Goal: Transaction & Acquisition: Purchase product/service

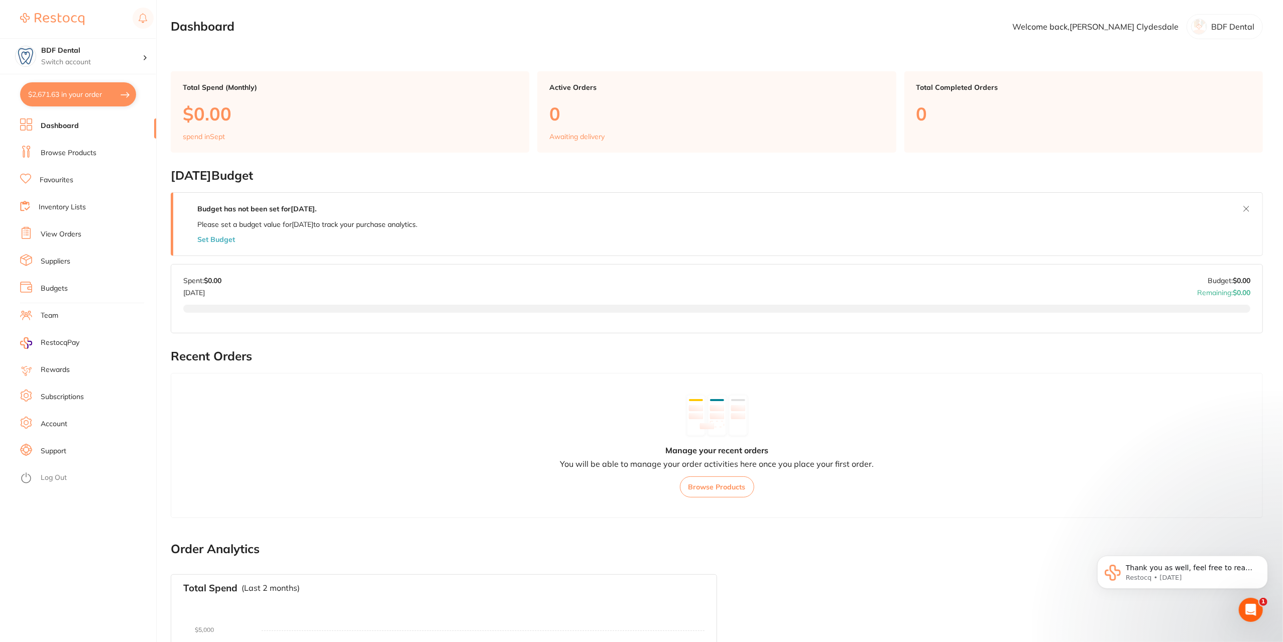
click at [77, 148] on link "Browse Products" at bounding box center [69, 153] width 56 height 10
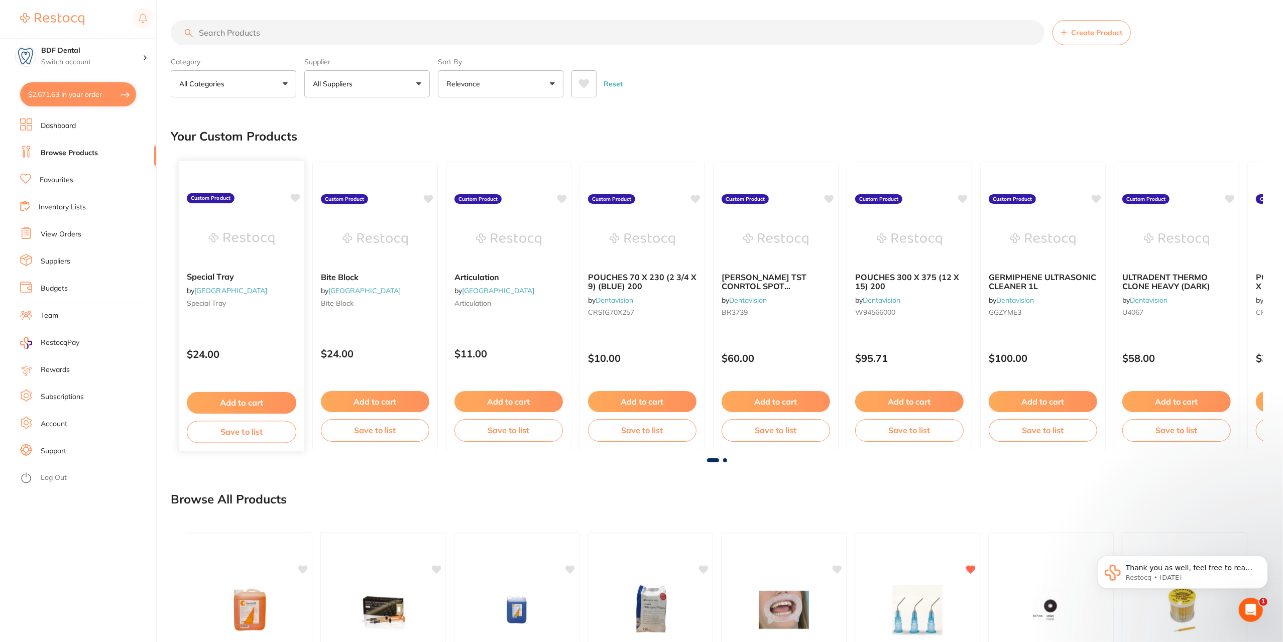
click at [235, 238] on img at bounding box center [241, 238] width 66 height 51
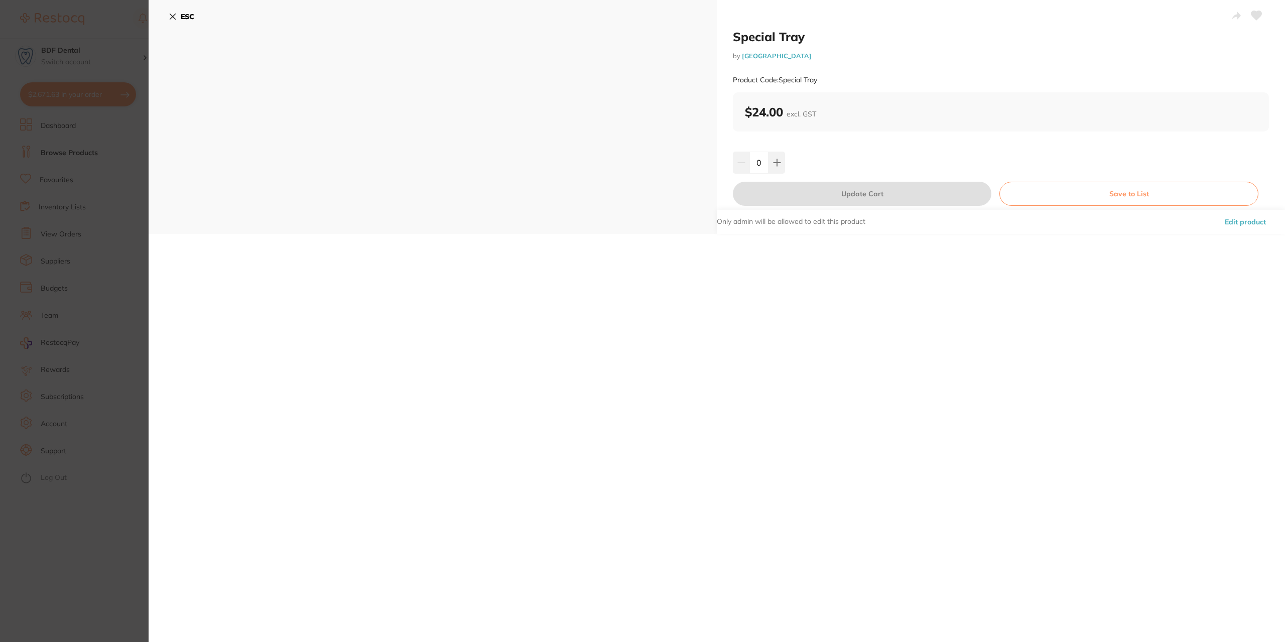
click at [170, 12] on button "ESC" at bounding box center [182, 16] width 26 height 17
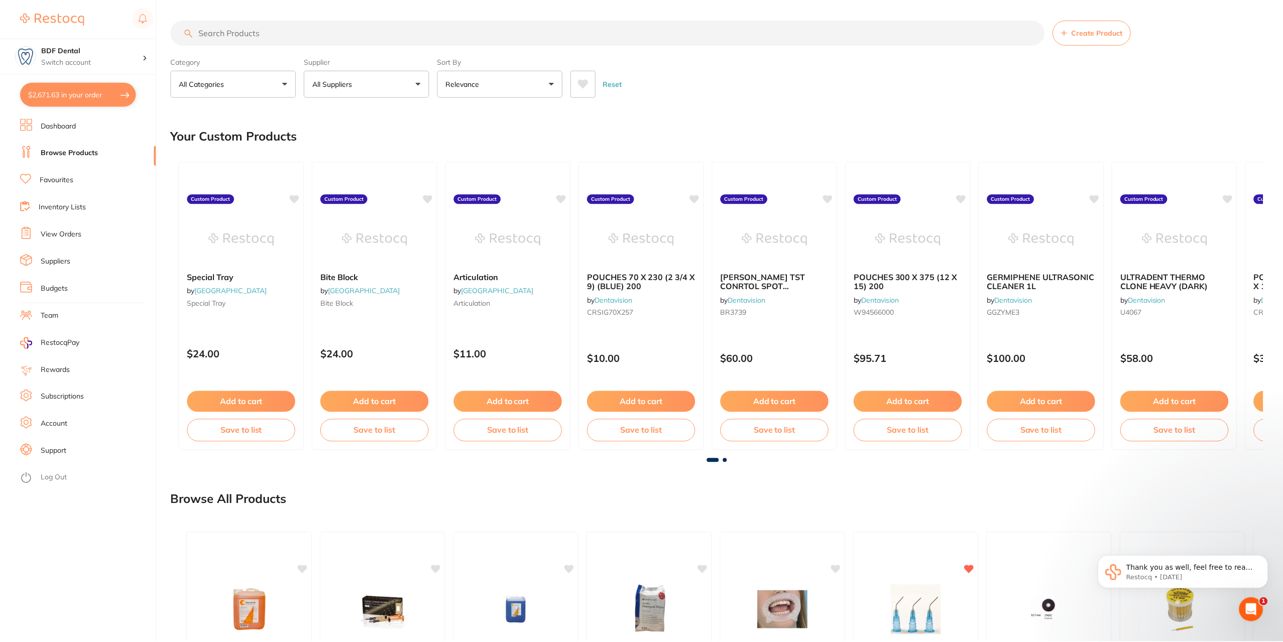
scroll to position [1, 0]
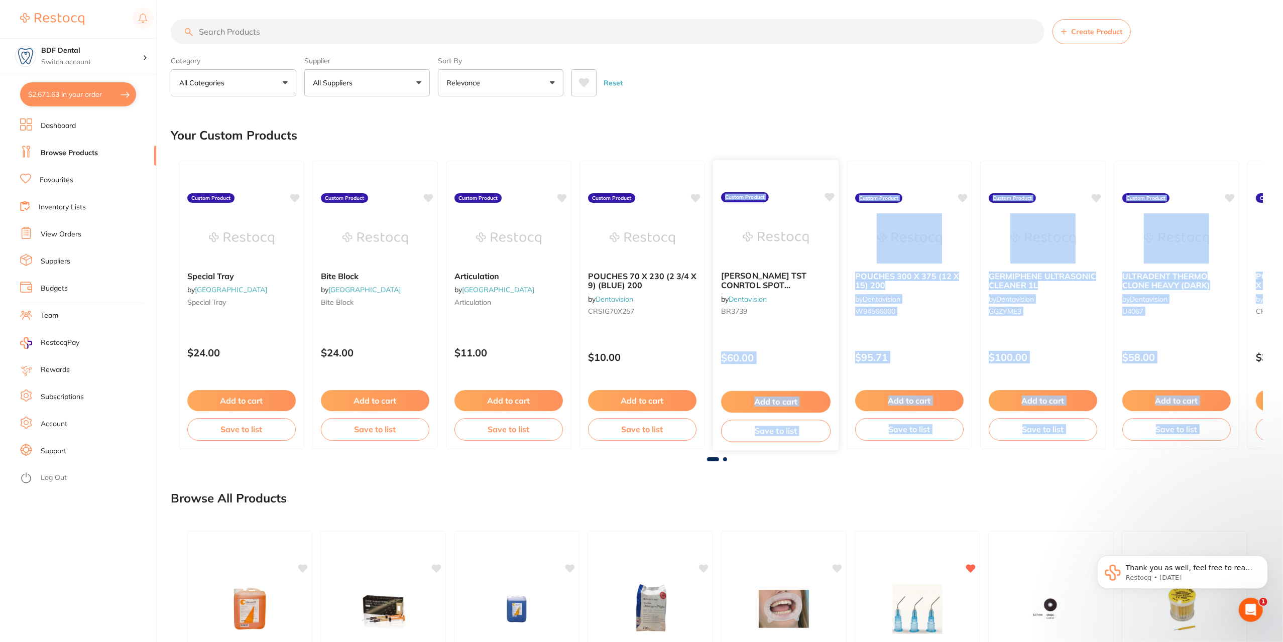
drag, startPoint x: 1240, startPoint y: 331, endPoint x: 821, endPoint y: 320, distance: 419.4
click at [825, 321] on div "Special Tray by Bosara Dental Laboratory Special Tray Custom Product $24.00 Add…" at bounding box center [717, 305] width 1092 height 305
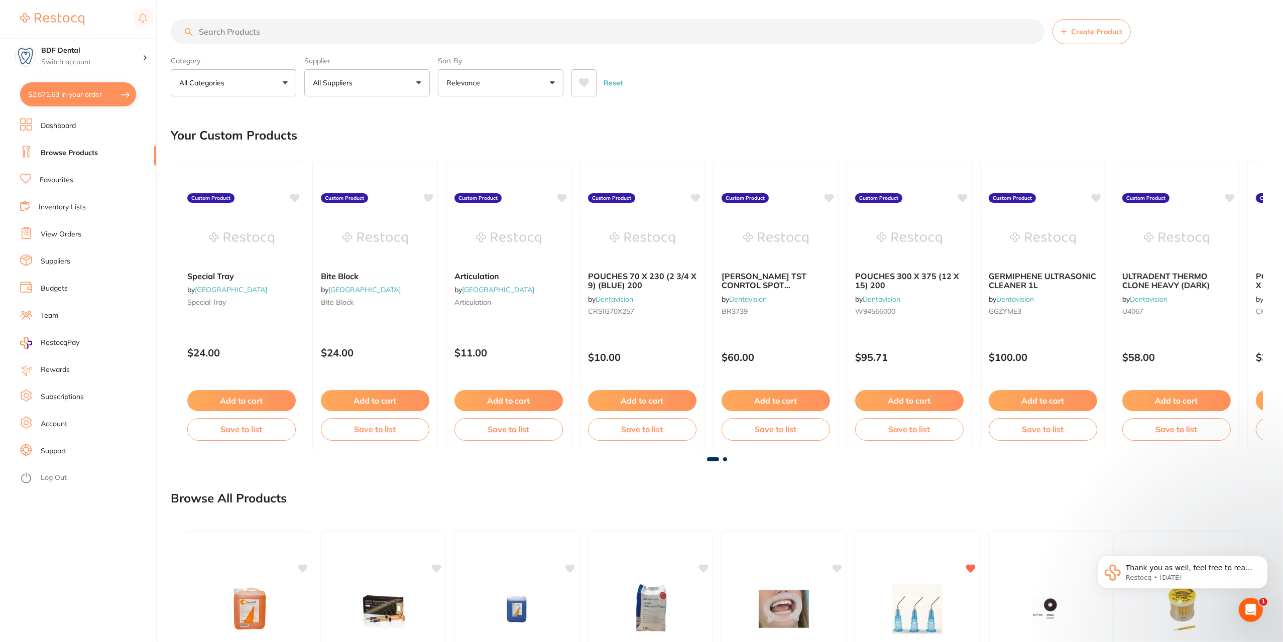
click at [1182, 104] on main "Create Product Category All Categories All Categories 3D Printing anaesthetic a…" at bounding box center [727, 429] width 1112 height 861
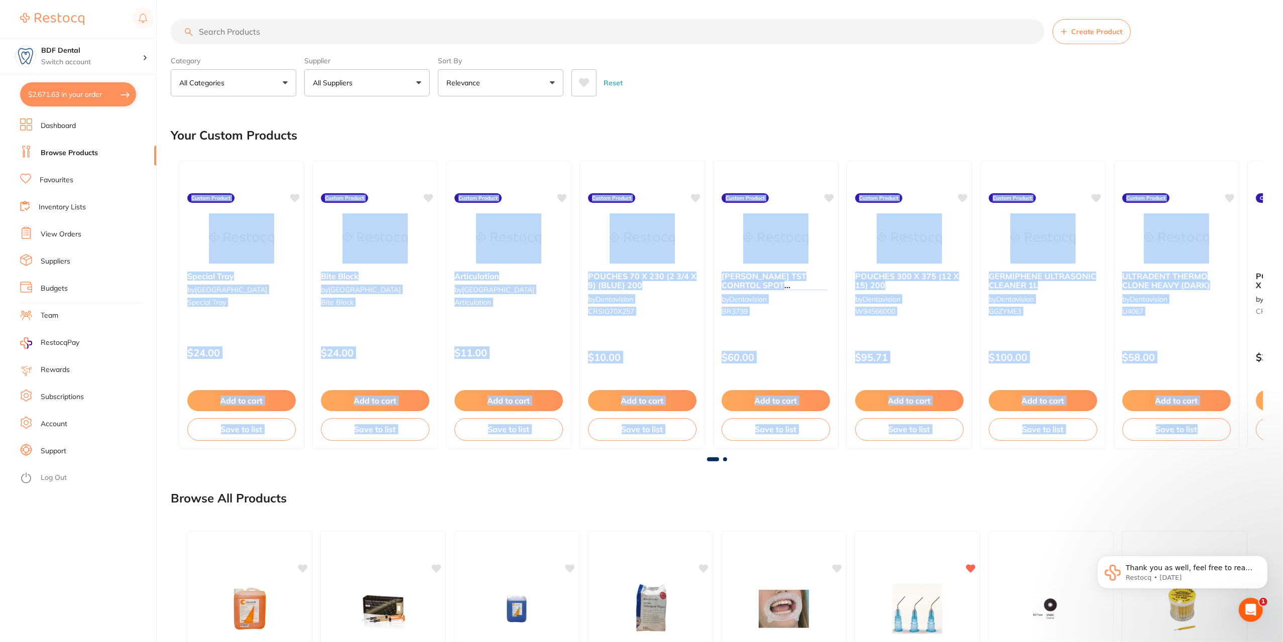
drag, startPoint x: 1255, startPoint y: 175, endPoint x: 833, endPoint y: 149, distance: 422.6
click at [833, 149] on section "Your Custom Products Special Tray by Bosara Dental Laboratory Special Tray Cust…" at bounding box center [717, 289] width 1092 height 342
click at [937, 119] on div "Your Custom Products" at bounding box center [717, 135] width 1092 height 34
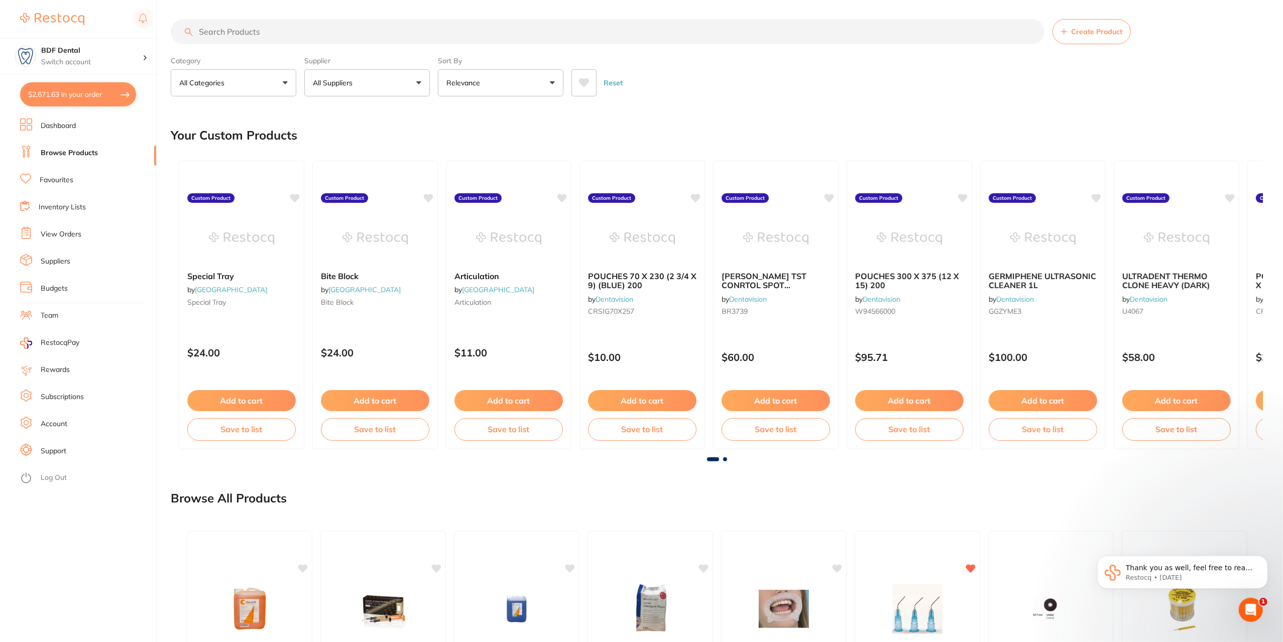
click at [1132, 92] on div "Reset" at bounding box center [912, 78] width 683 height 35
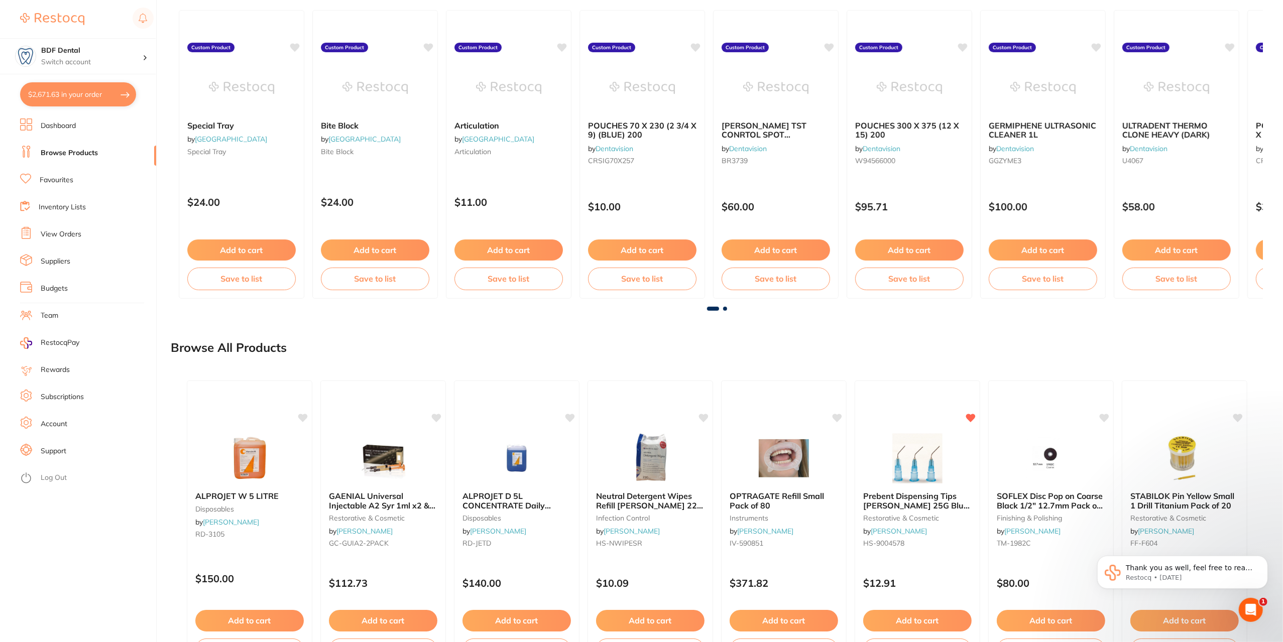
scroll to position [218, 0]
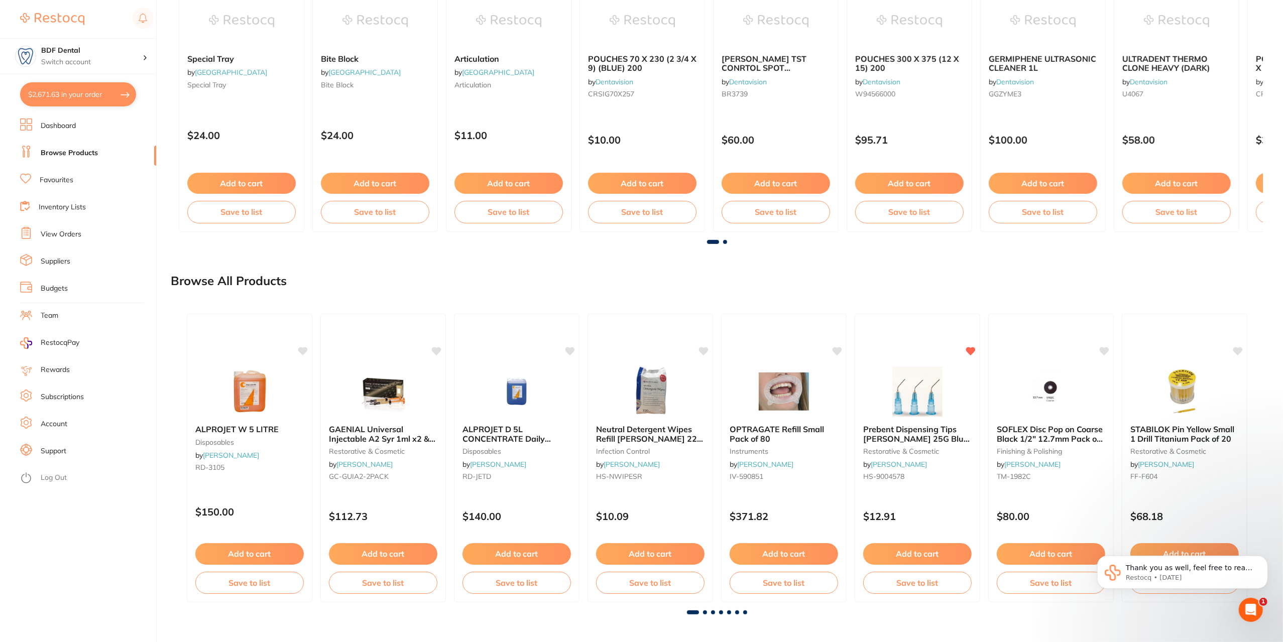
click at [956, 628] on main "Create Product Category All Categories All Categories 3D Printing anaesthetic a…" at bounding box center [727, 212] width 1112 height 861
click at [690, 612] on span at bounding box center [693, 613] width 12 height 4
click at [705, 612] on span at bounding box center [705, 613] width 4 height 4
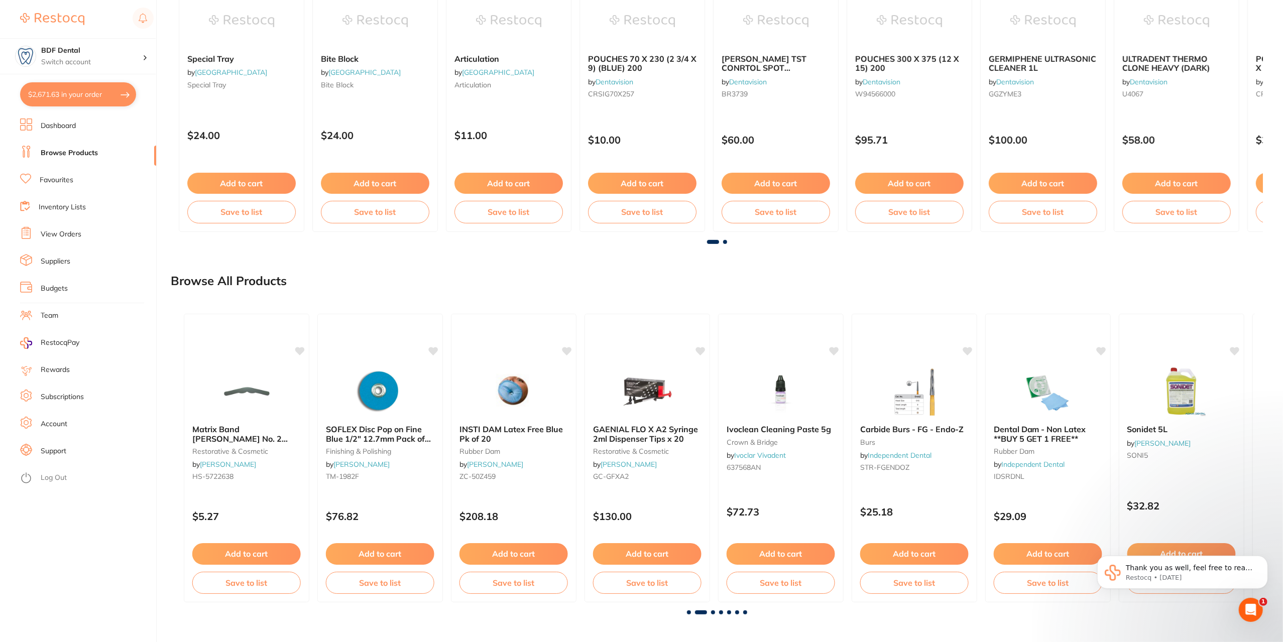
scroll to position [0, 1076]
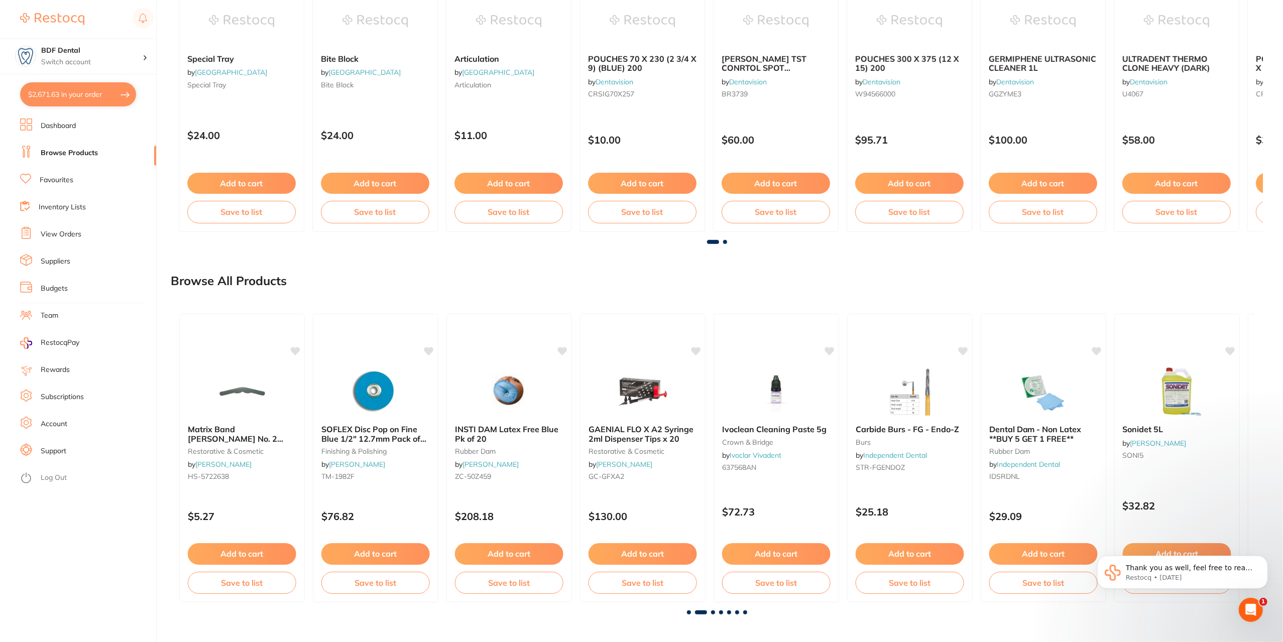
click at [726, 241] on span at bounding box center [725, 242] width 4 height 4
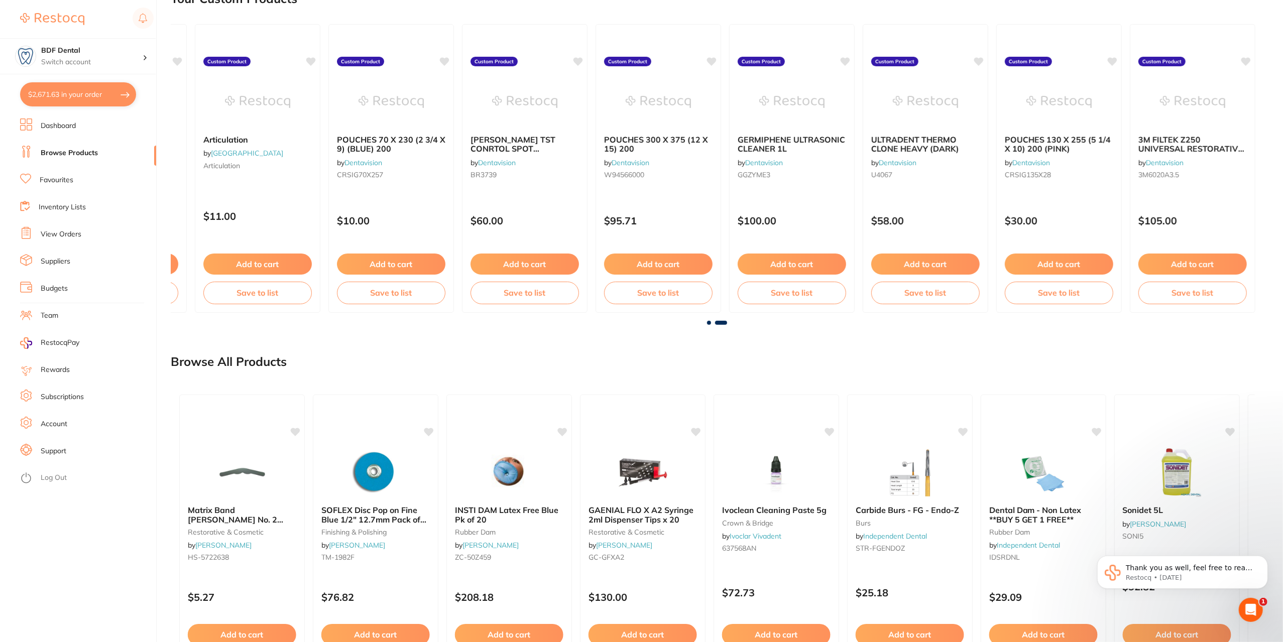
scroll to position [68, 0]
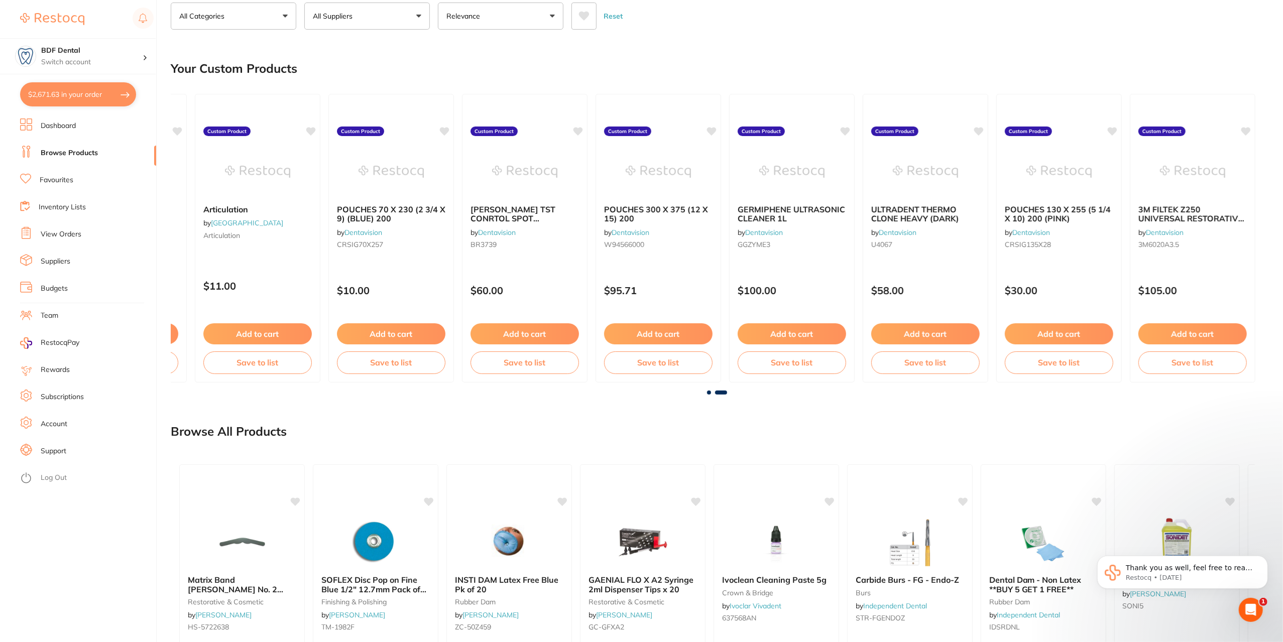
click at [52, 90] on button "$2,671.63 in your order" at bounding box center [78, 94] width 116 height 24
checkbox input "true"
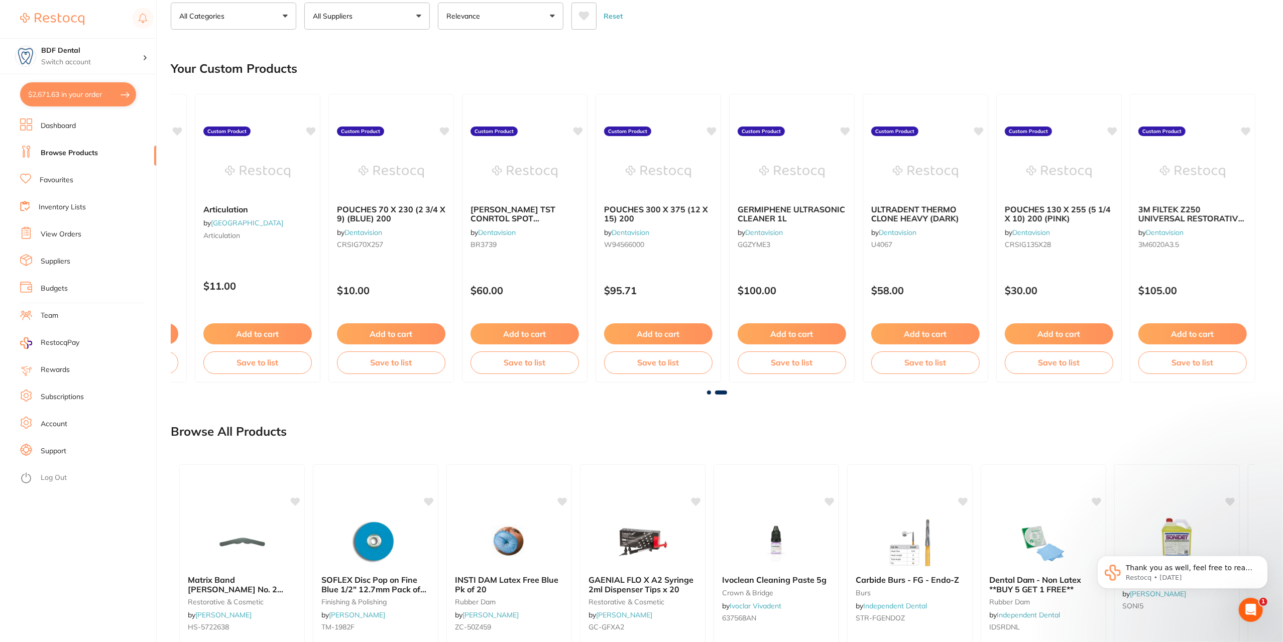
checkbox input "true"
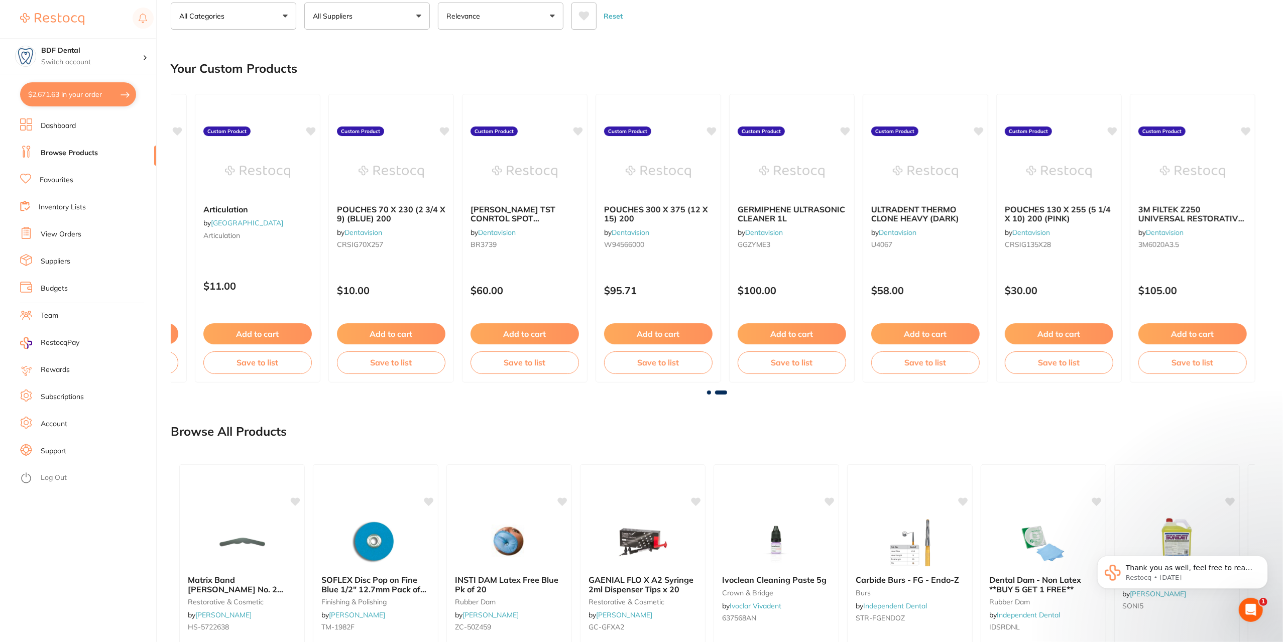
checkbox input "true"
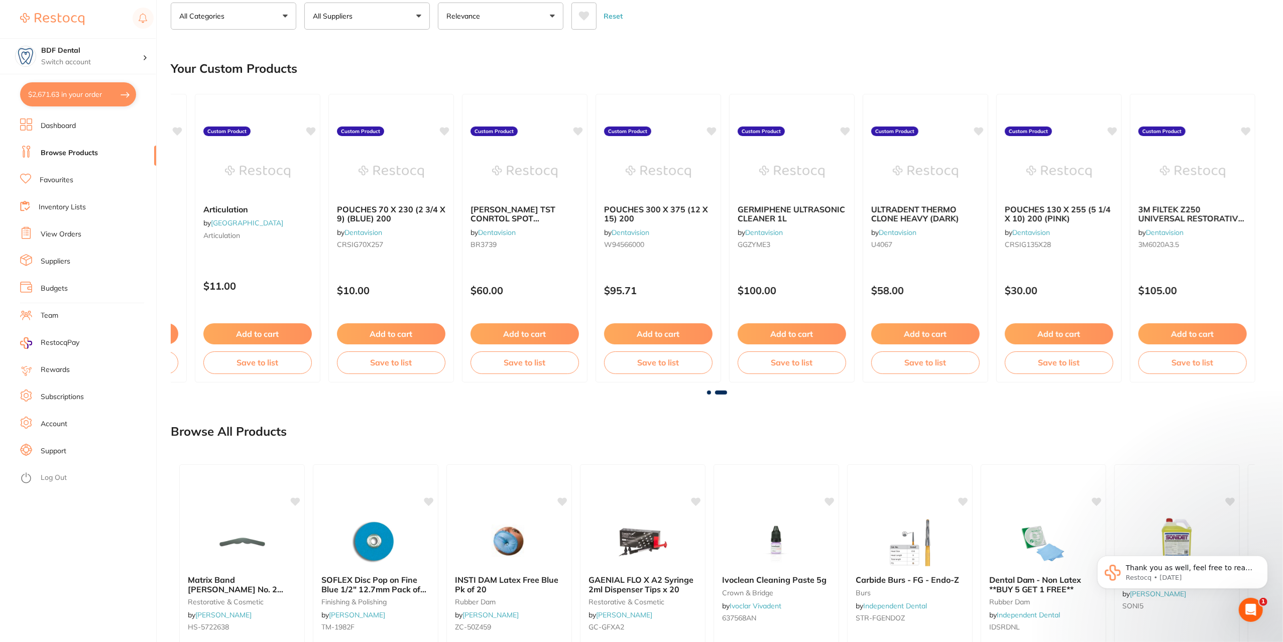
checkbox input "true"
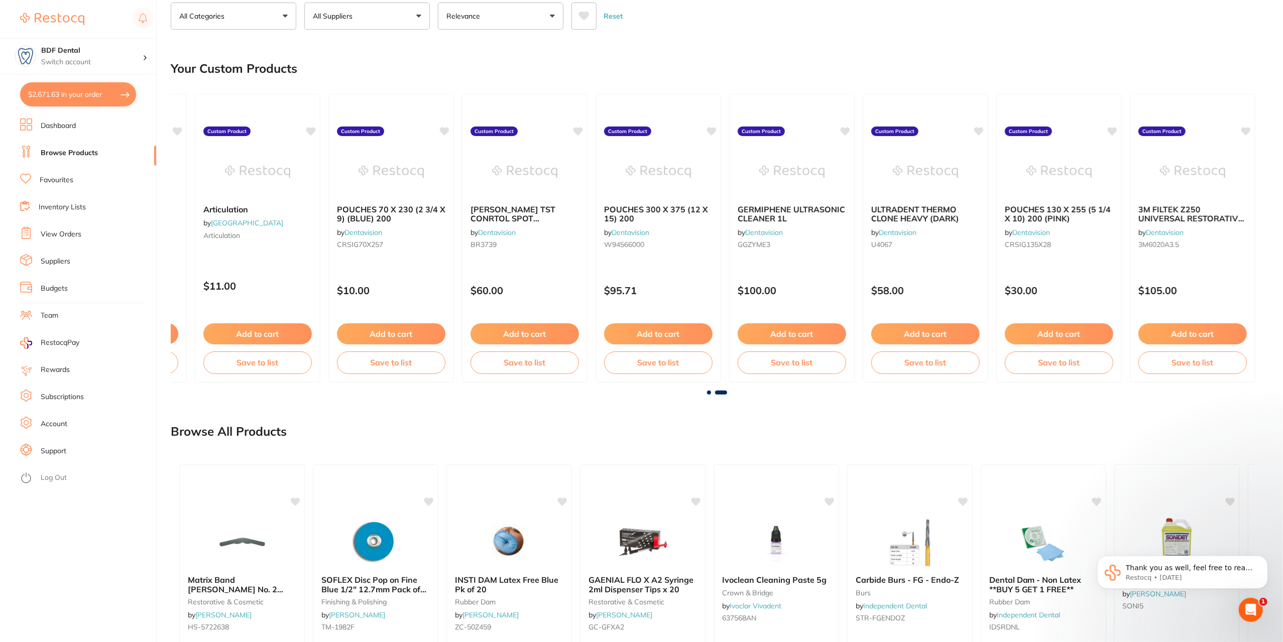
checkbox input "true"
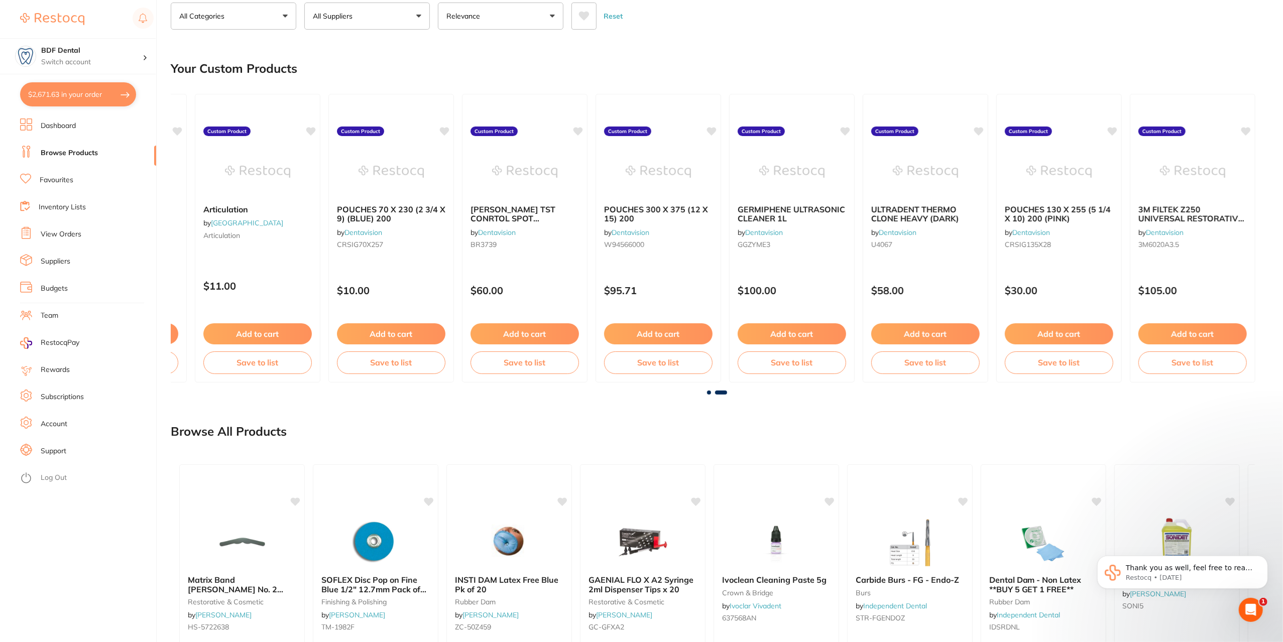
checkbox input "true"
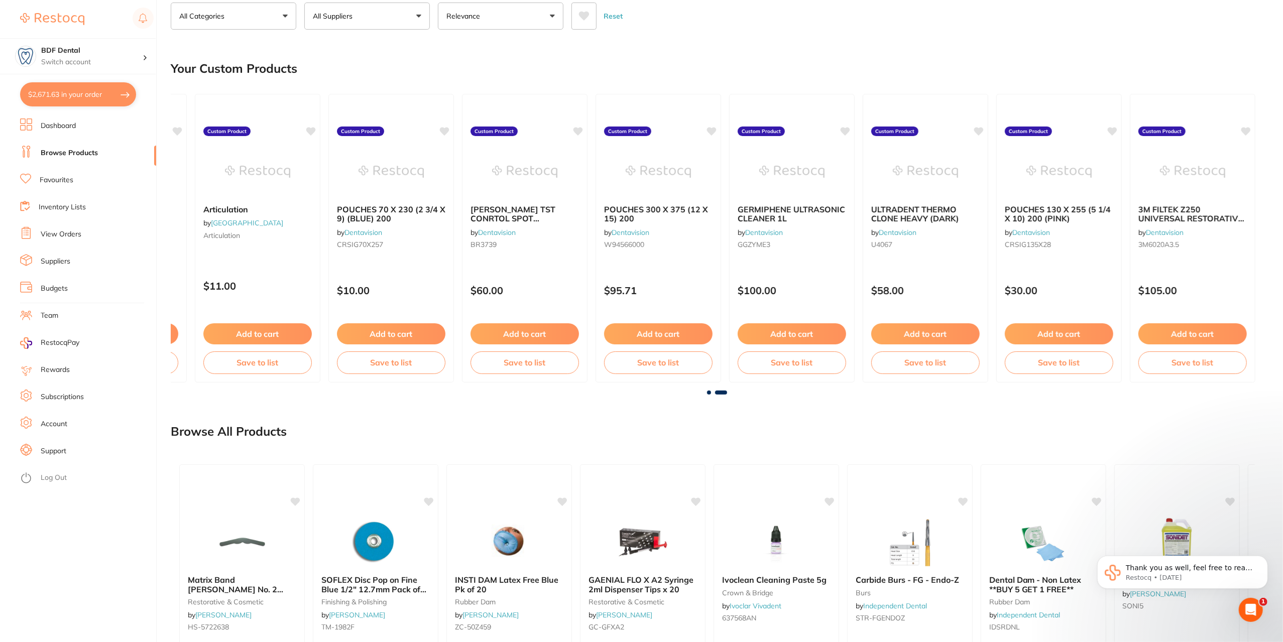
checkbox input "true"
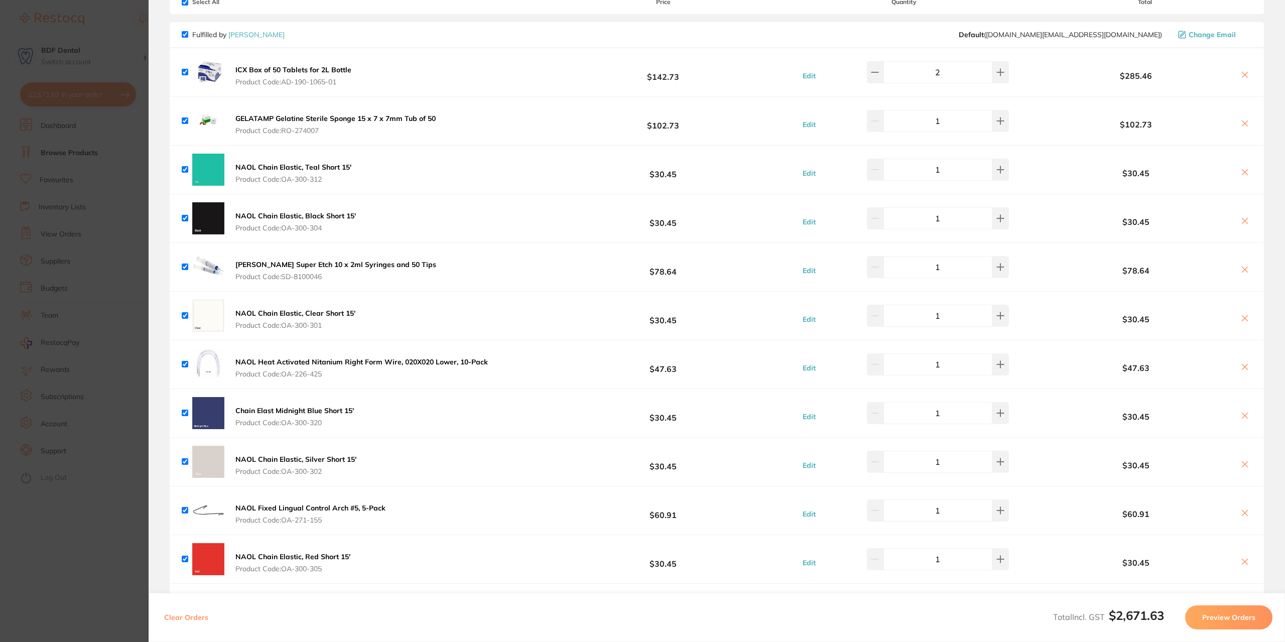
scroll to position [0, 0]
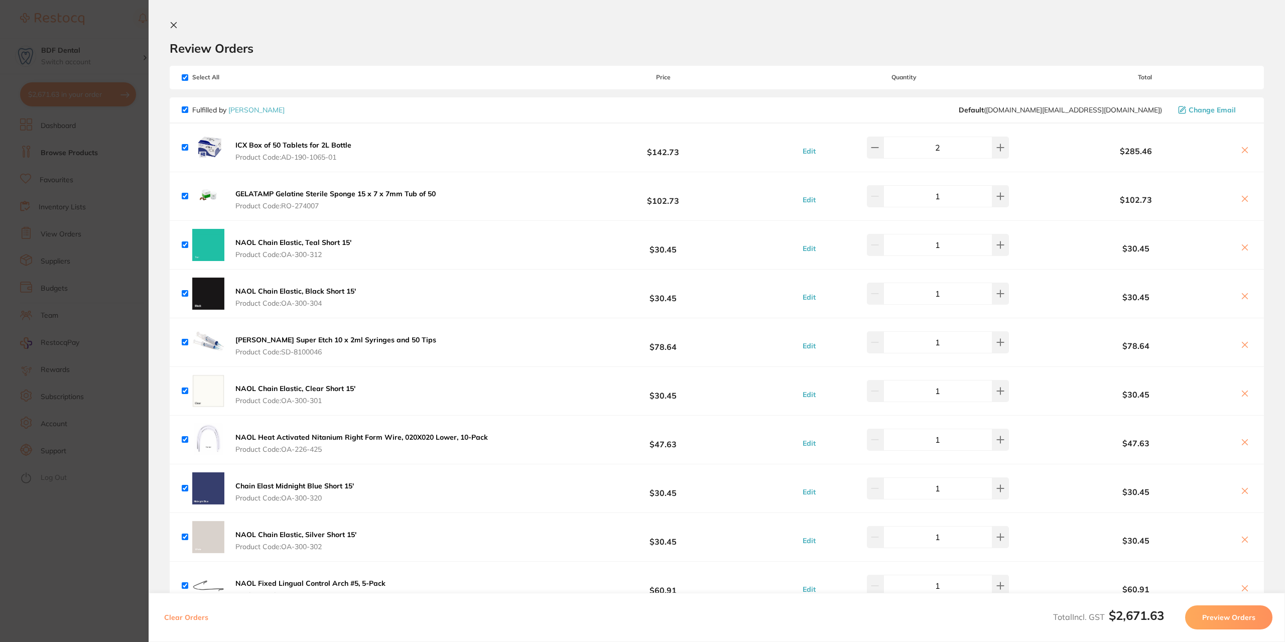
click at [135, 162] on section "Update RRP Set your pre negotiated price for this item. Item Agreed RRP (excl. …" at bounding box center [642, 321] width 1285 height 642
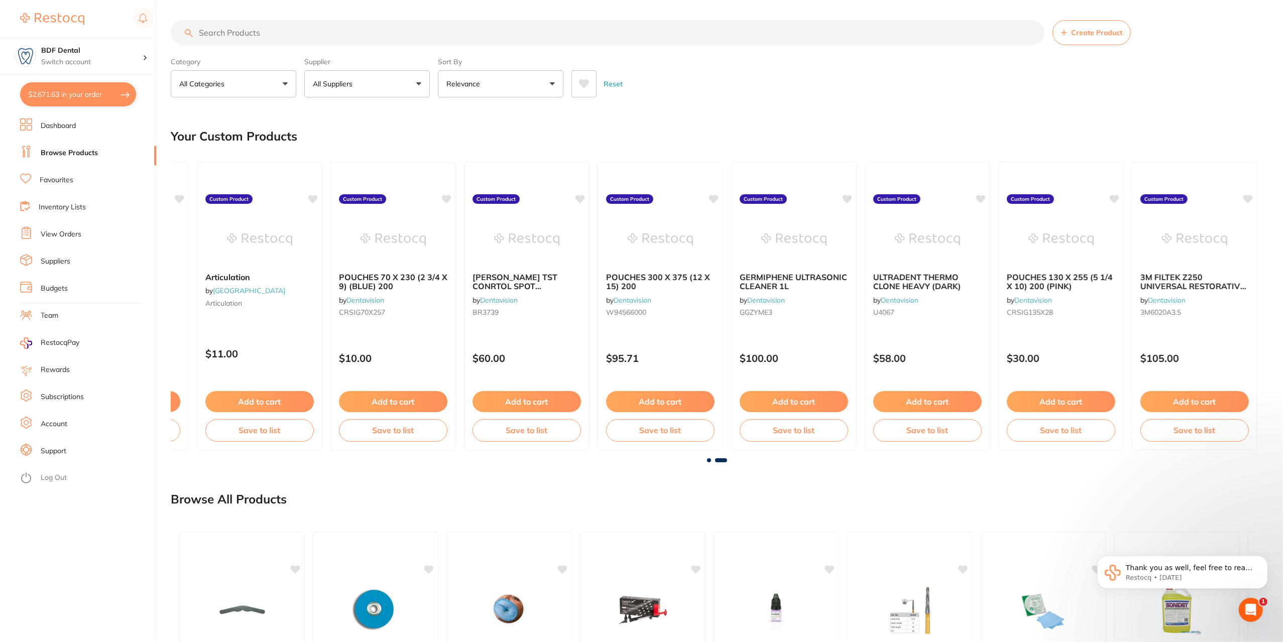
click at [257, 36] on input "search" at bounding box center [608, 32] width 874 height 25
type input "bibs"
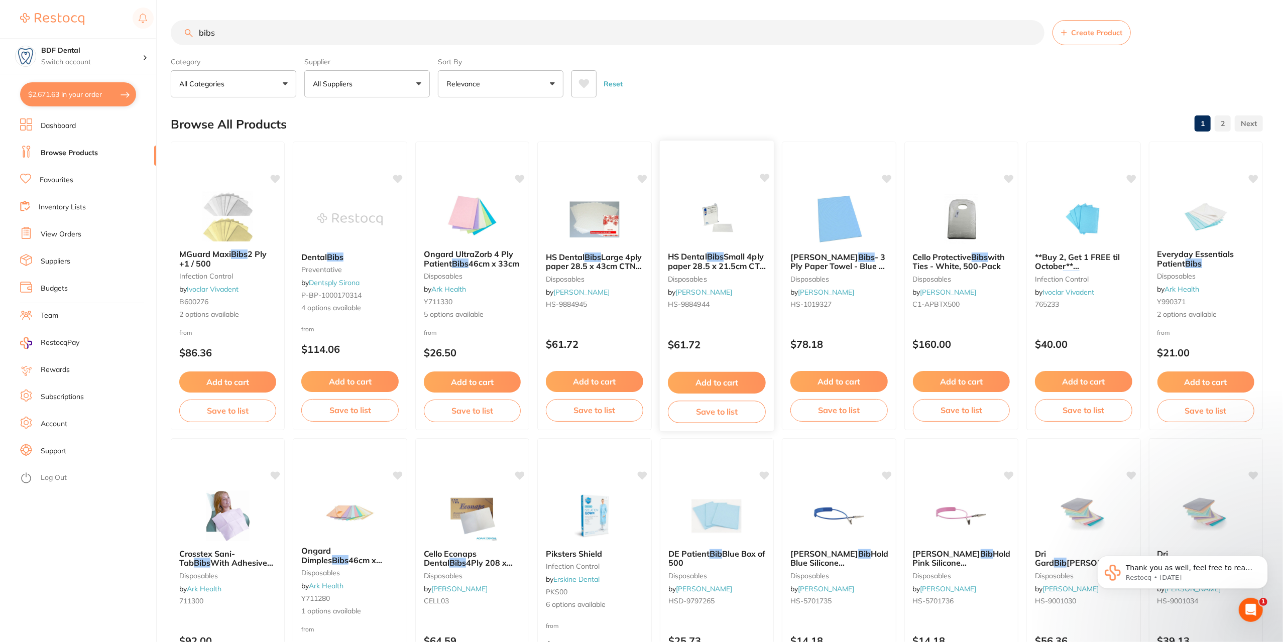
click at [736, 219] on img at bounding box center [717, 218] width 66 height 51
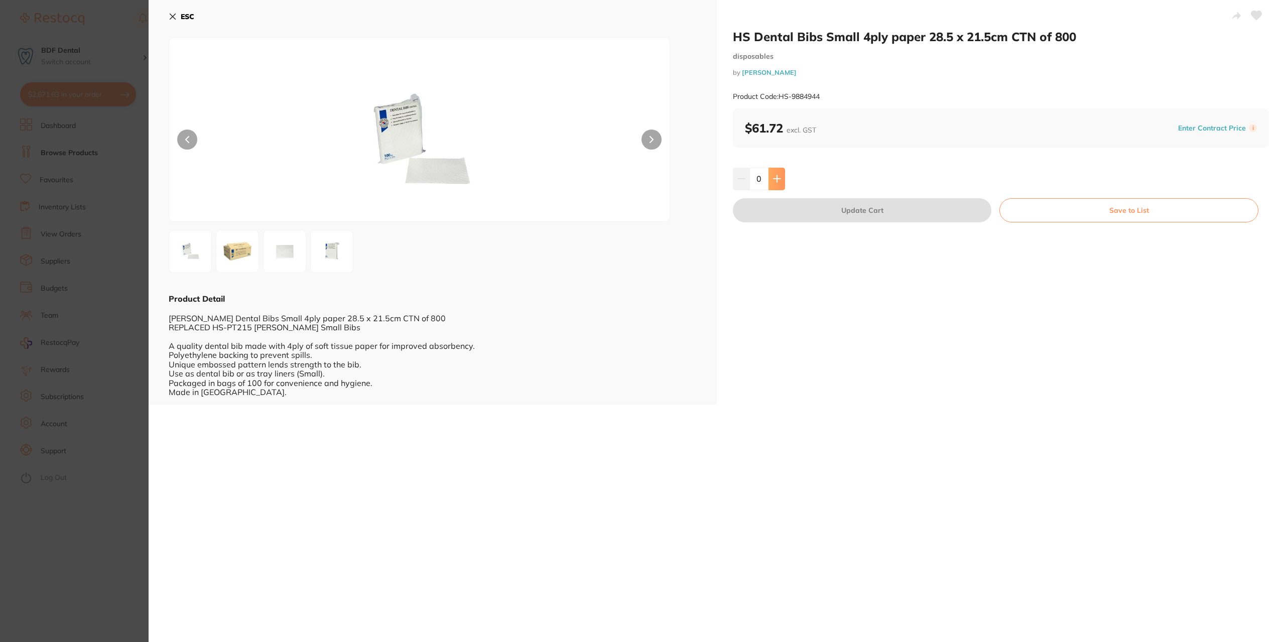
click at [774, 179] on icon at bounding box center [777, 179] width 7 height 7
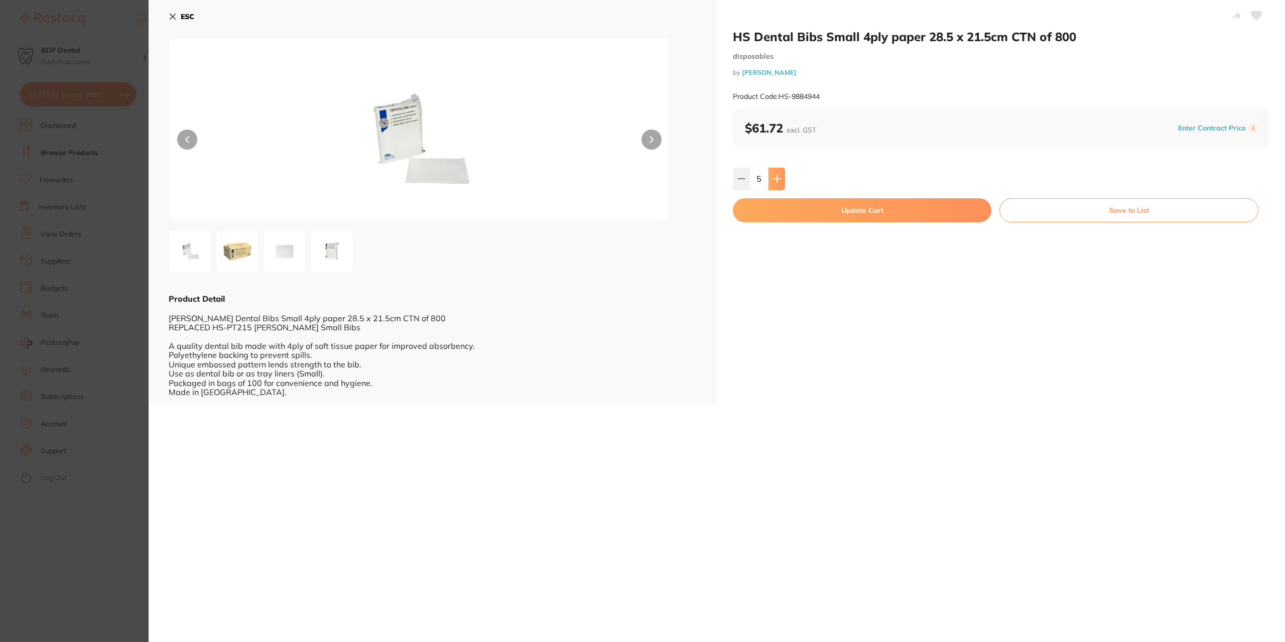
click at [774, 179] on icon at bounding box center [777, 179] width 7 height 7
type input "6"
click at [859, 207] on button "Update Cart" at bounding box center [862, 210] width 259 height 24
checkbox input "false"
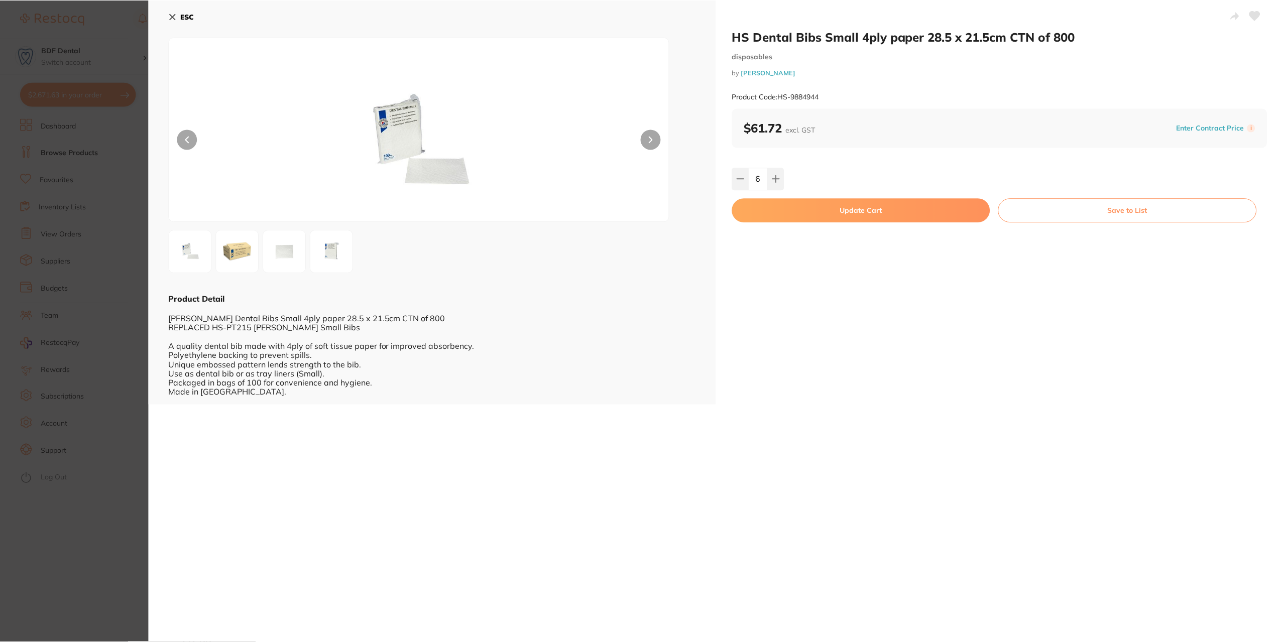
scroll to position [1, 0]
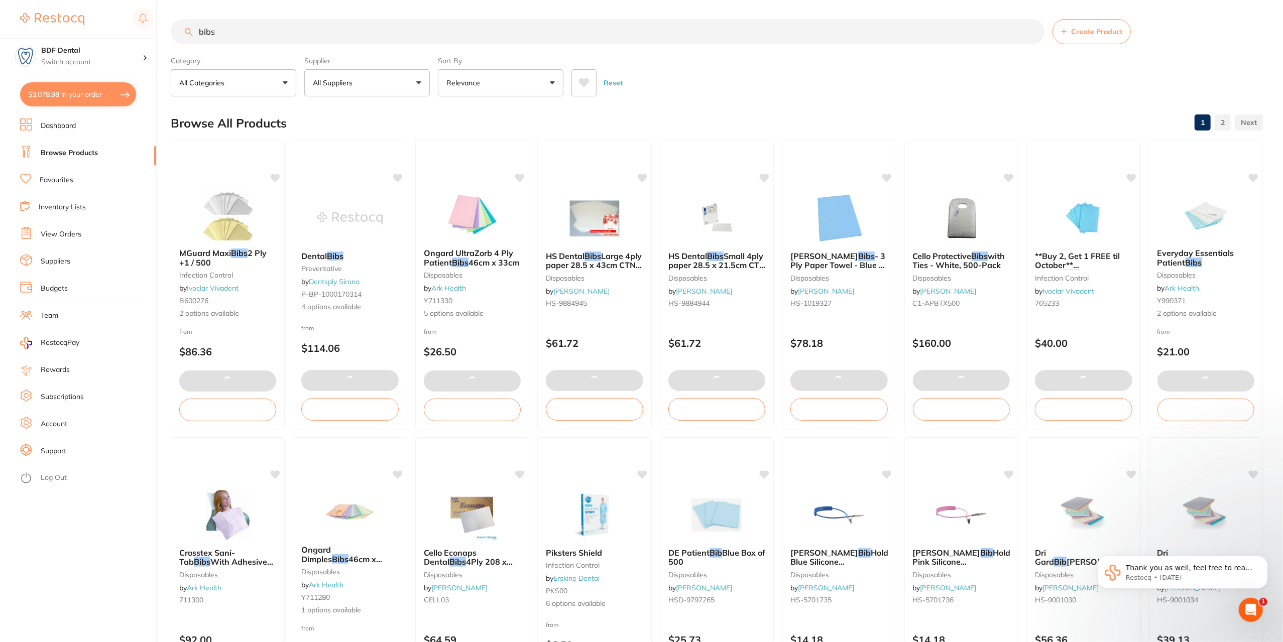
click at [84, 96] on button "$3,078.98 in your order" at bounding box center [78, 94] width 116 height 24
checkbox input "true"
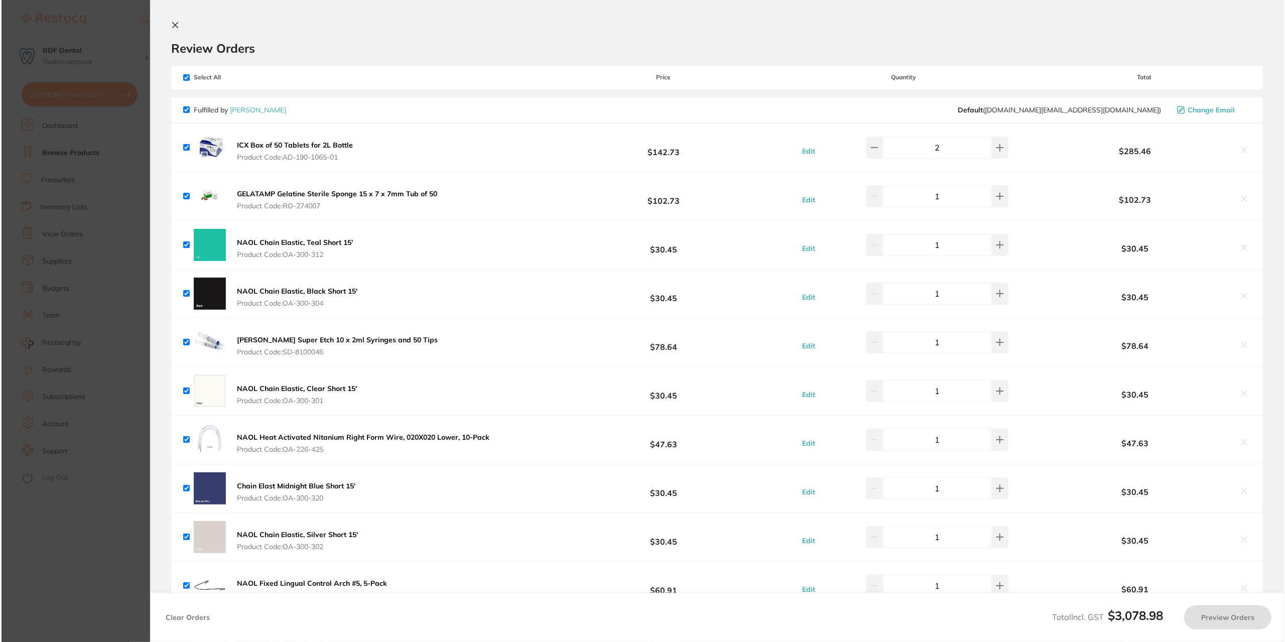
scroll to position [0, 0]
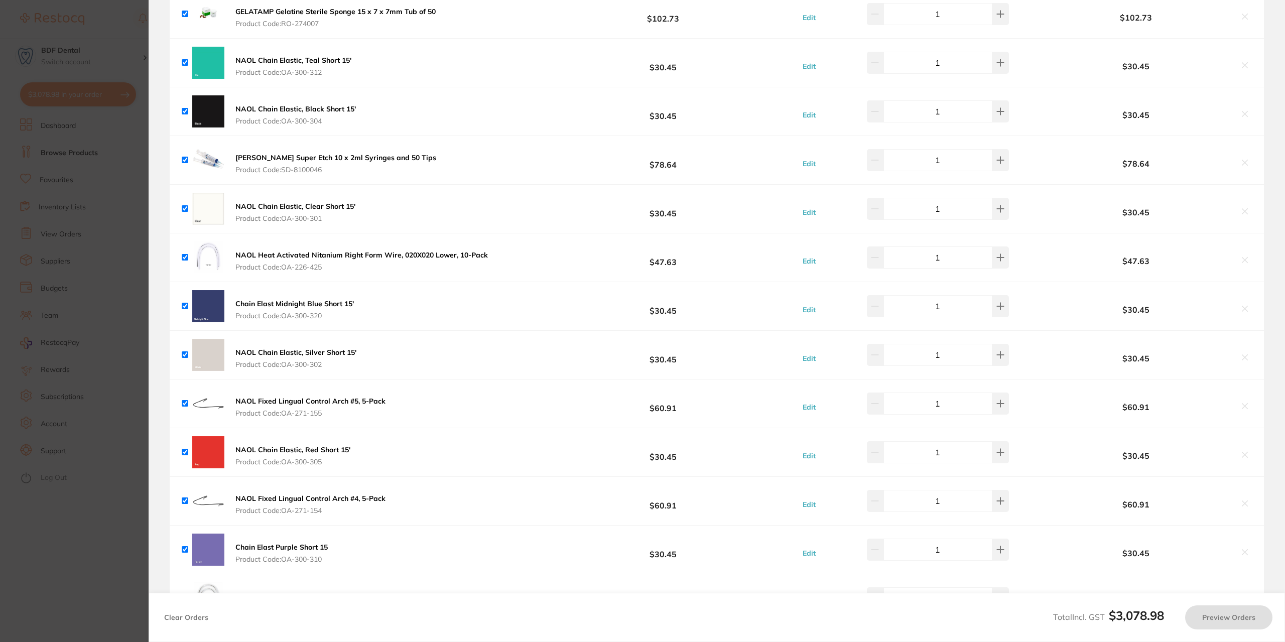
checkbox input "true"
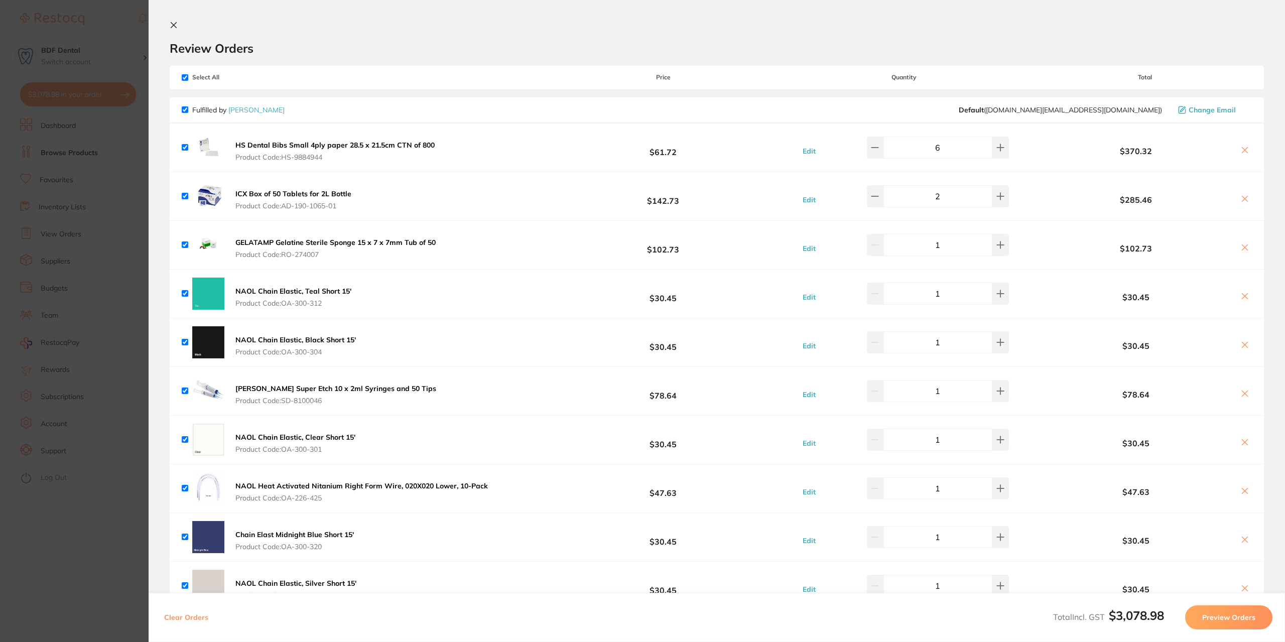
click at [126, 154] on section "Update RRP Set your pre negotiated price for this item. Item Agreed RRP (excl. …" at bounding box center [642, 321] width 1285 height 642
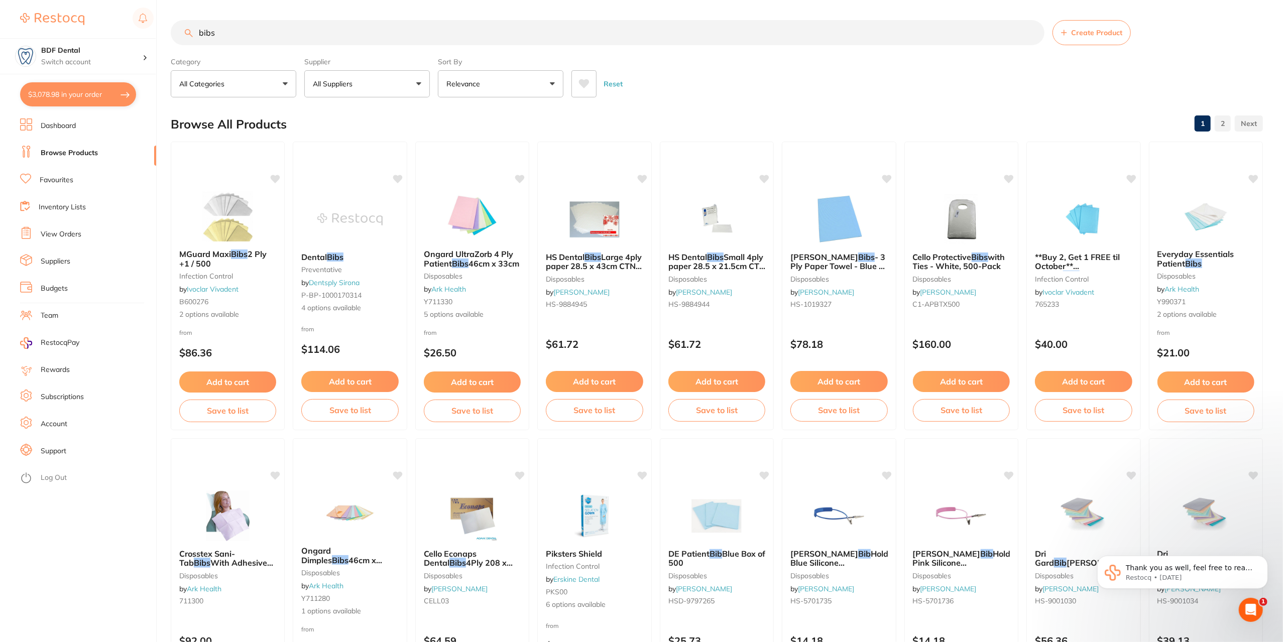
drag, startPoint x: 231, startPoint y: 32, endPoint x: 142, endPoint y: 36, distance: 89.4
click at [142, 36] on div "$3,078.98 BDF Dental Switch account BDF Dental $3,078.98 in your order Dashboar…" at bounding box center [641, 321] width 1283 height 642
type input "piksters"
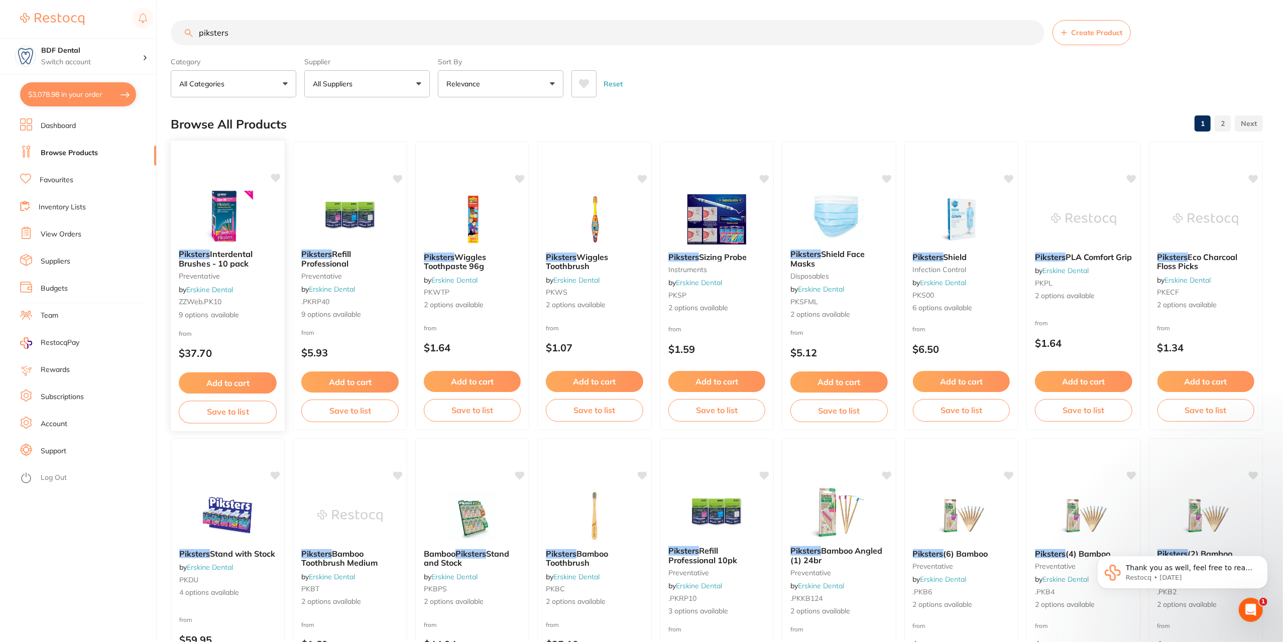
click at [222, 226] on img at bounding box center [228, 216] width 66 height 51
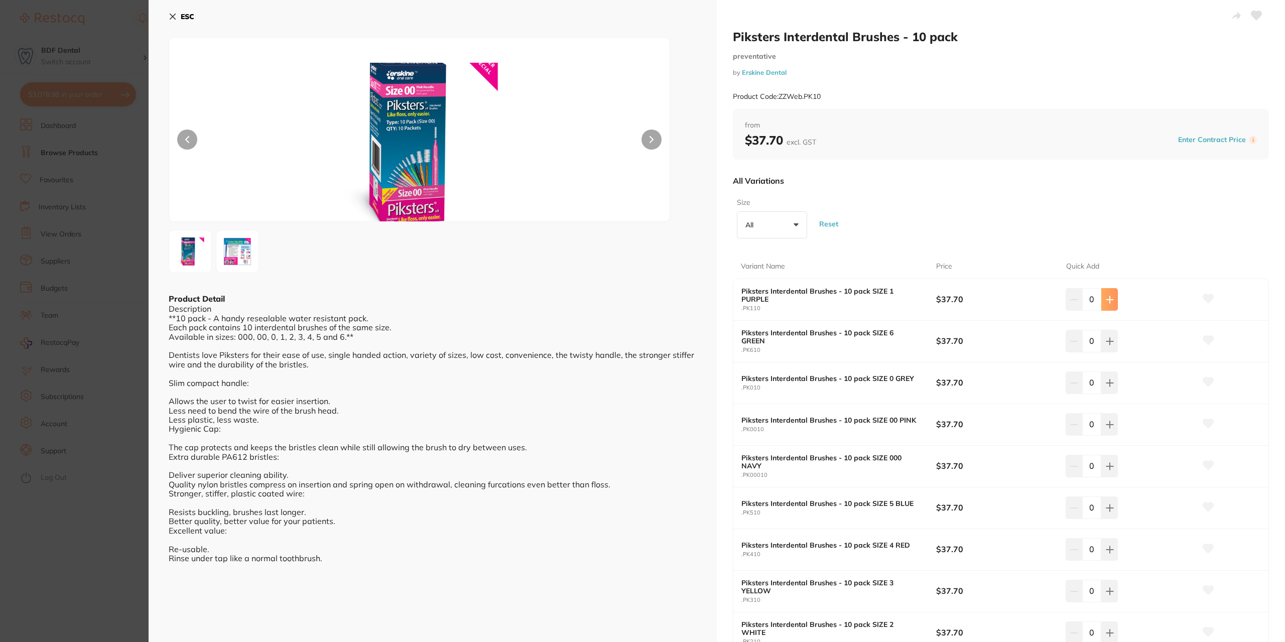
click at [1107, 299] on icon at bounding box center [1110, 299] width 7 height 7
type input "4"
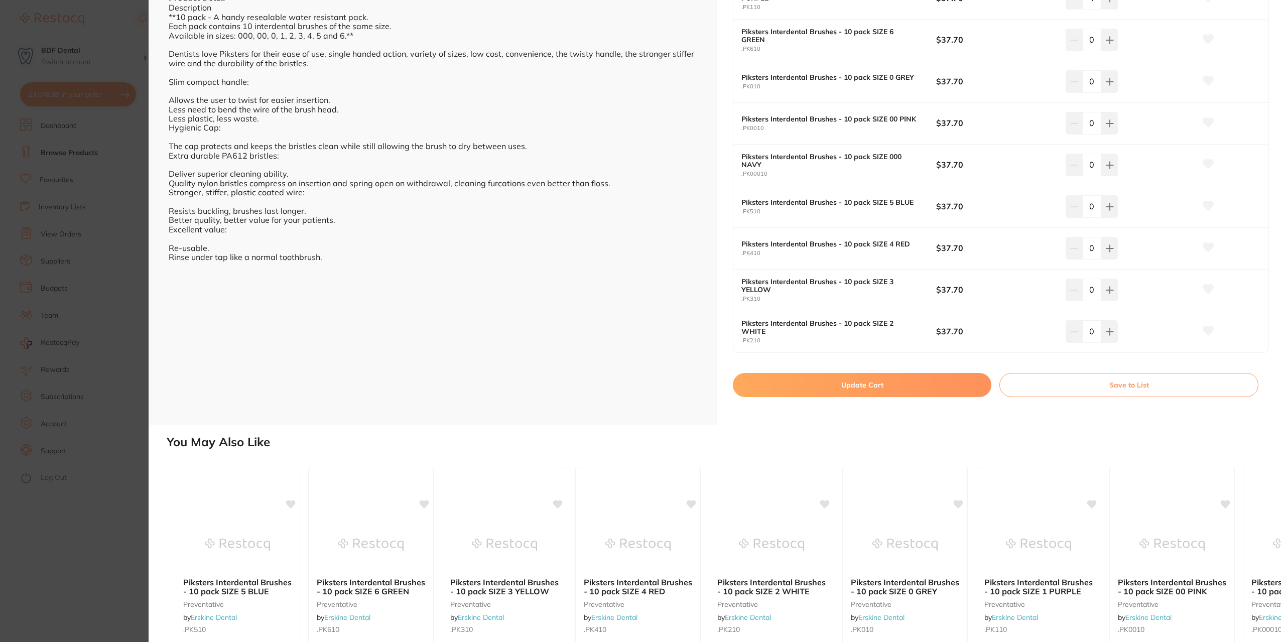
click at [879, 378] on button "Update Cart" at bounding box center [862, 385] width 259 height 24
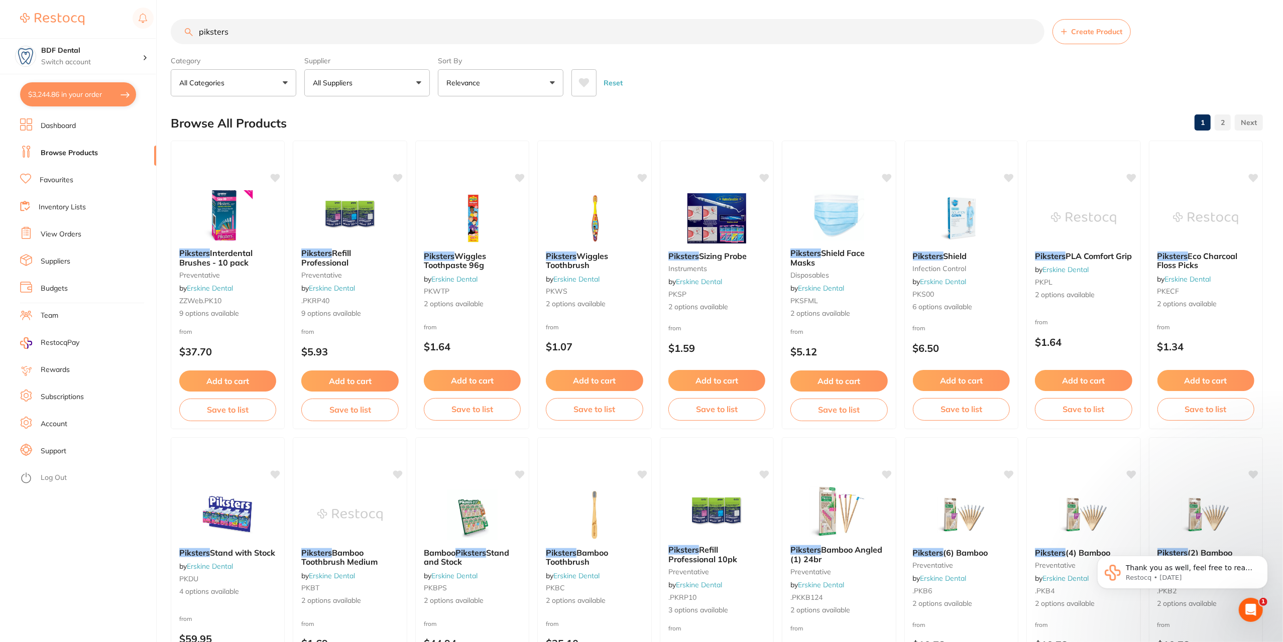
click at [87, 99] on button "$3,244.86 in your order" at bounding box center [78, 94] width 116 height 24
checkbox input "true"
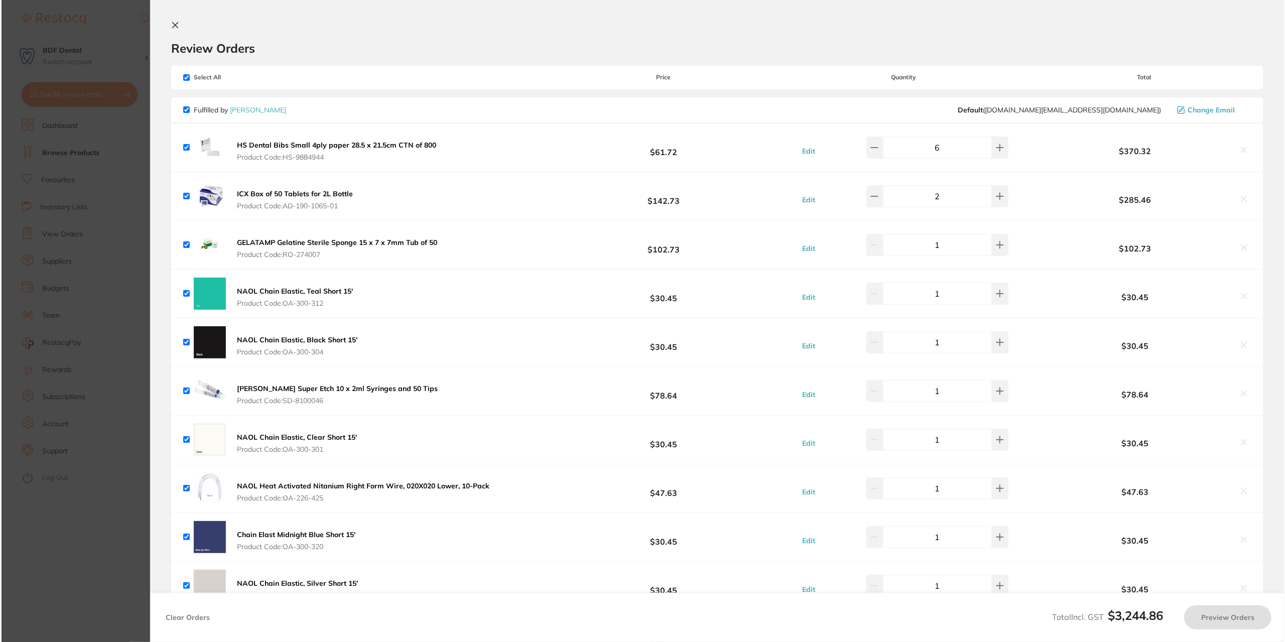
scroll to position [0, 0]
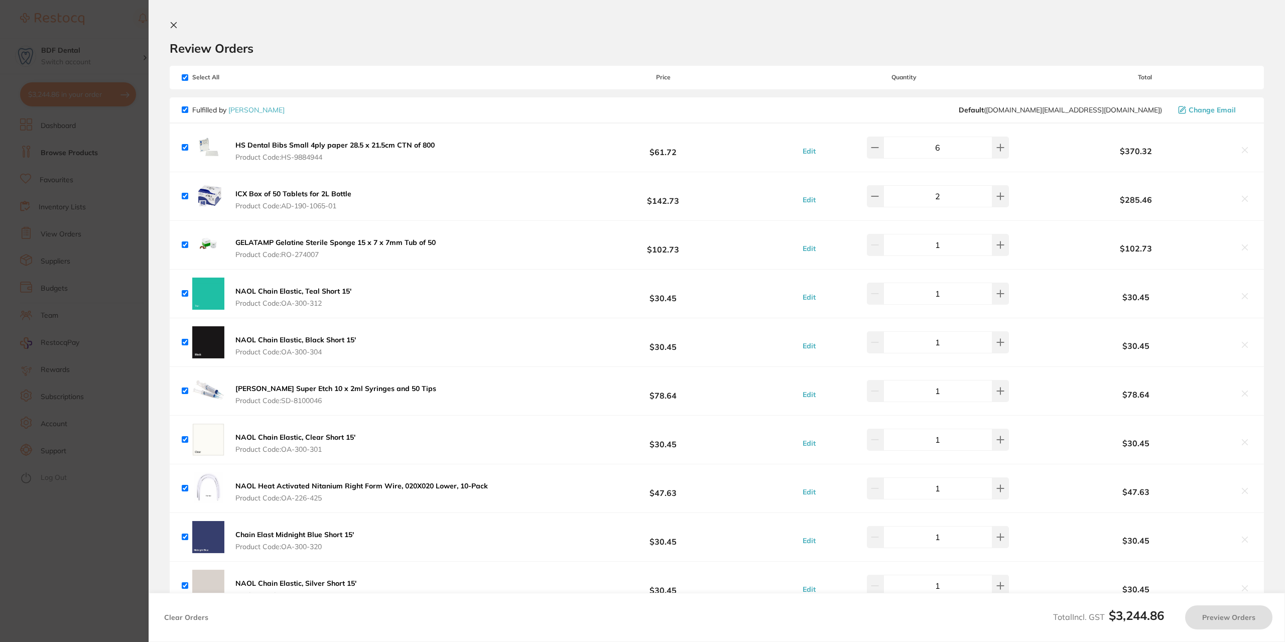
checkbox input "false"
checkbox input "true"
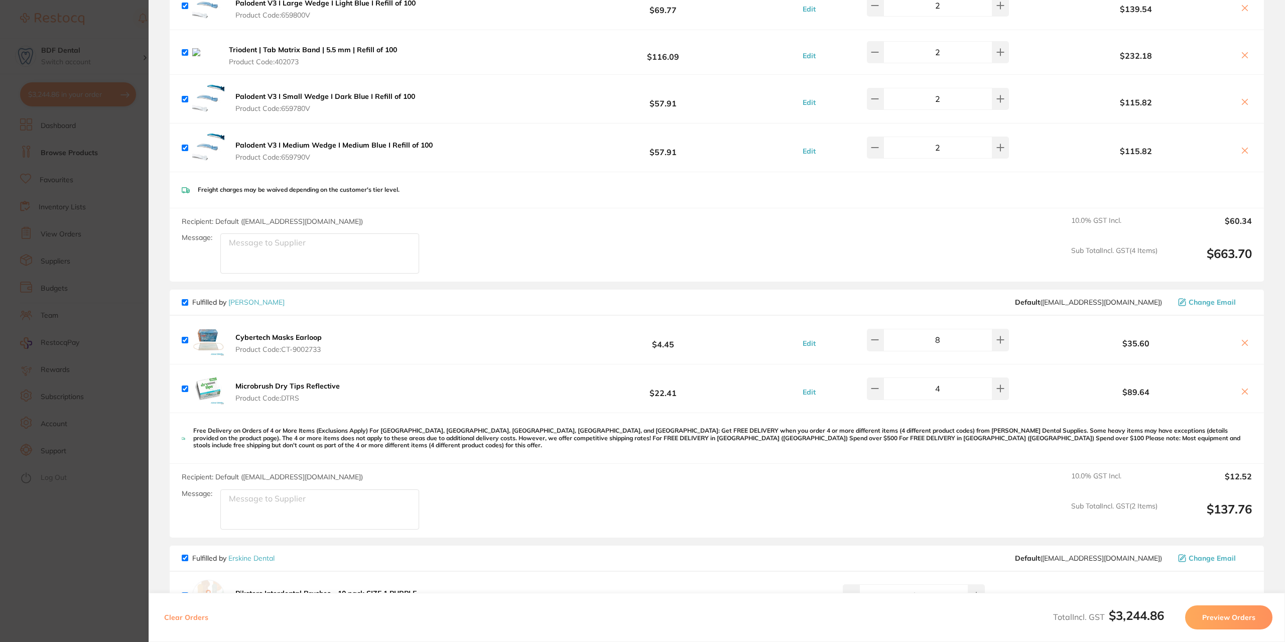
scroll to position [1305, 0]
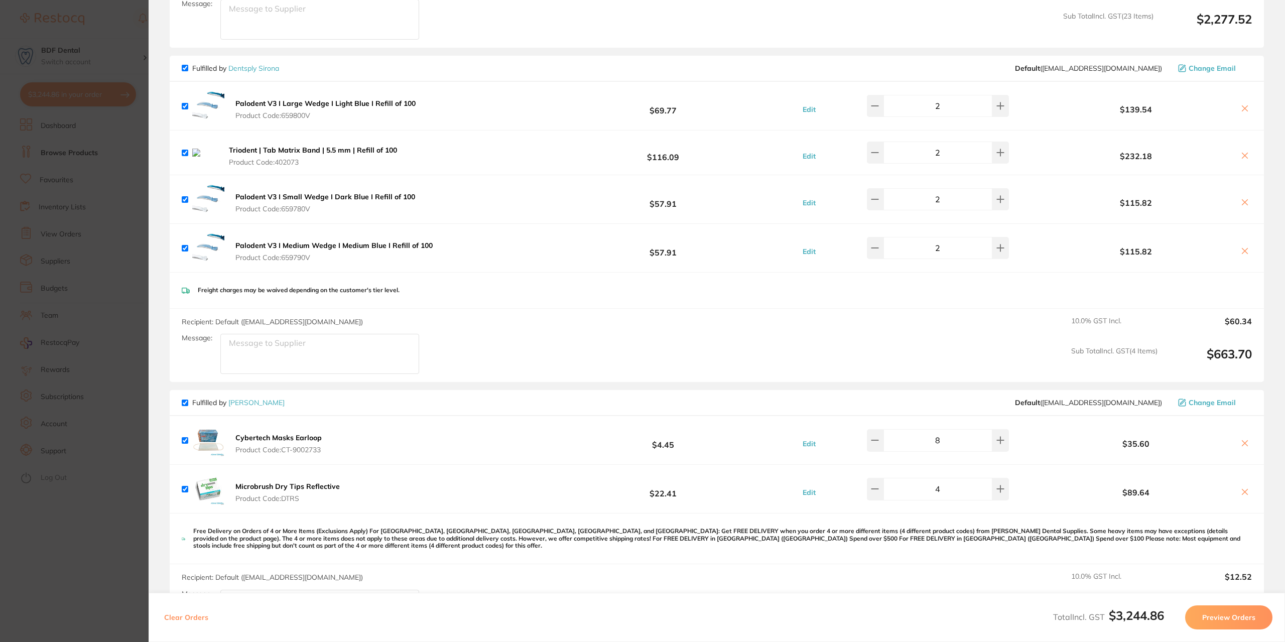
click at [1245, 439] on icon at bounding box center [1245, 443] width 8 height 8
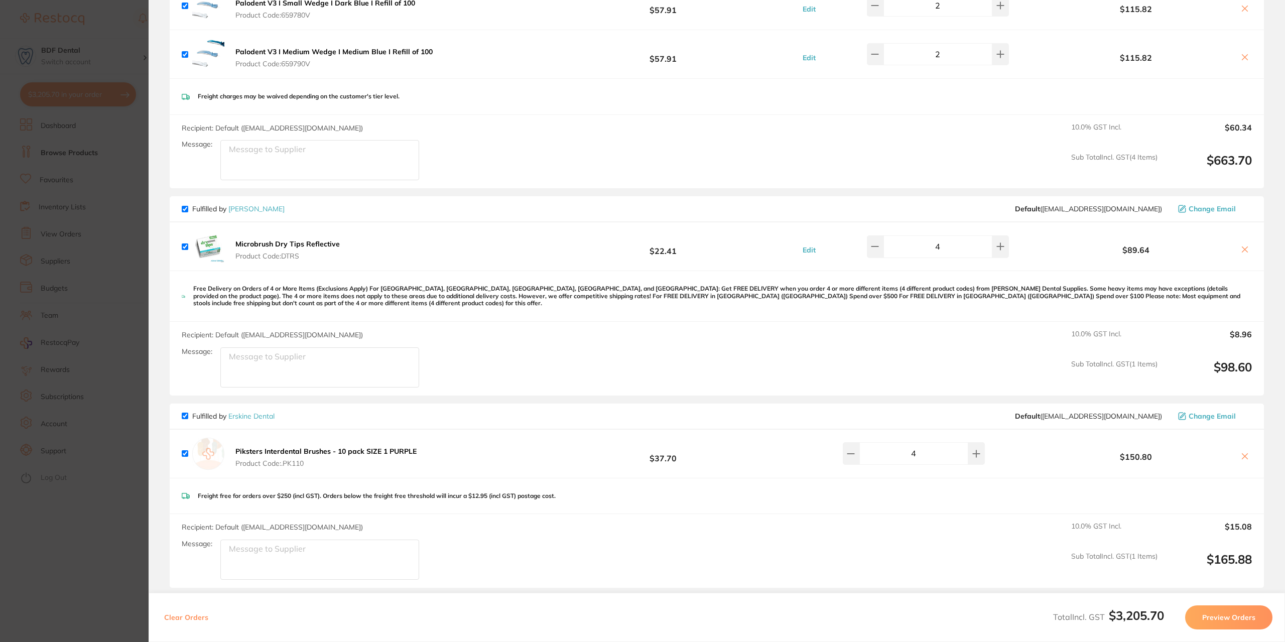
checkbox input "true"
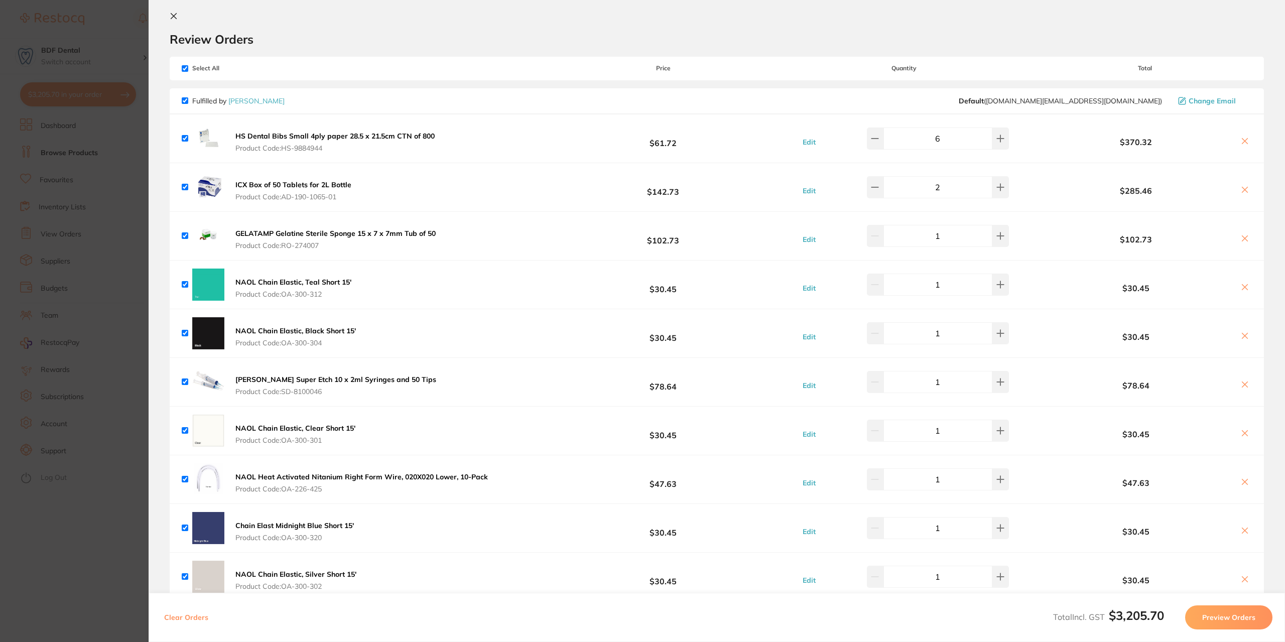
scroll to position [0, 0]
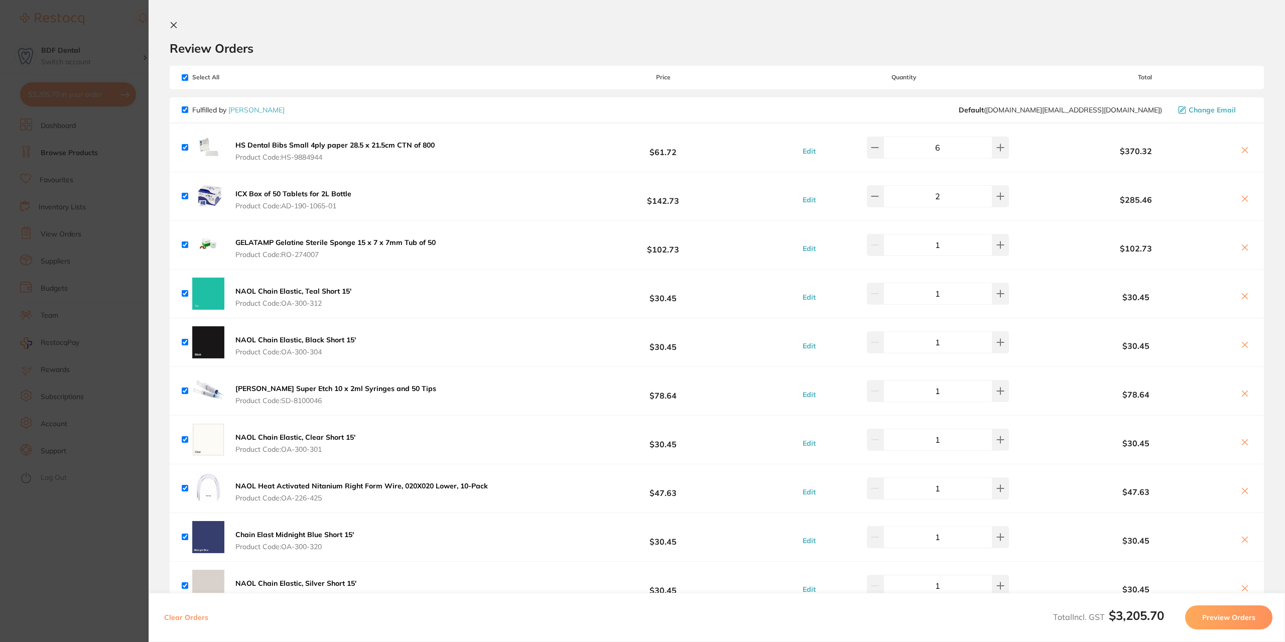
click at [172, 27] on icon at bounding box center [174, 25] width 8 height 8
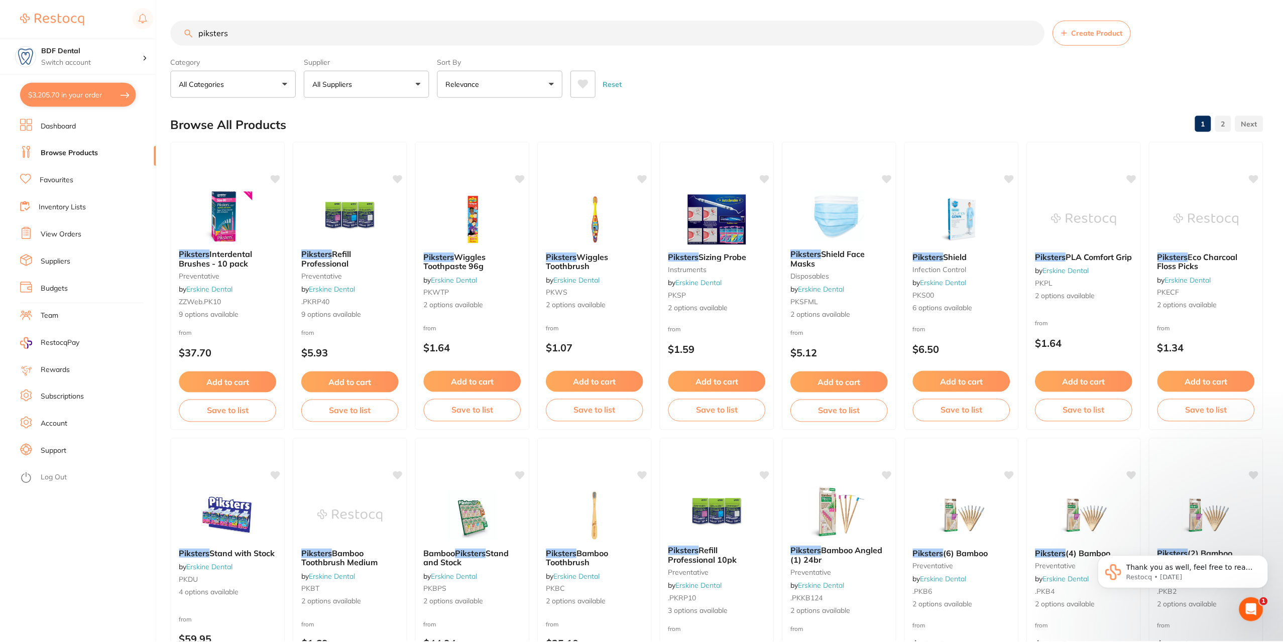
scroll to position [1, 0]
drag, startPoint x: 240, startPoint y: 42, endPoint x: 200, endPoint y: 50, distance: 41.5
click at [200, 50] on section "piksters Create Product Category All Categories All Categories disposables infe…" at bounding box center [717, 57] width 1092 height 77
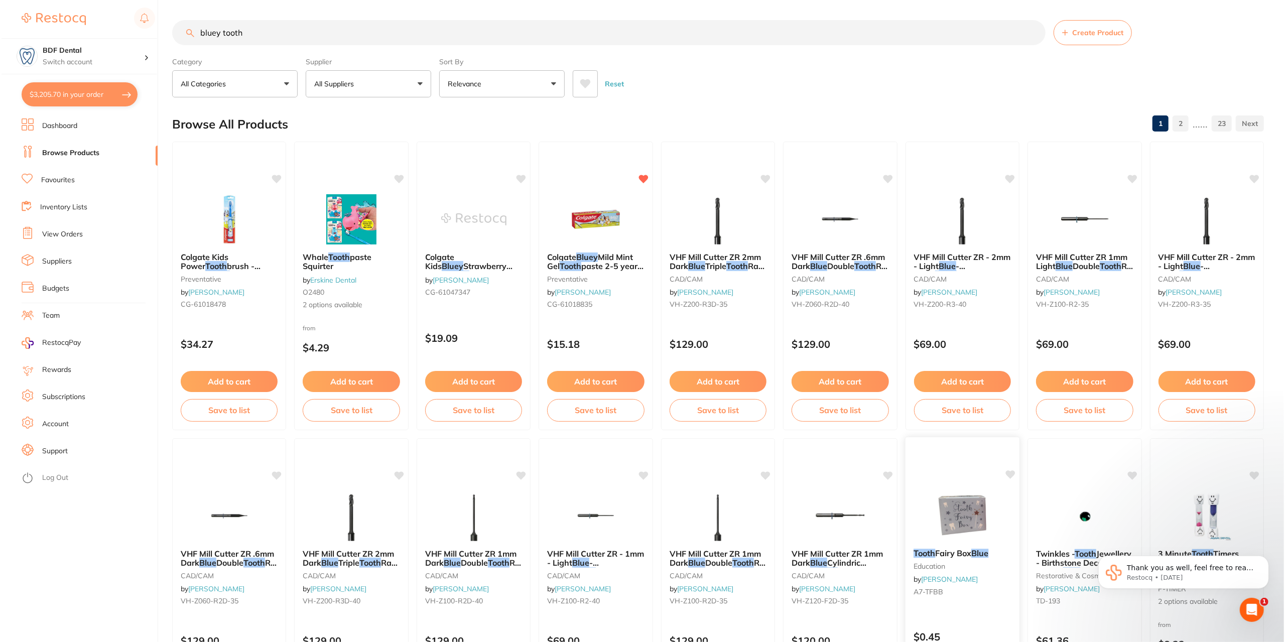
scroll to position [0, 0]
type input "bluey tooth"
click at [607, 237] on img at bounding box center [594, 218] width 66 height 51
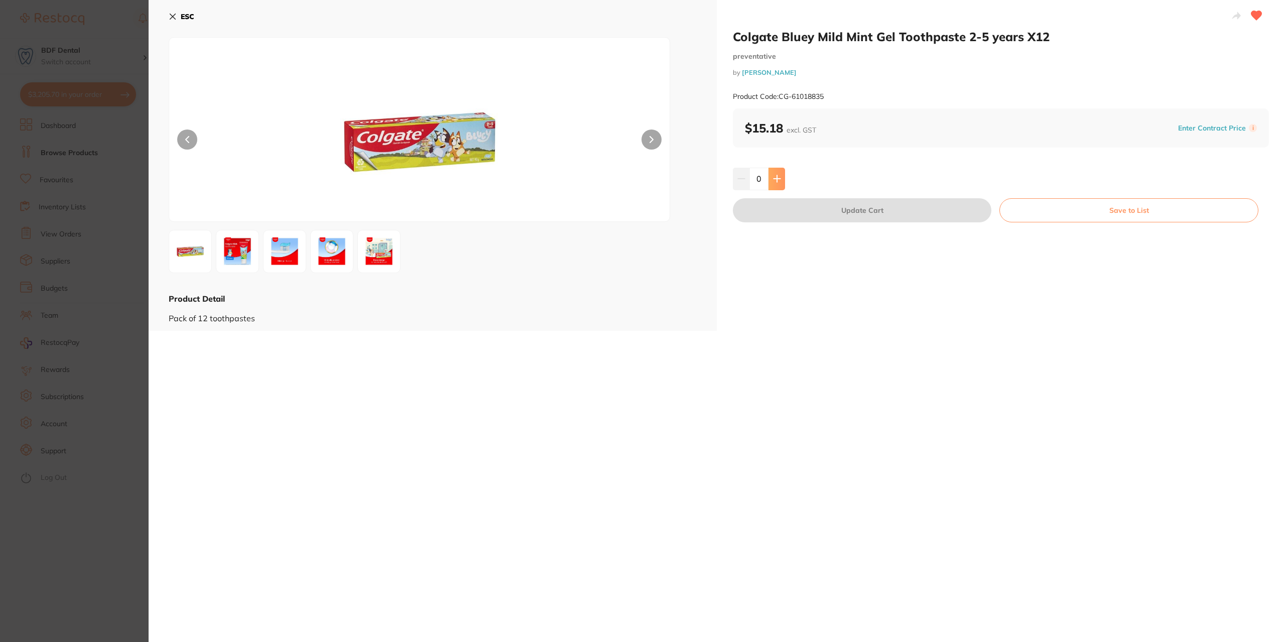
click at [777, 183] on button at bounding box center [777, 179] width 17 height 22
type input "4"
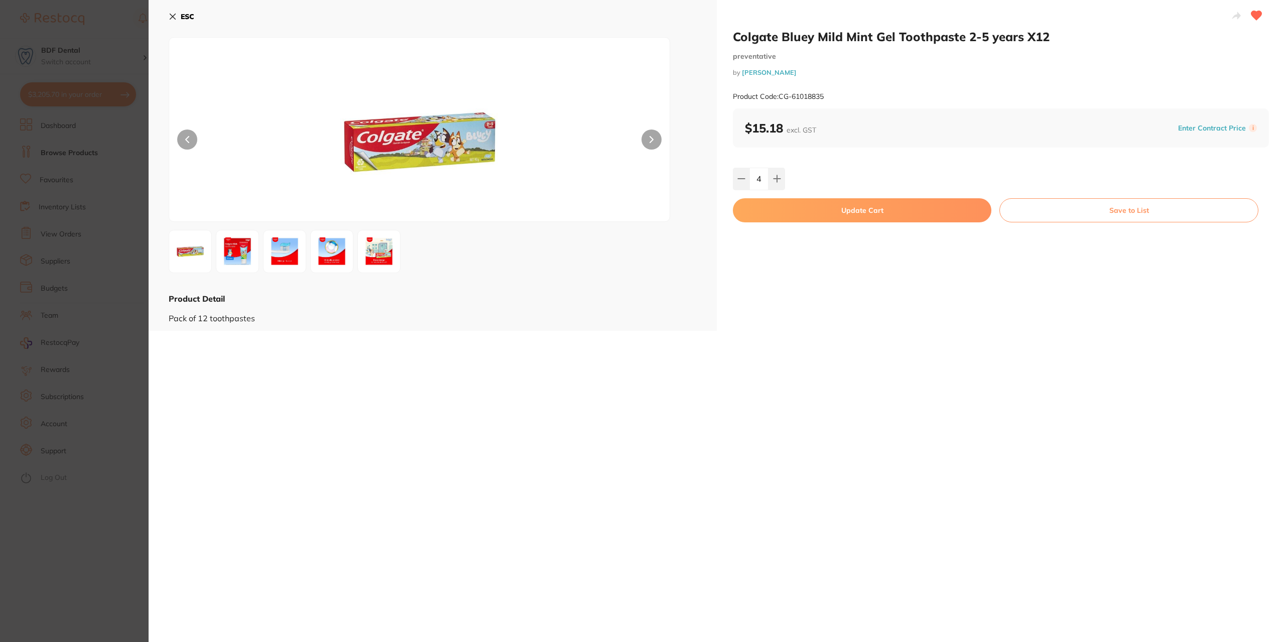
click at [876, 206] on button "Update Cart" at bounding box center [862, 210] width 259 height 24
checkbox input "false"
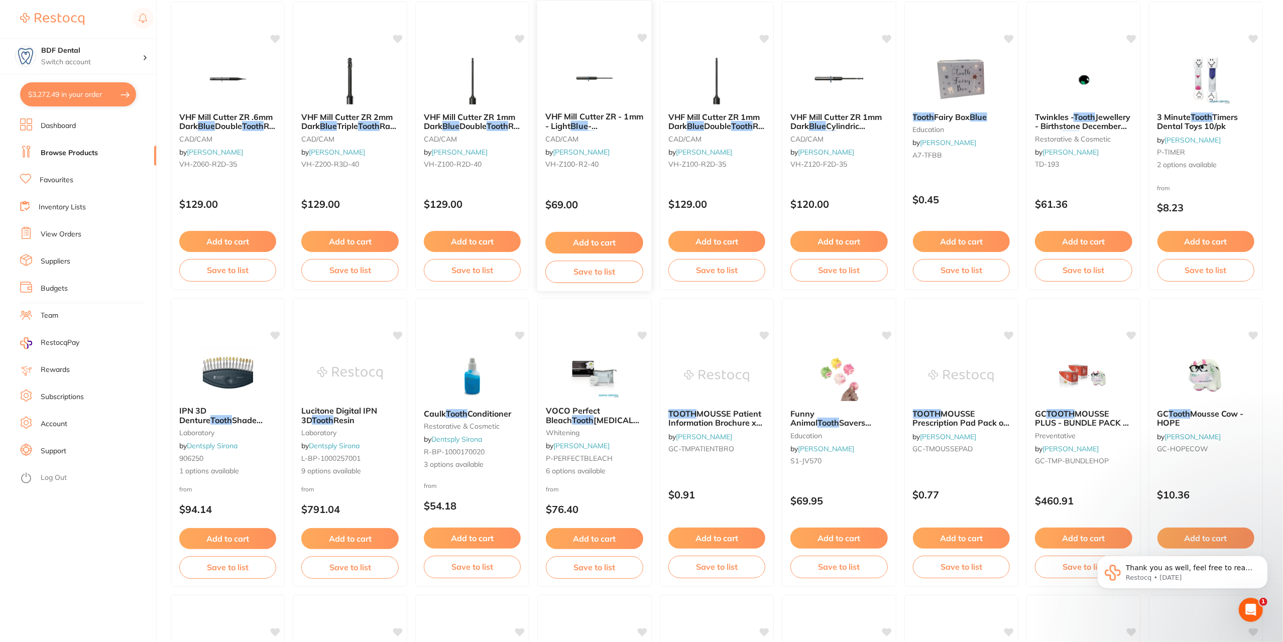
scroll to position [453, 0]
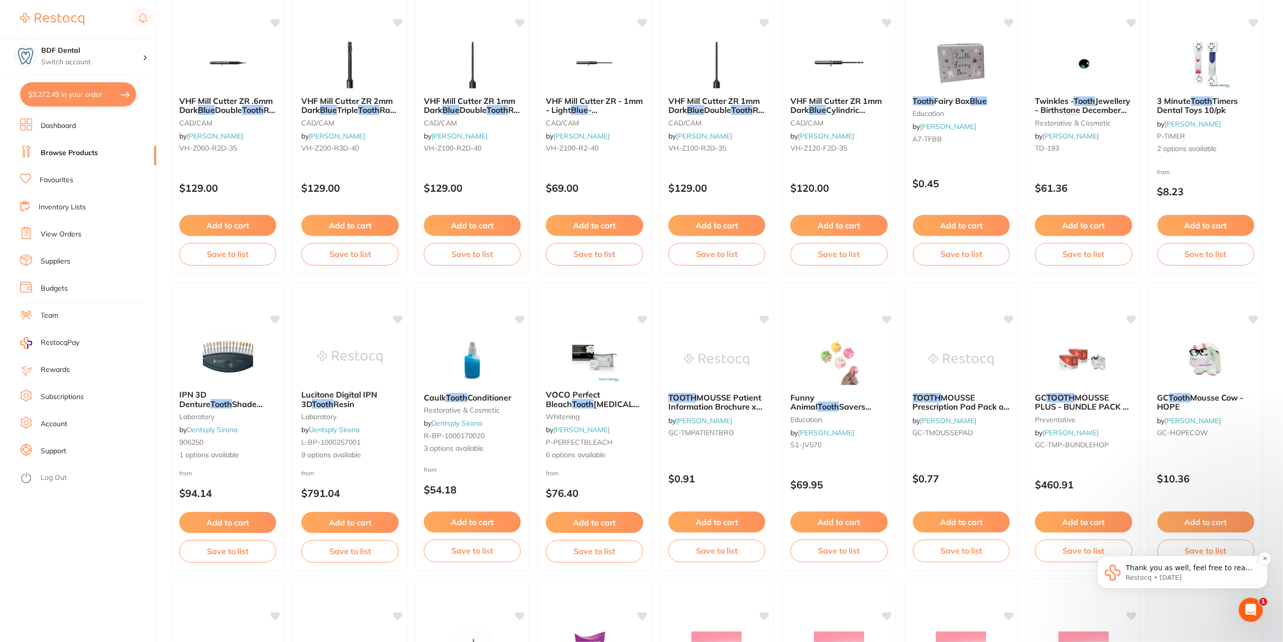
click at [1195, 572] on p "Thank you as well, feel free to reach out to [GEOGRAPHIC_DATA]." at bounding box center [1190, 568] width 130 height 10
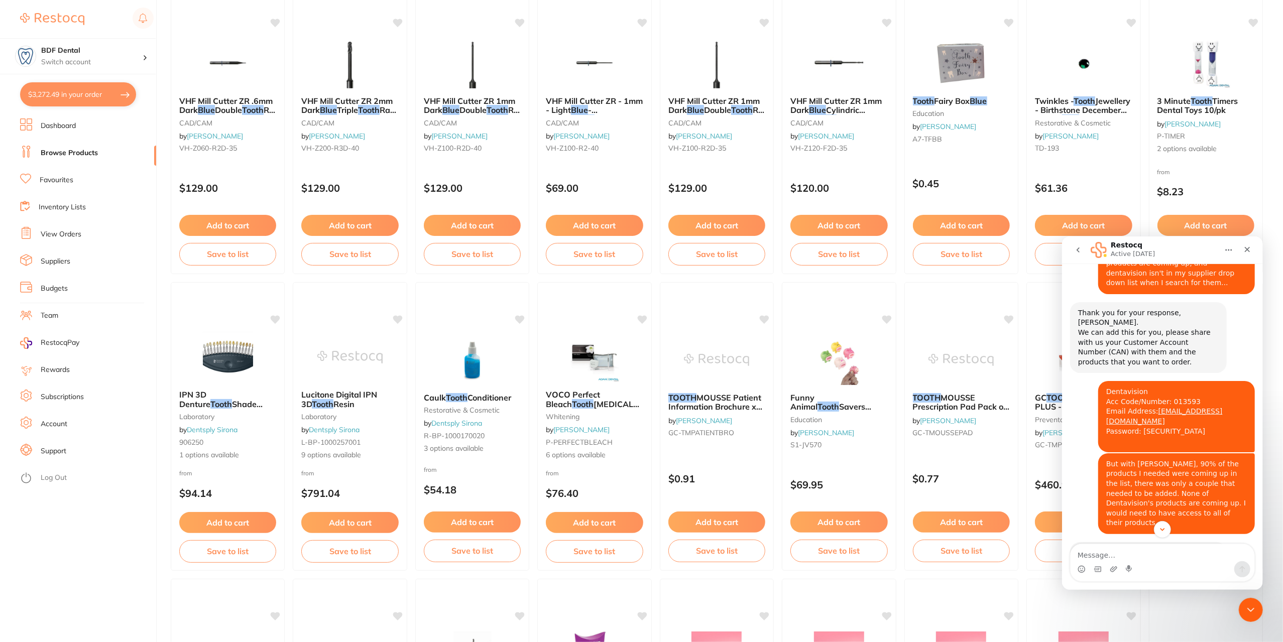
scroll to position [1250, 0]
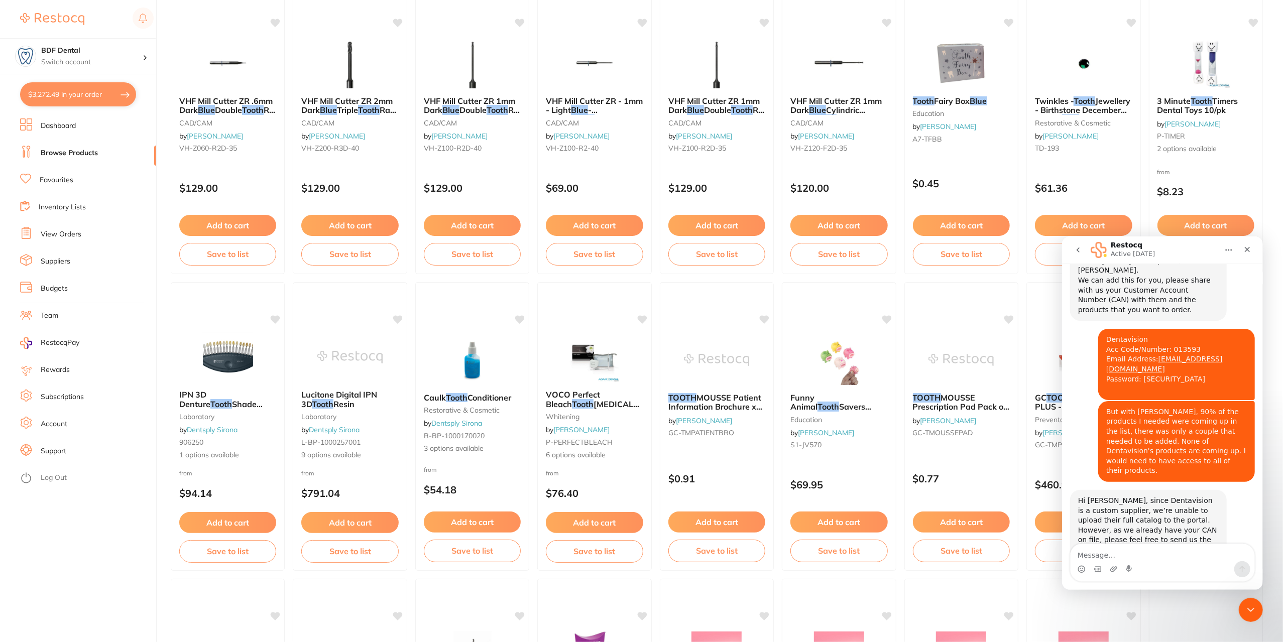
click at [42, 516] on ul "Dashboard Browse Products Favourites Inventory Lists View Orders Suppliers Budg…" at bounding box center [88, 380] width 136 height 524
click at [1250, 248] on icon "Close" at bounding box center [1247, 249] width 8 height 8
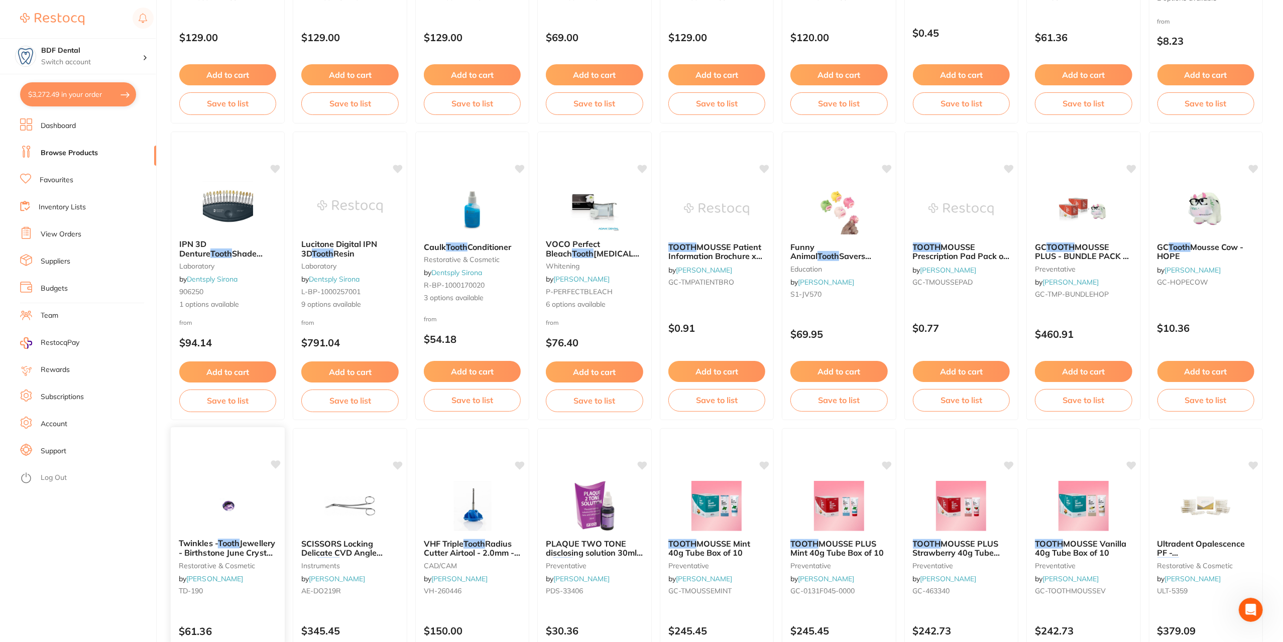
scroll to position [654, 0]
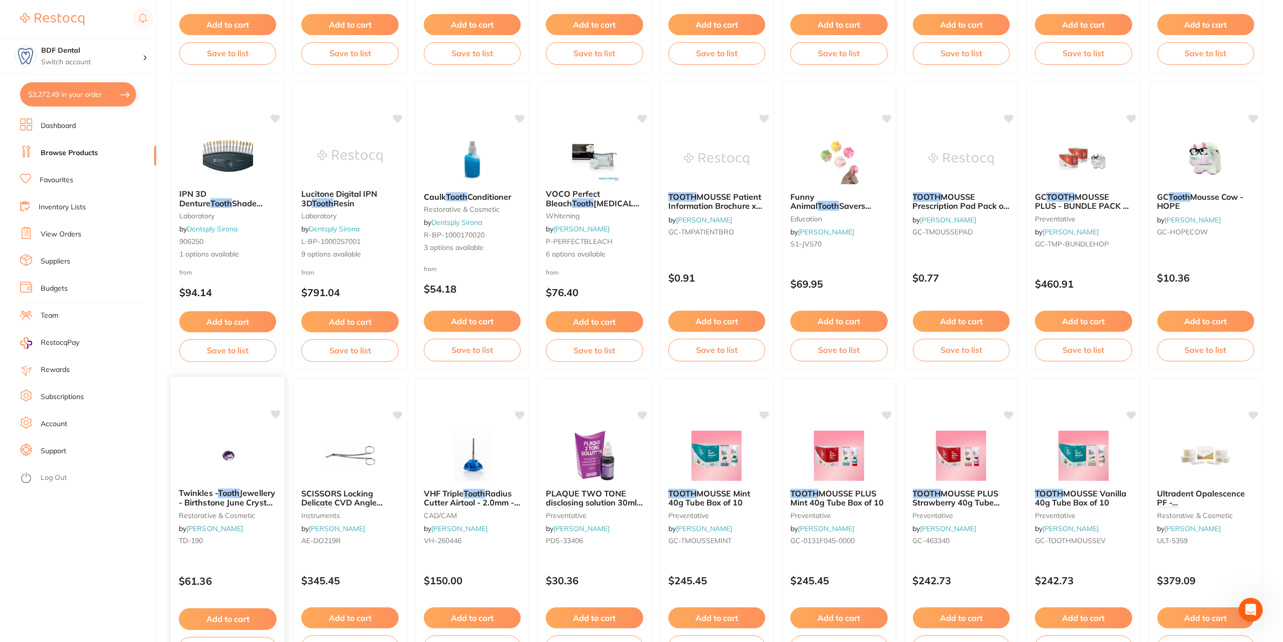
click at [209, 495] on span "Twinkles -" at bounding box center [198, 493] width 39 height 10
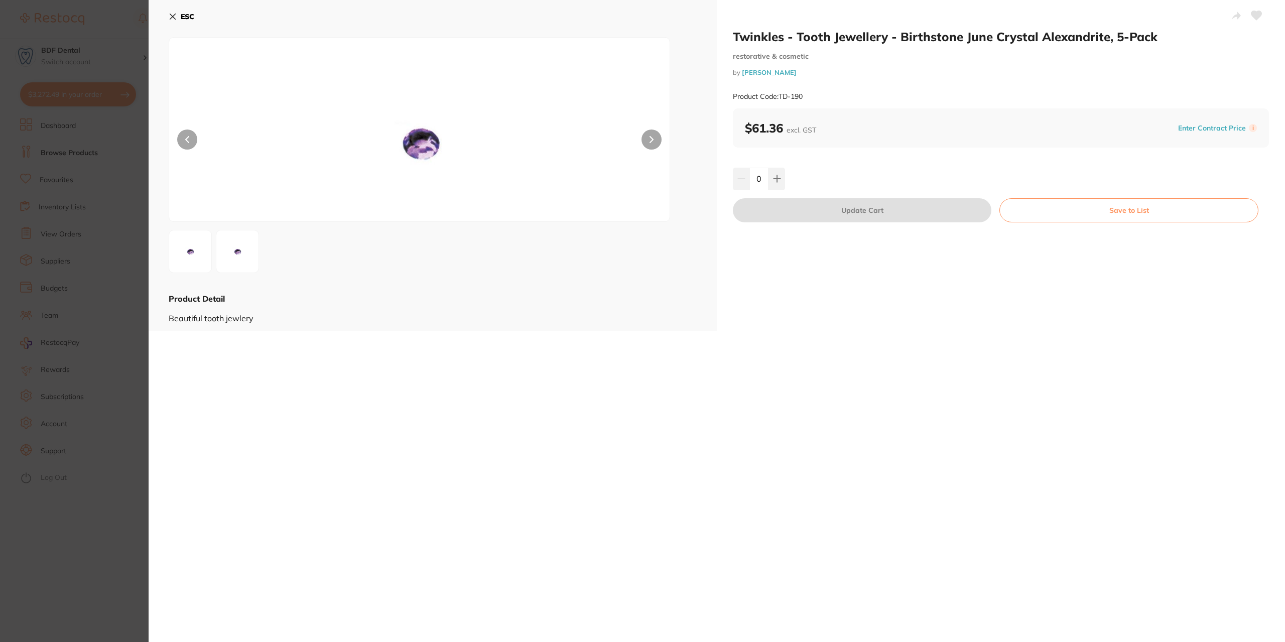
click at [175, 15] on icon at bounding box center [173, 17] width 6 height 6
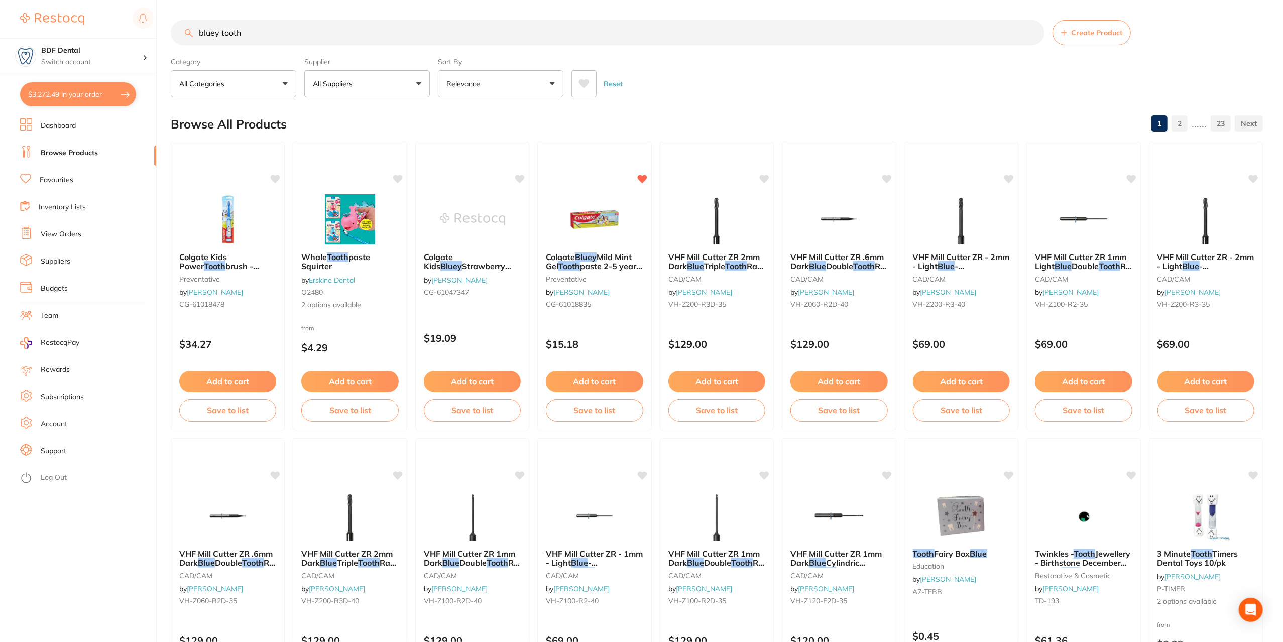
drag, startPoint x: 260, startPoint y: 22, endPoint x: 126, endPoint y: 31, distance: 134.8
click at [128, 31] on div "$3,272.49 BDF Dental Switch account BDF Dental $3,272.49 in your order Dashboar…" at bounding box center [641, 321] width 1283 height 642
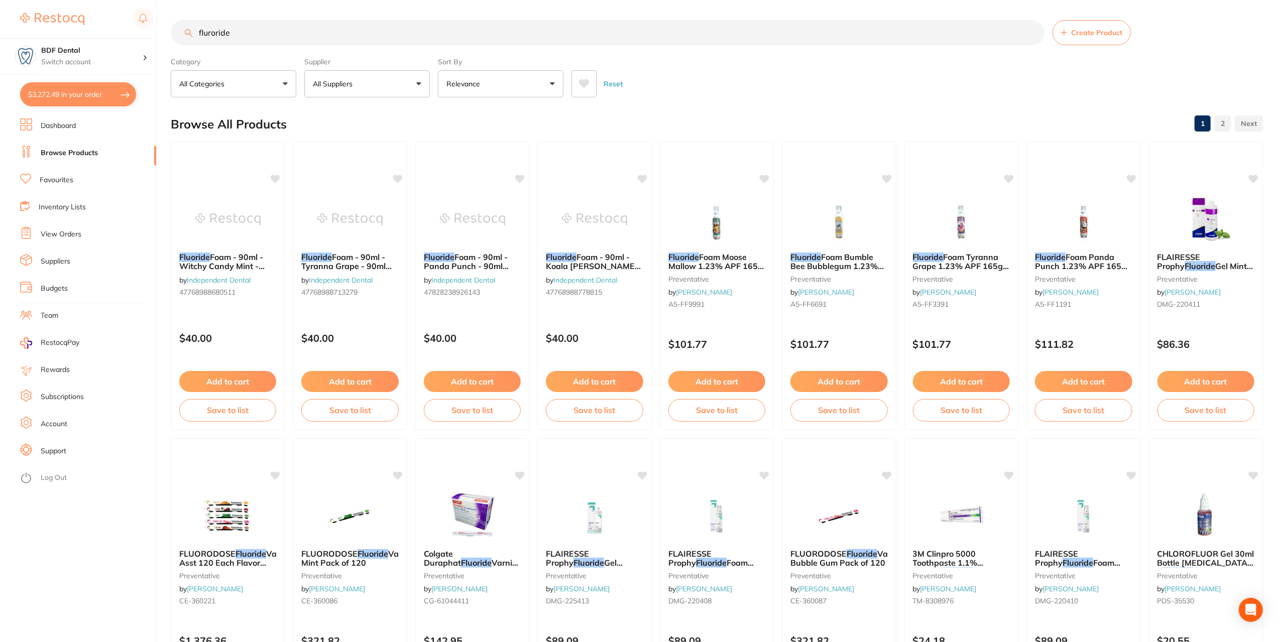
click at [213, 35] on input "fluroride" at bounding box center [608, 32] width 874 height 25
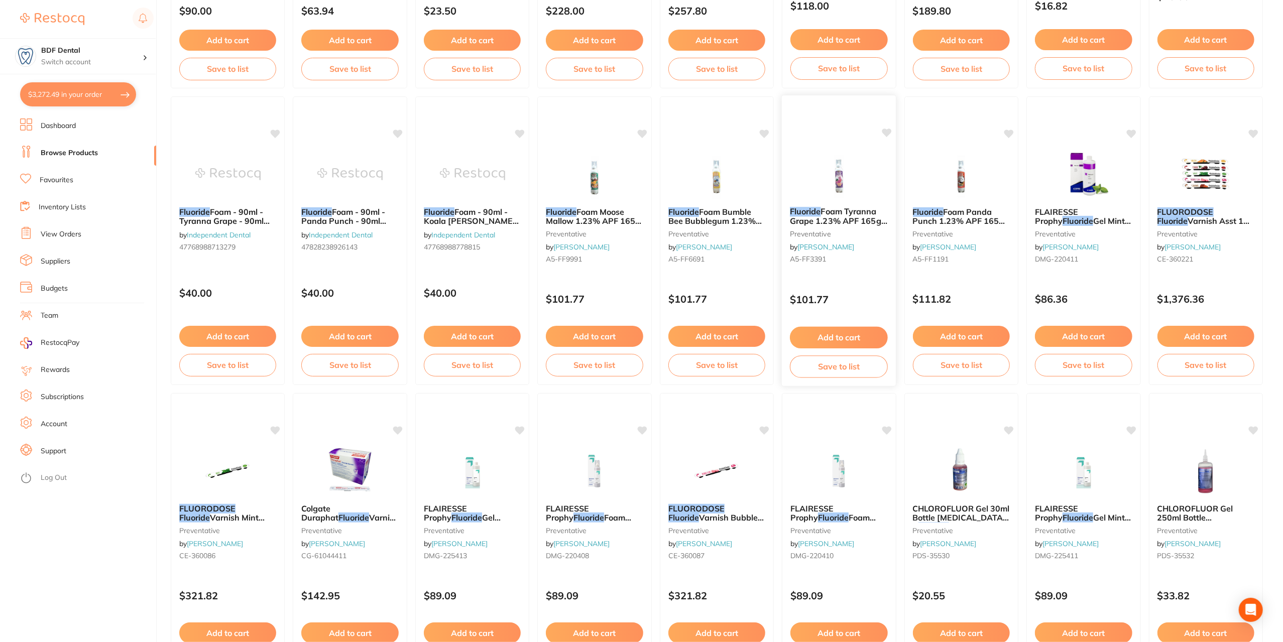
scroll to position [351, 0]
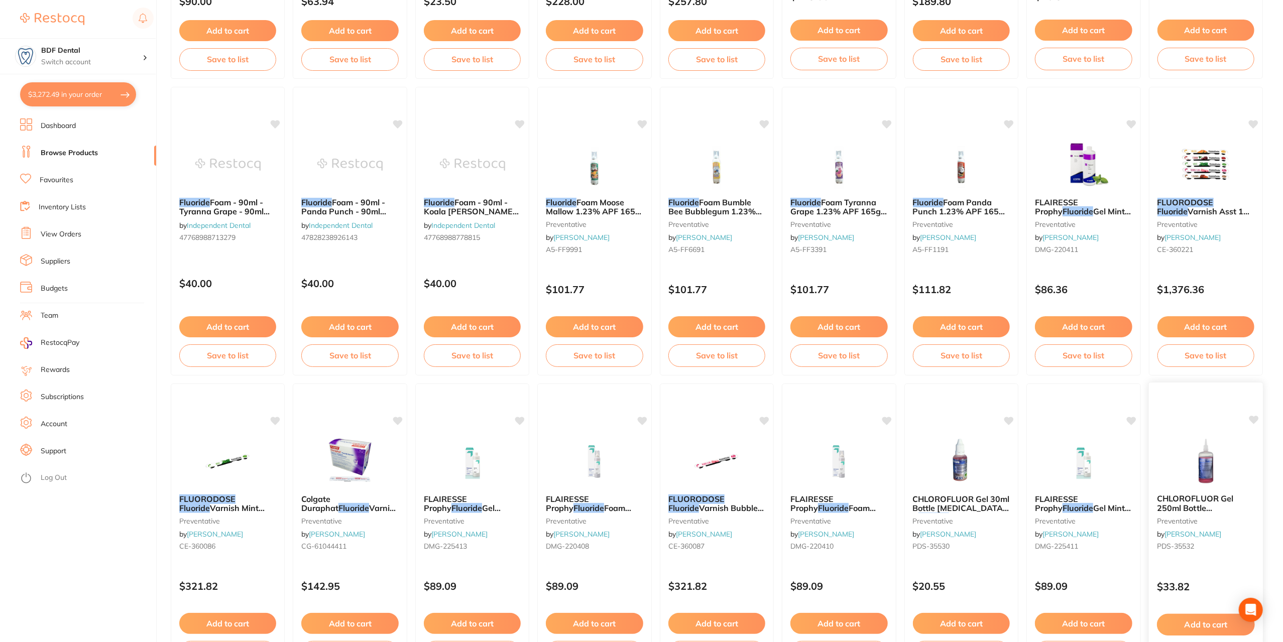
type input "fluoride"
click at [1222, 625] on button "Add to cart" at bounding box center [1206, 625] width 98 height 22
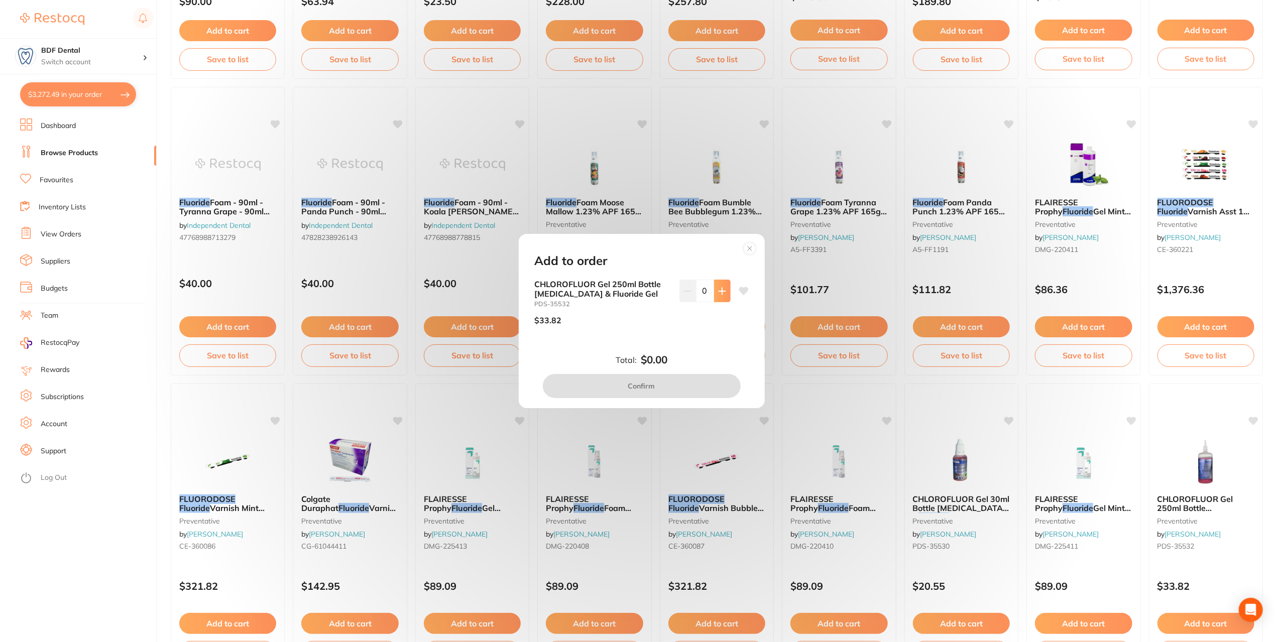
click at [725, 292] on button at bounding box center [722, 291] width 17 height 22
type input "1"
click at [648, 386] on button "Confirm" at bounding box center [642, 386] width 198 height 24
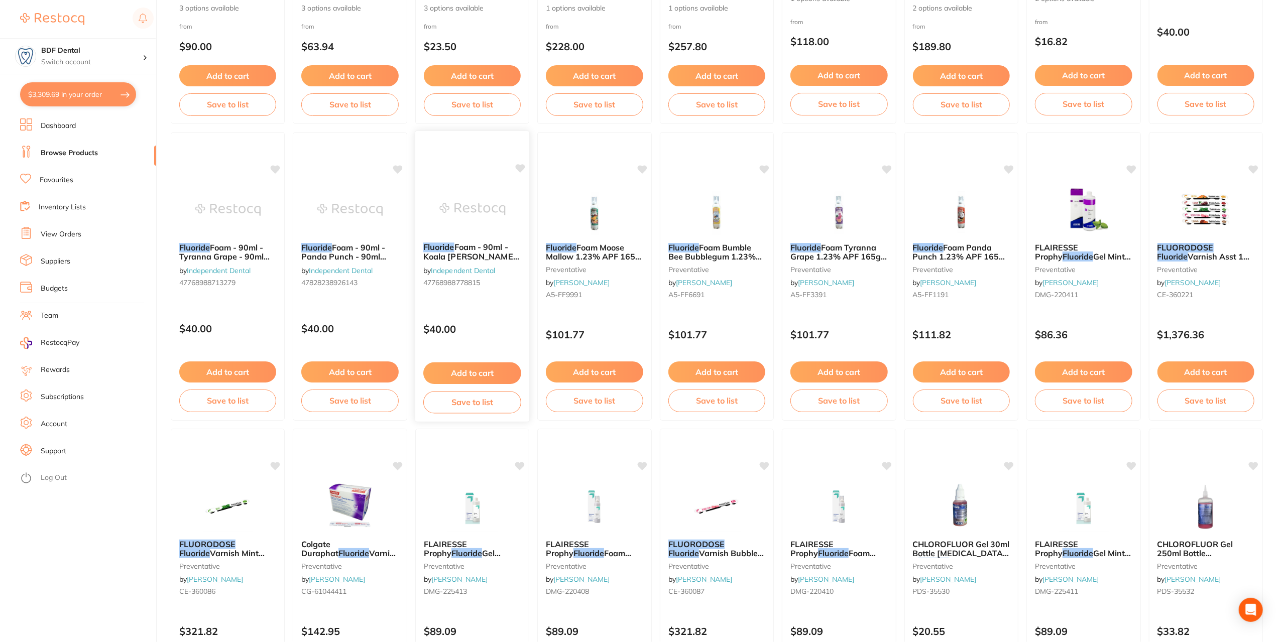
scroll to position [251, 0]
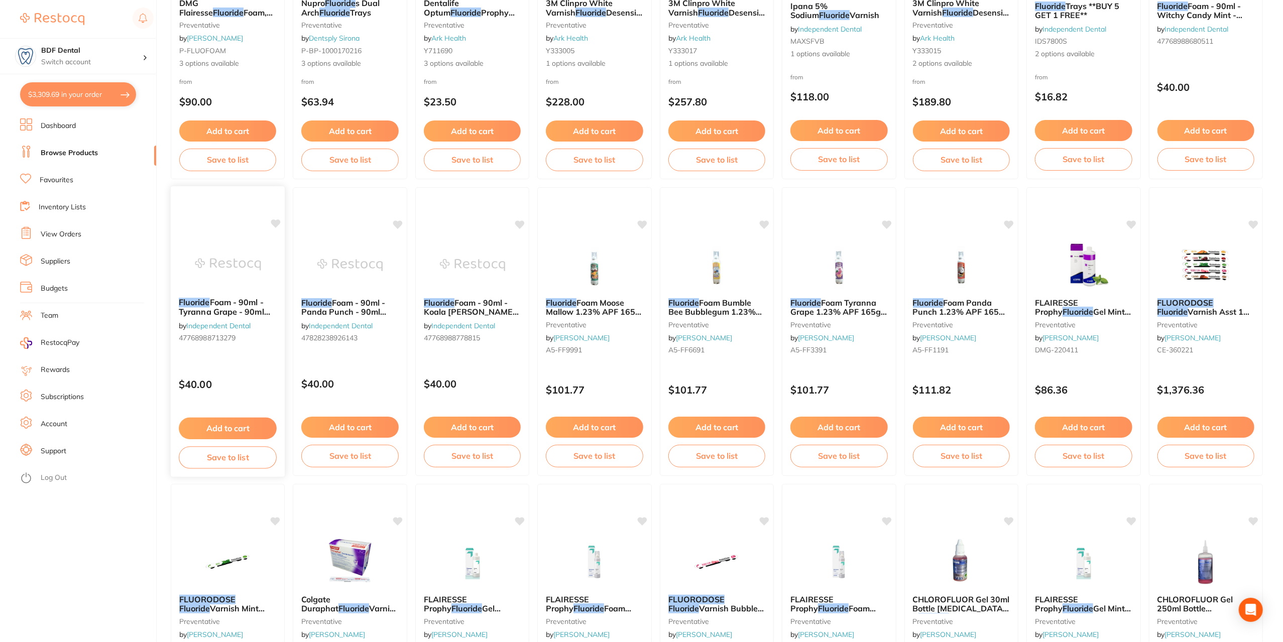
click at [224, 423] on button "Add to cart" at bounding box center [228, 429] width 98 height 22
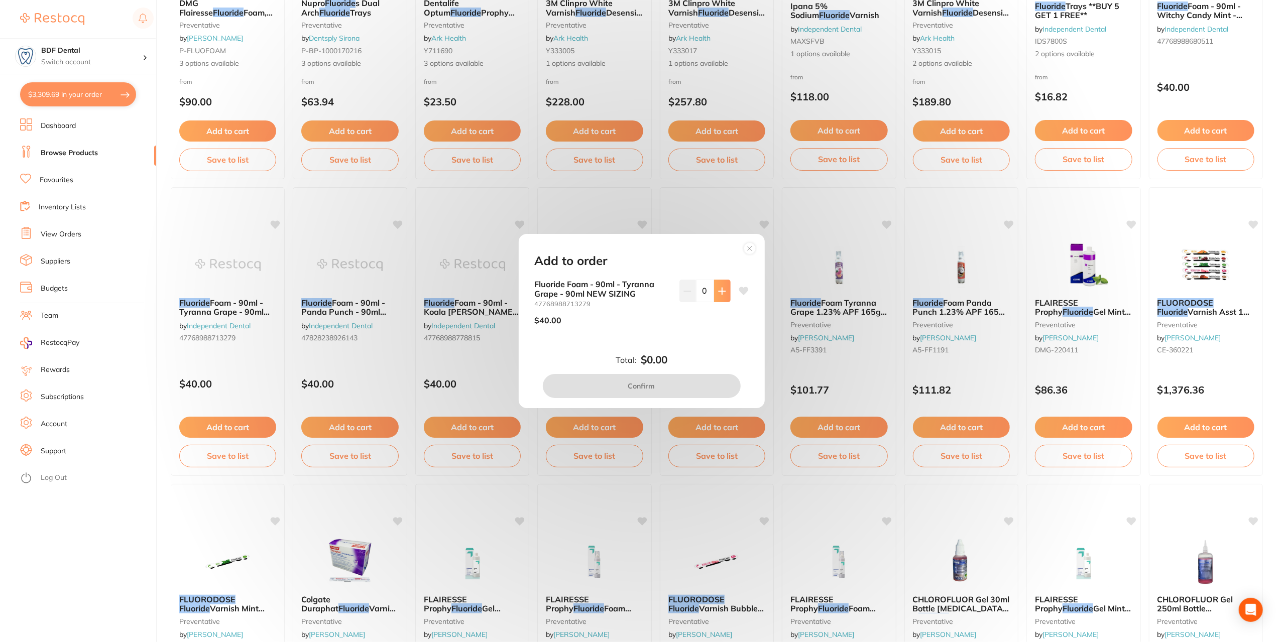
click at [722, 289] on icon at bounding box center [722, 291] width 8 height 8
type input "1"
click at [648, 388] on button "Confirm" at bounding box center [642, 386] width 198 height 24
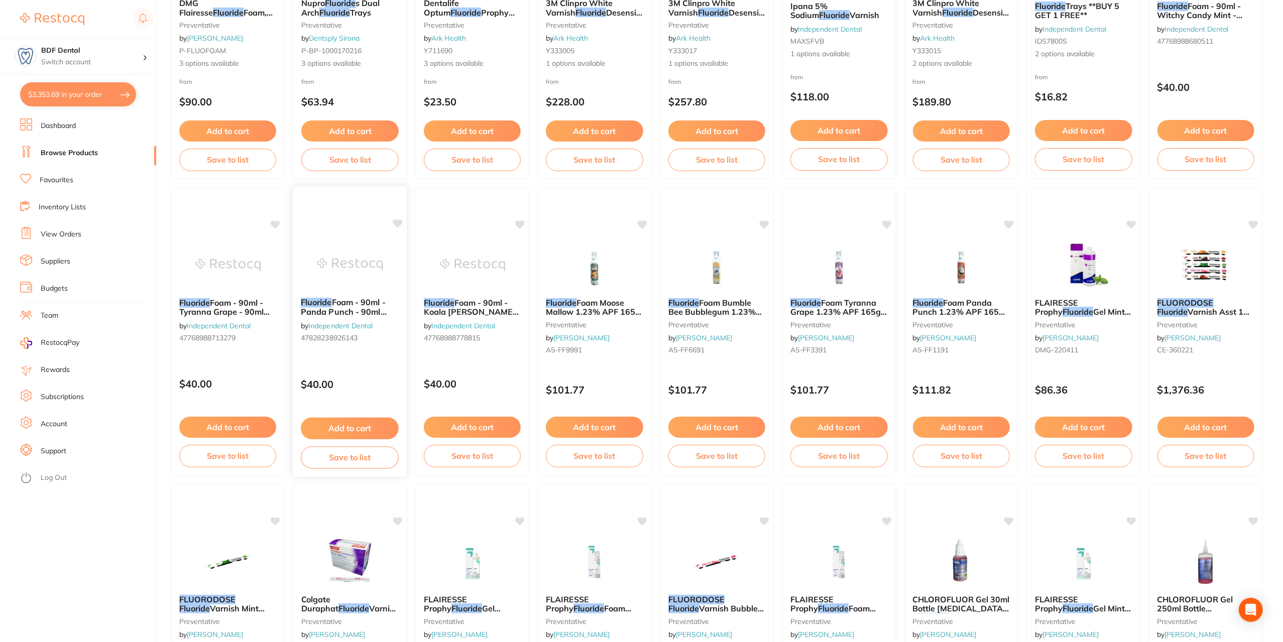
click at [346, 424] on button "Add to cart" at bounding box center [350, 429] width 98 height 22
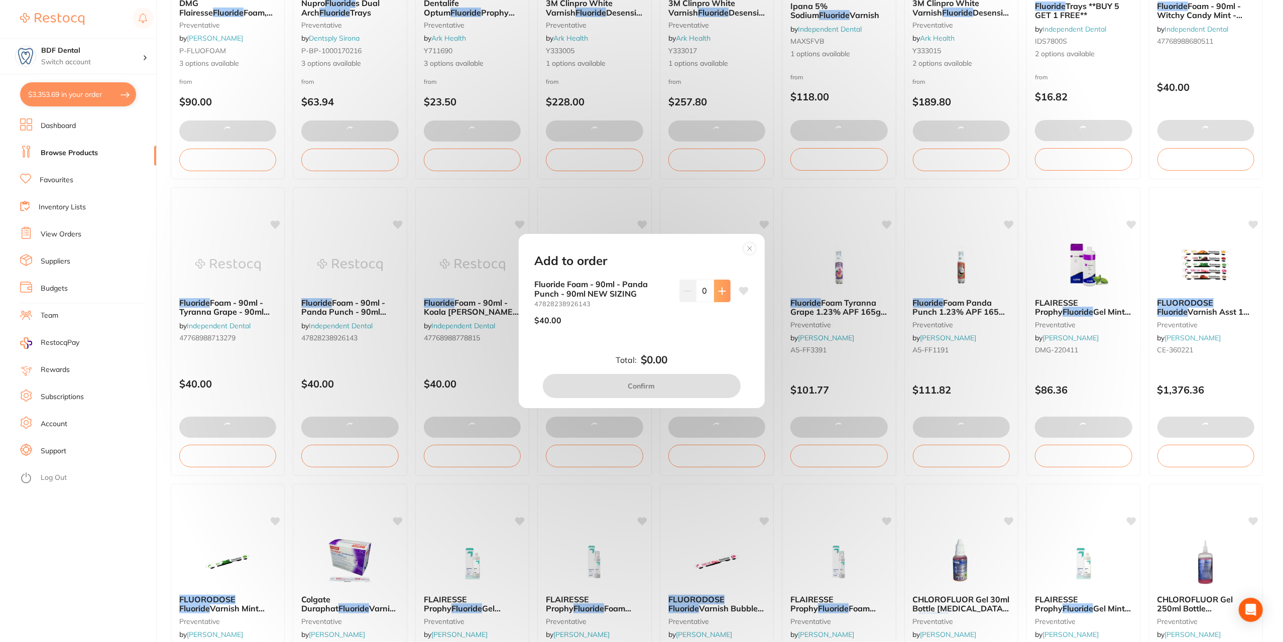
click at [723, 289] on icon at bounding box center [722, 291] width 8 height 8
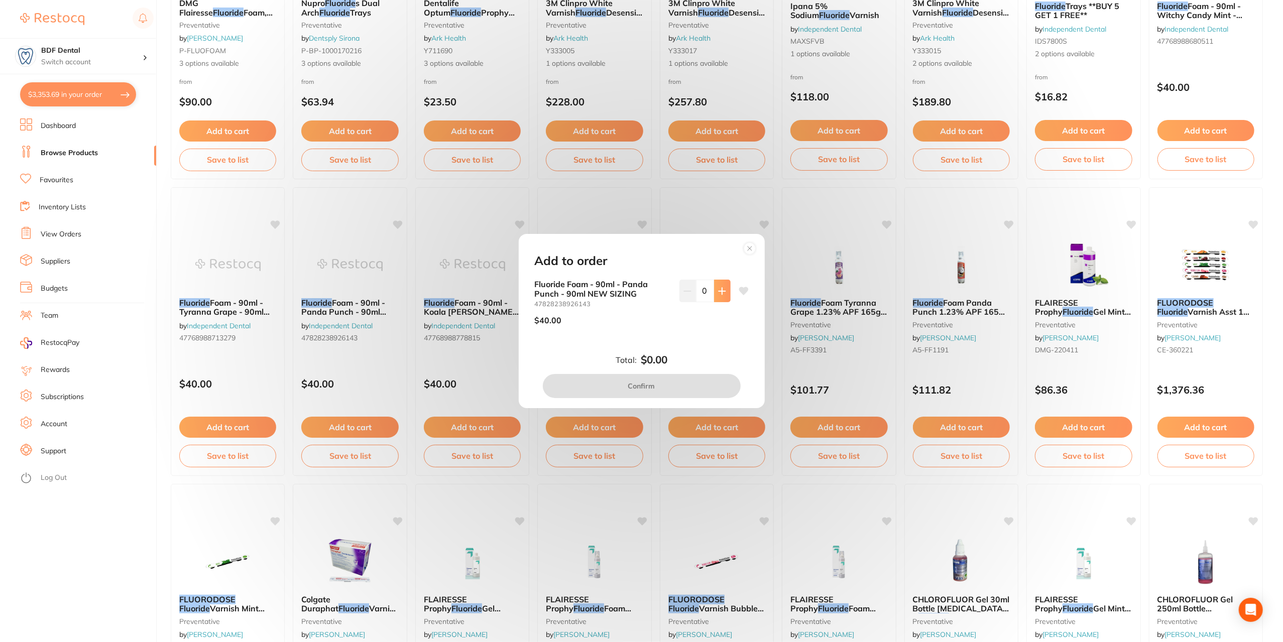
click at [719, 289] on icon at bounding box center [721, 291] width 7 height 7
type input "1"
click at [642, 386] on button "Confirm" at bounding box center [642, 386] width 198 height 24
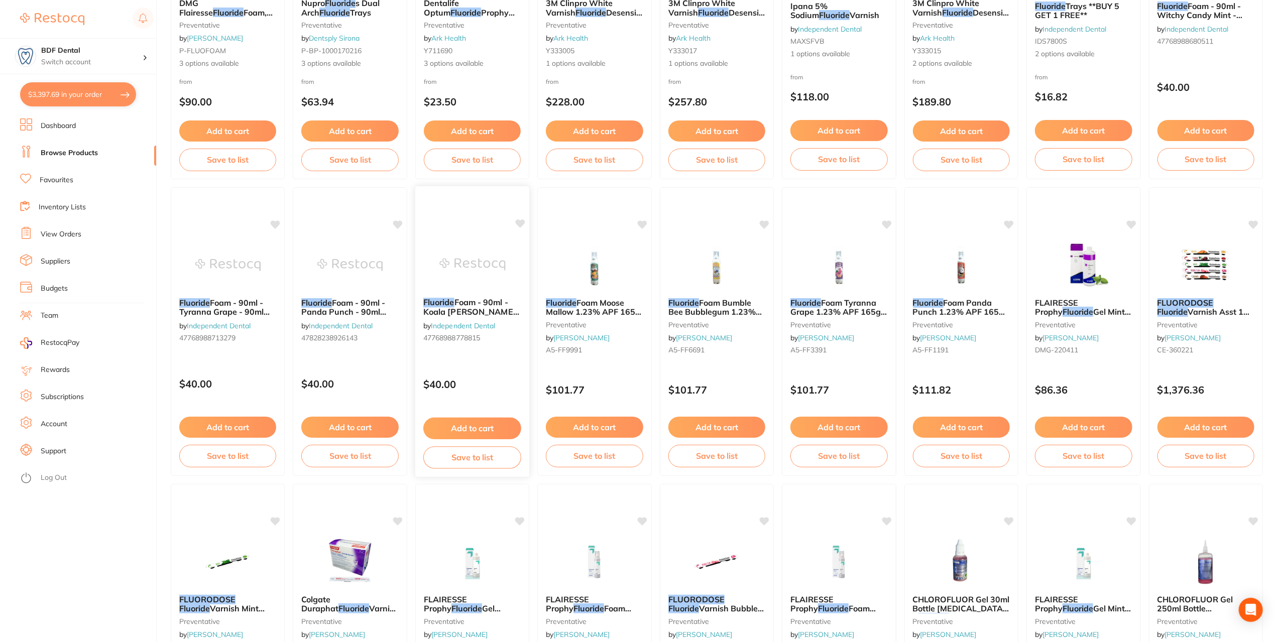
click at [472, 428] on button "Add to cart" at bounding box center [472, 429] width 98 height 22
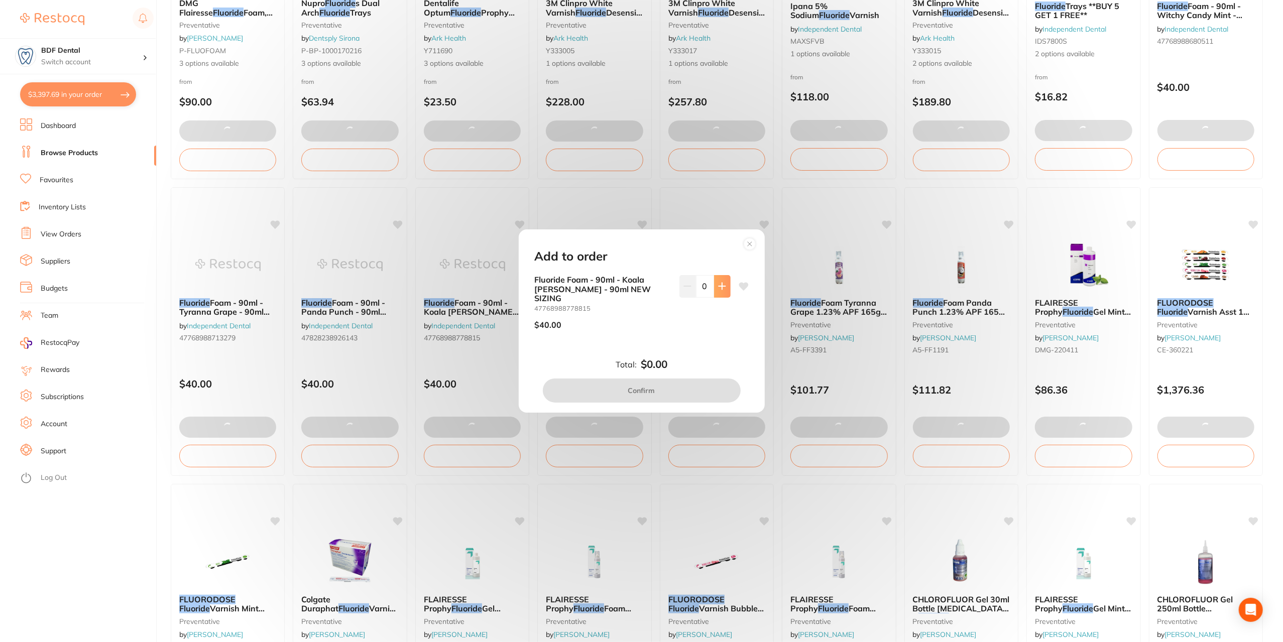
click at [723, 290] on icon at bounding box center [721, 286] width 7 height 7
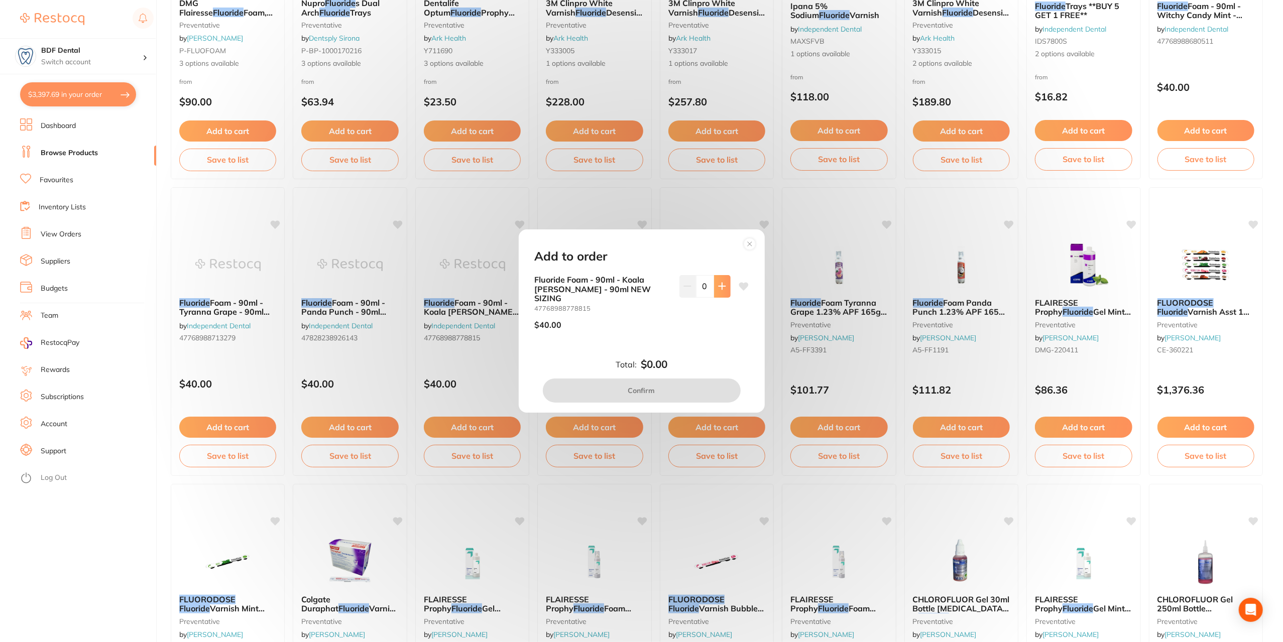
click at [719, 295] on button at bounding box center [722, 286] width 17 height 22
type input "1"
click at [647, 388] on button "Confirm" at bounding box center [642, 391] width 198 height 24
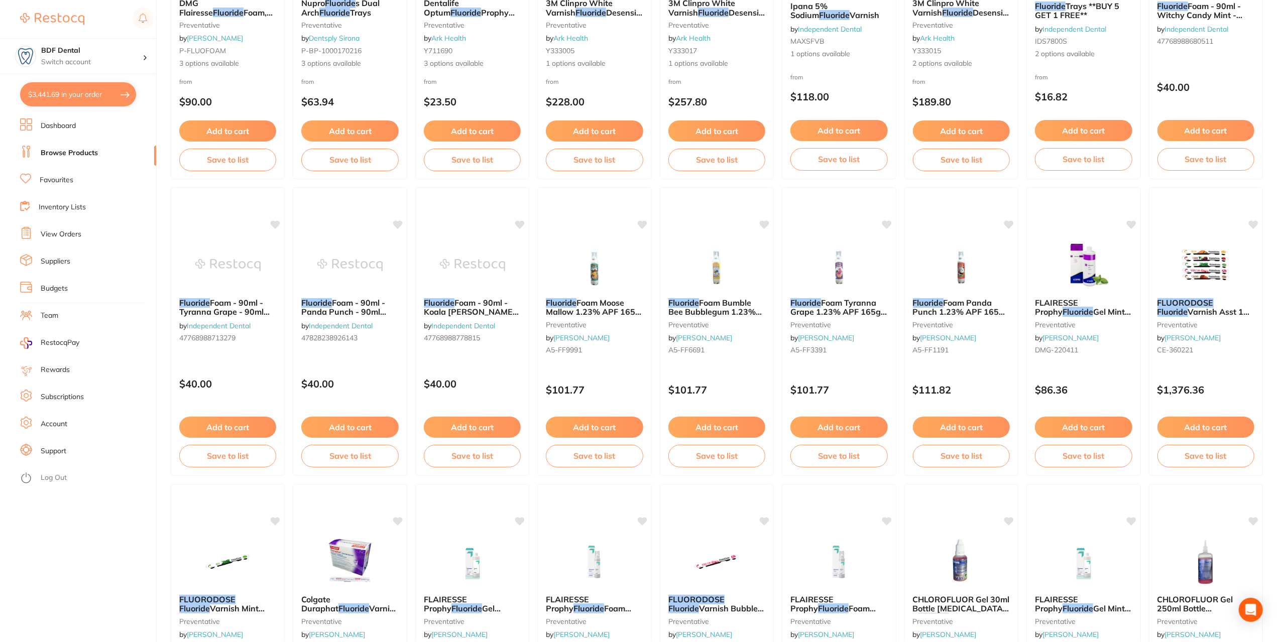
click at [64, 98] on button "$3,441.69 in your order" at bounding box center [78, 94] width 116 height 24
checkbox input "true"
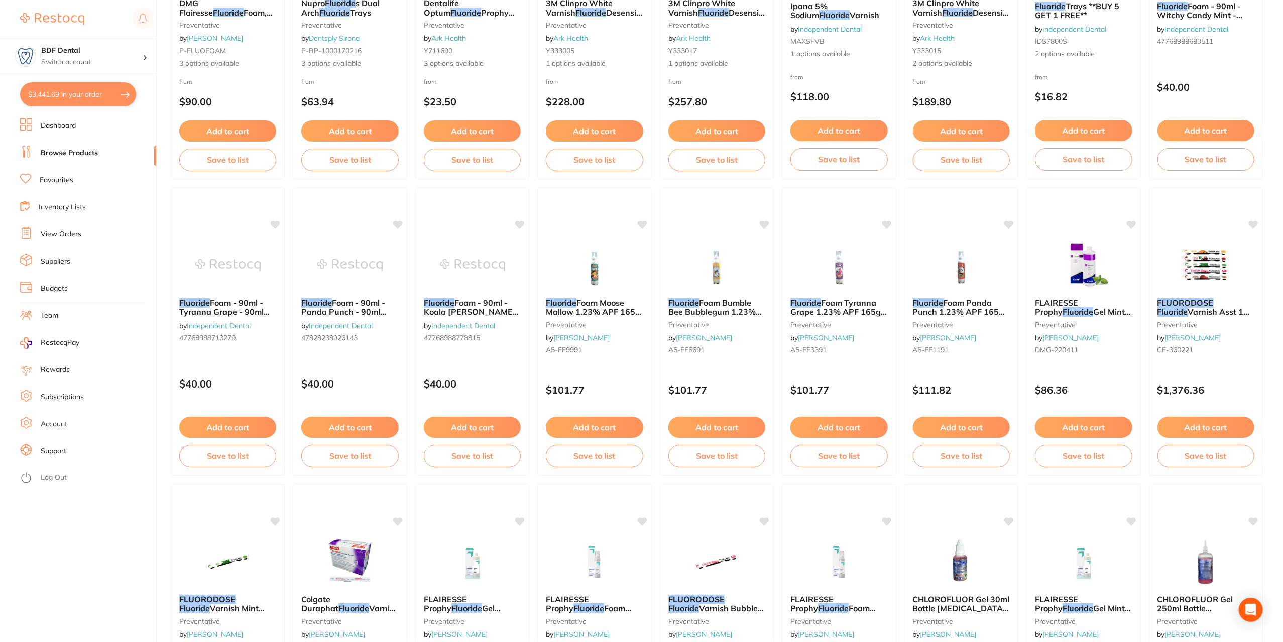
checkbox input "true"
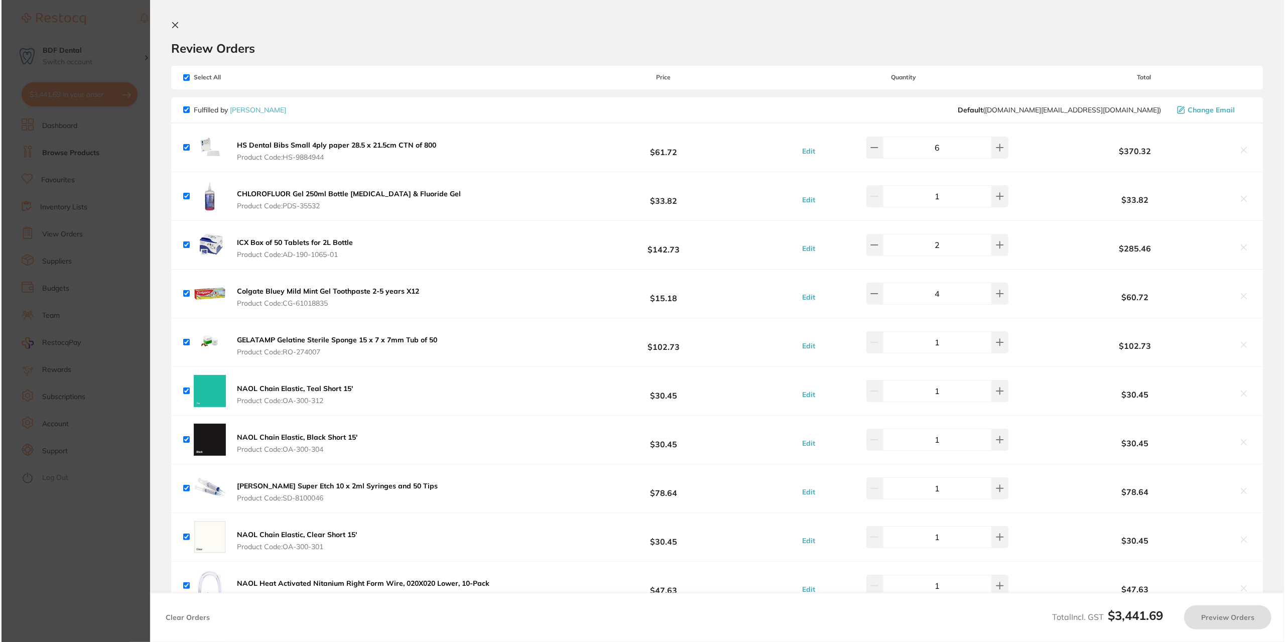
scroll to position [0, 0]
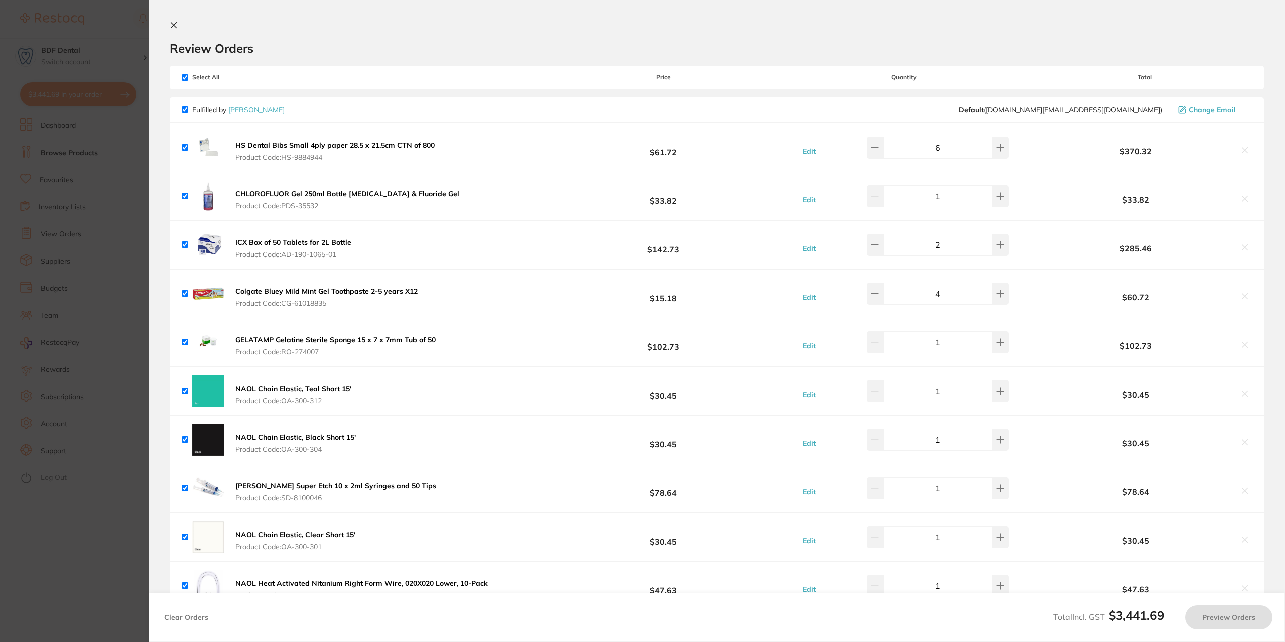
checkbox input "false"
checkbox input "true"
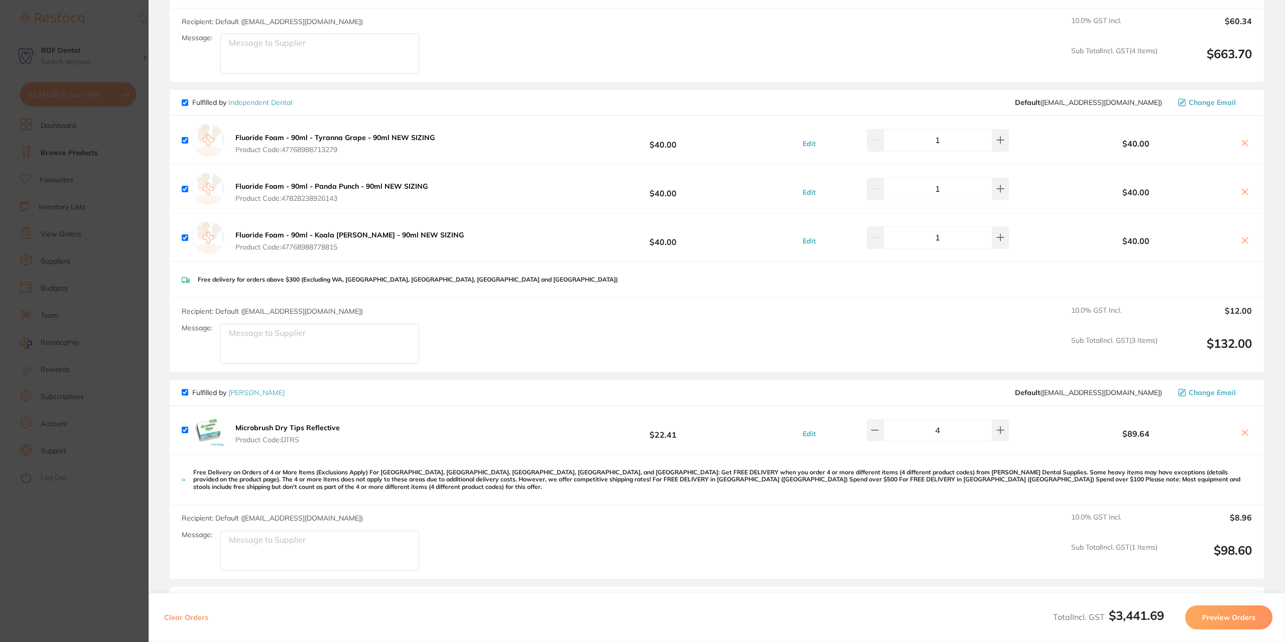
scroll to position [1707, 0]
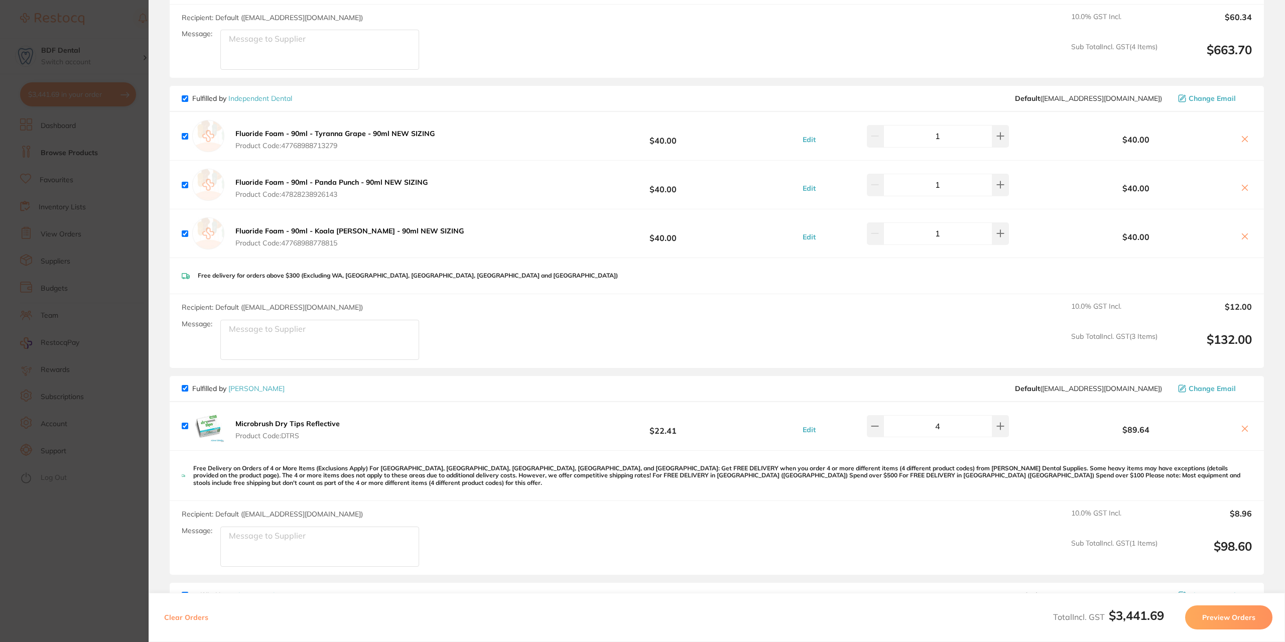
click at [808, 425] on button "Edit" at bounding box center [809, 429] width 19 height 9
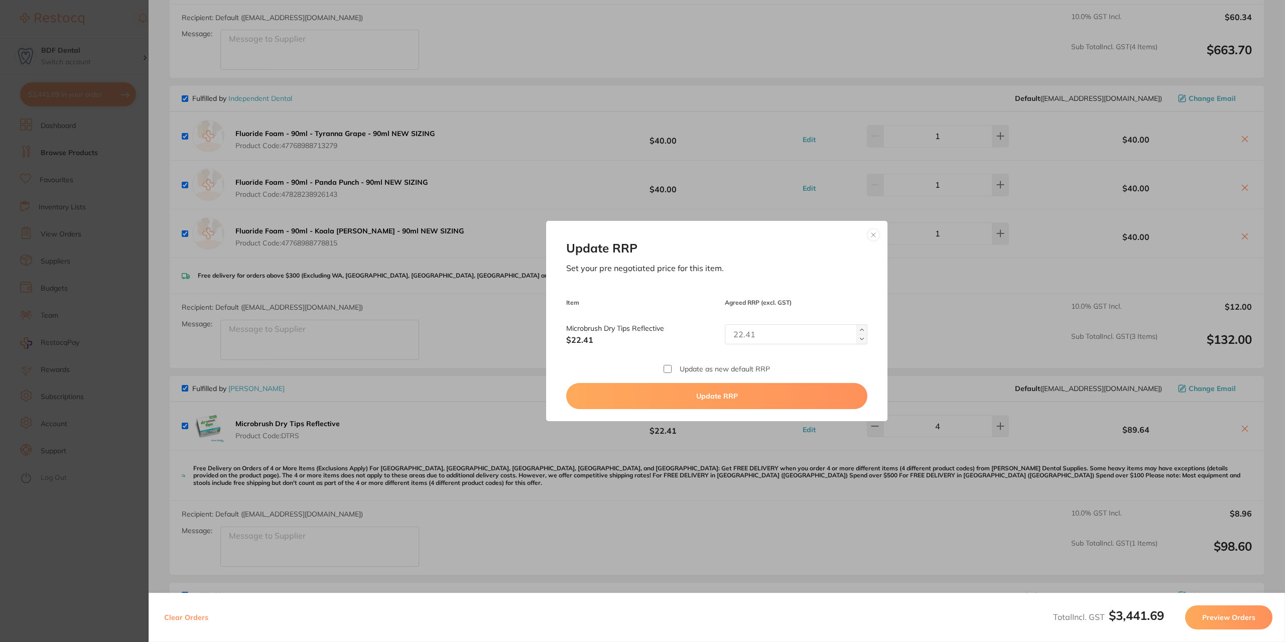
click at [870, 236] on button at bounding box center [874, 235] width 12 height 12
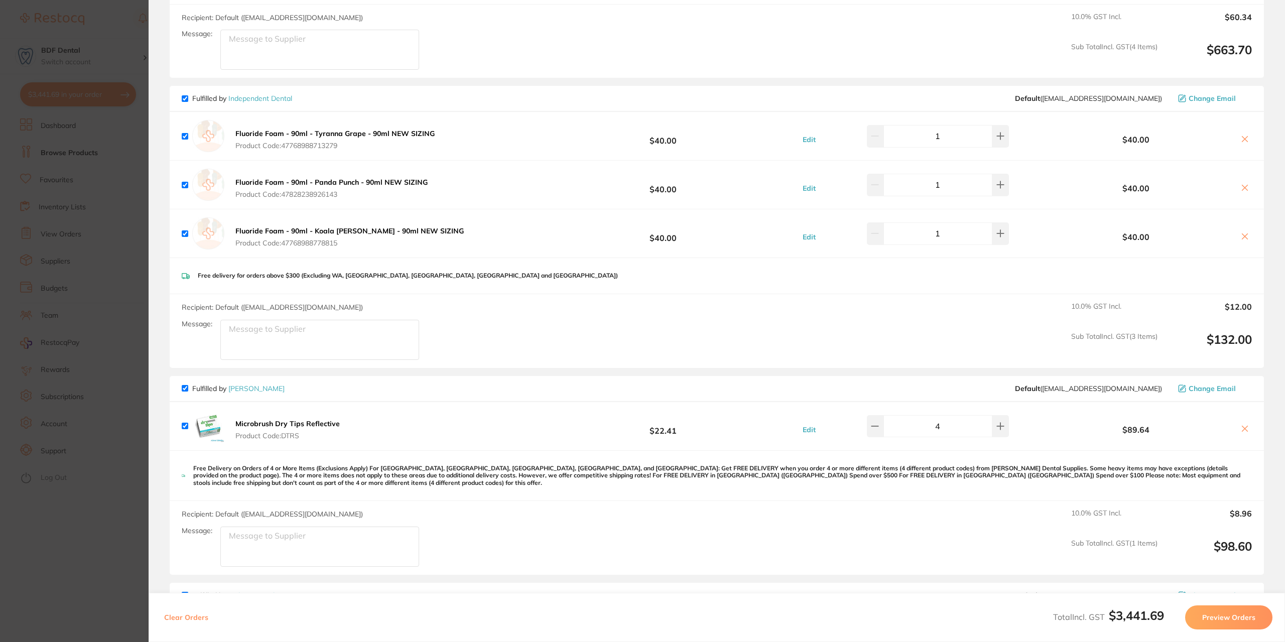
click at [294, 419] on b "Microbrush Dry Tips Reflective" at bounding box center [287, 423] width 104 height 9
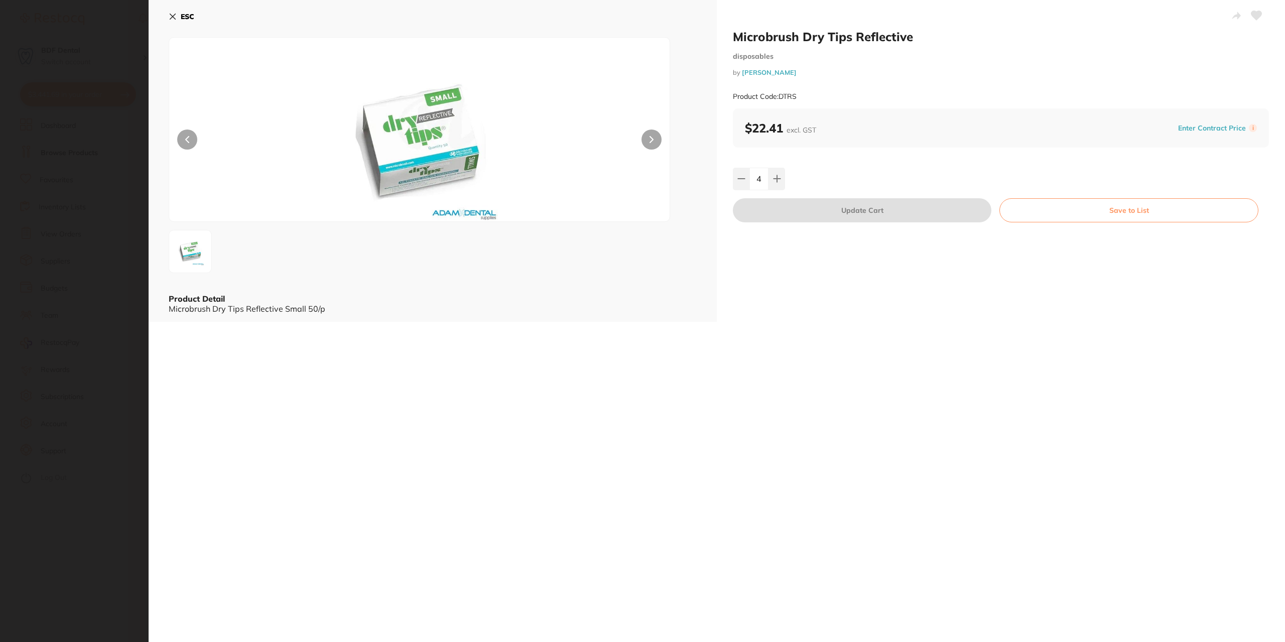
click at [647, 136] on button at bounding box center [652, 140] width 20 height 20
click at [175, 15] on icon at bounding box center [173, 17] width 6 height 6
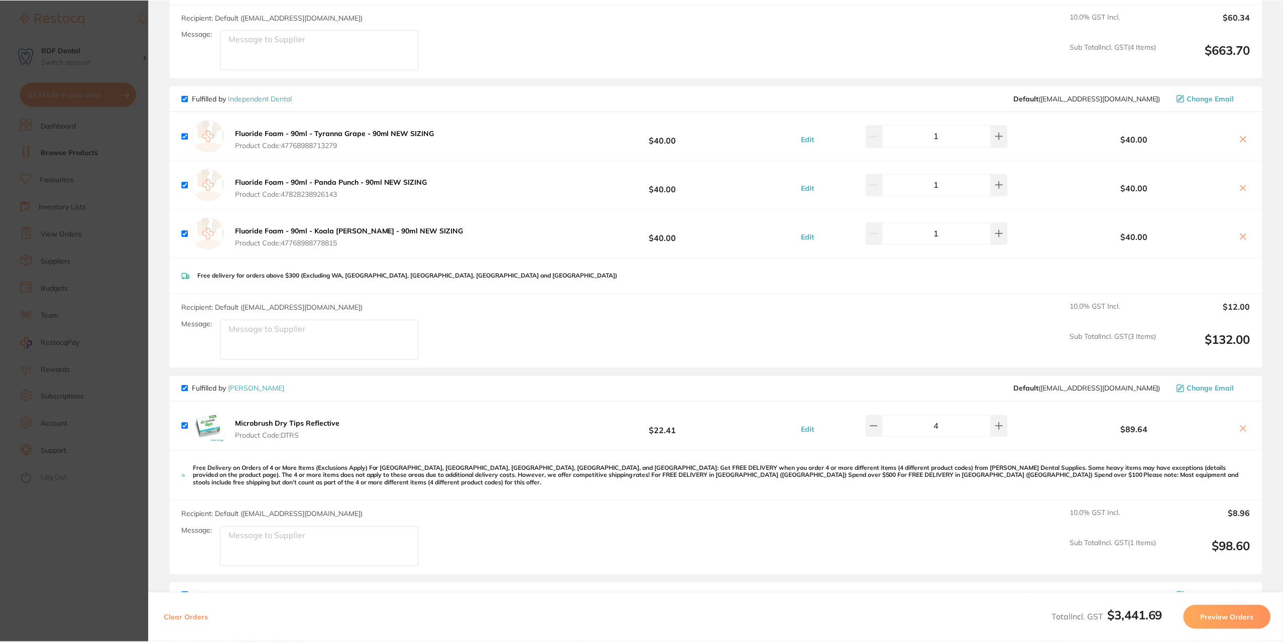
scroll to position [251, 0]
click at [1242, 425] on icon at bounding box center [1243, 429] width 8 height 8
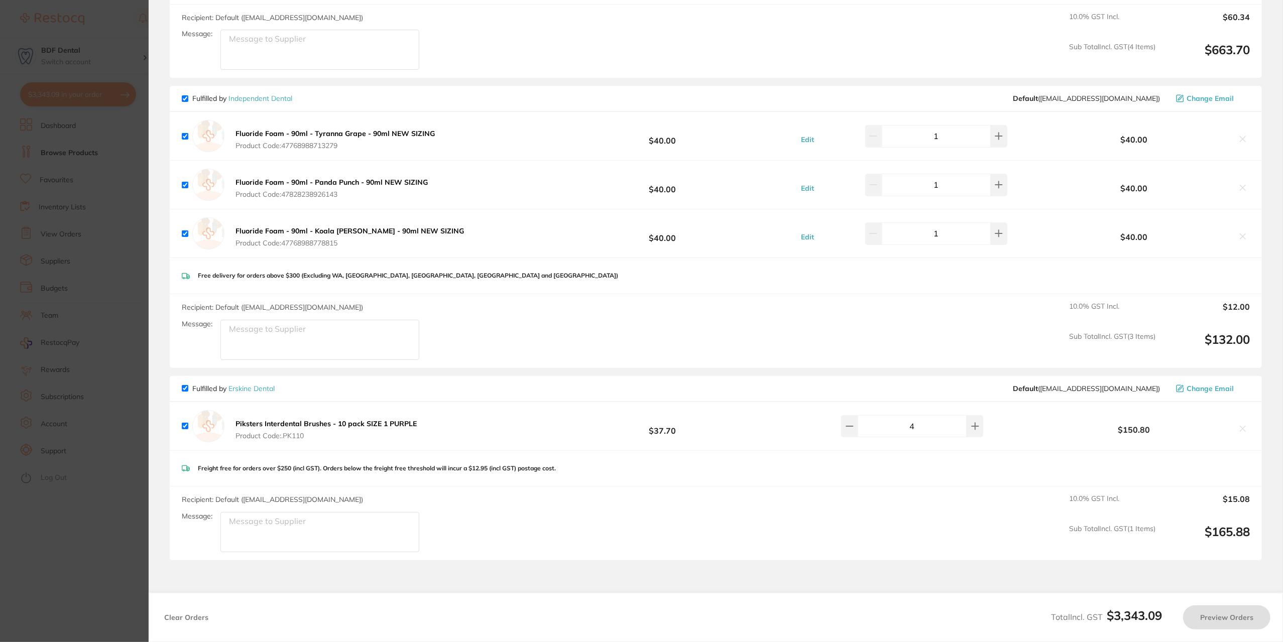
scroll to position [0, 0]
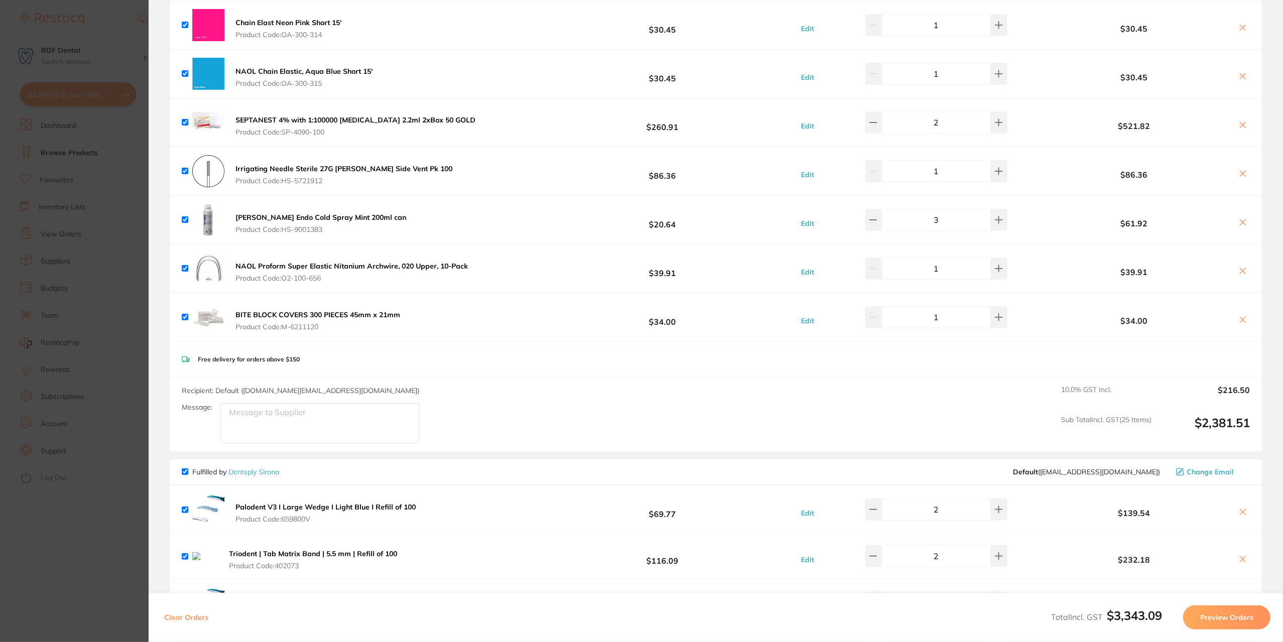
checkbox input "true"
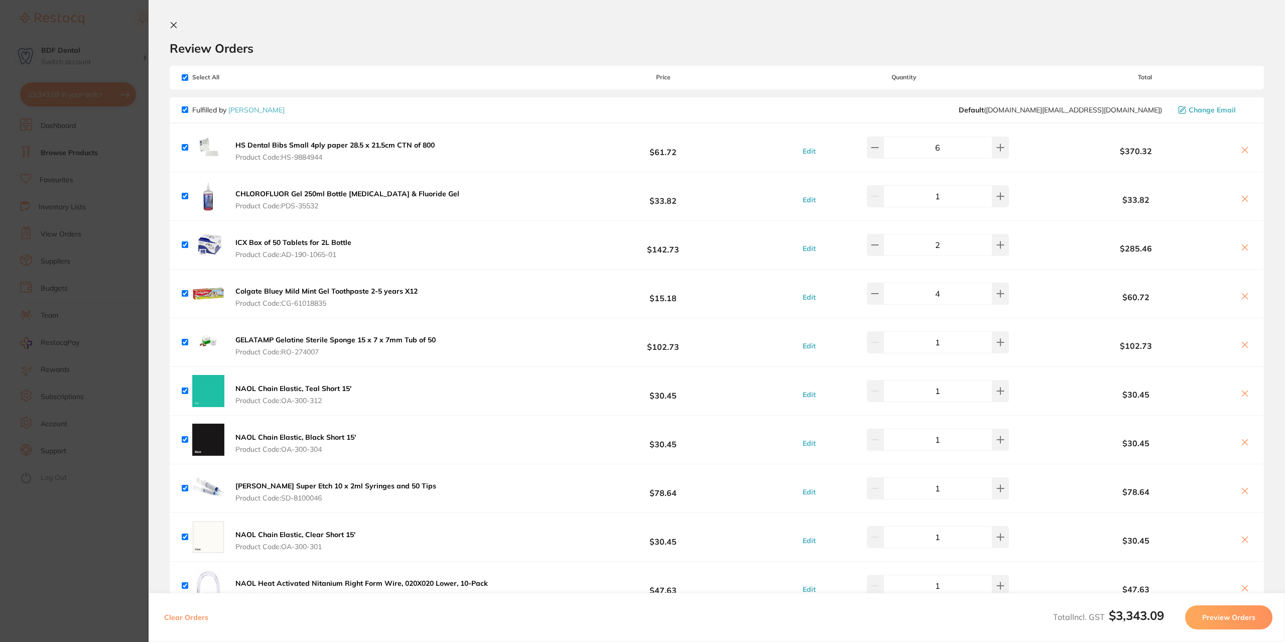
click at [175, 24] on icon at bounding box center [174, 26] width 6 height 6
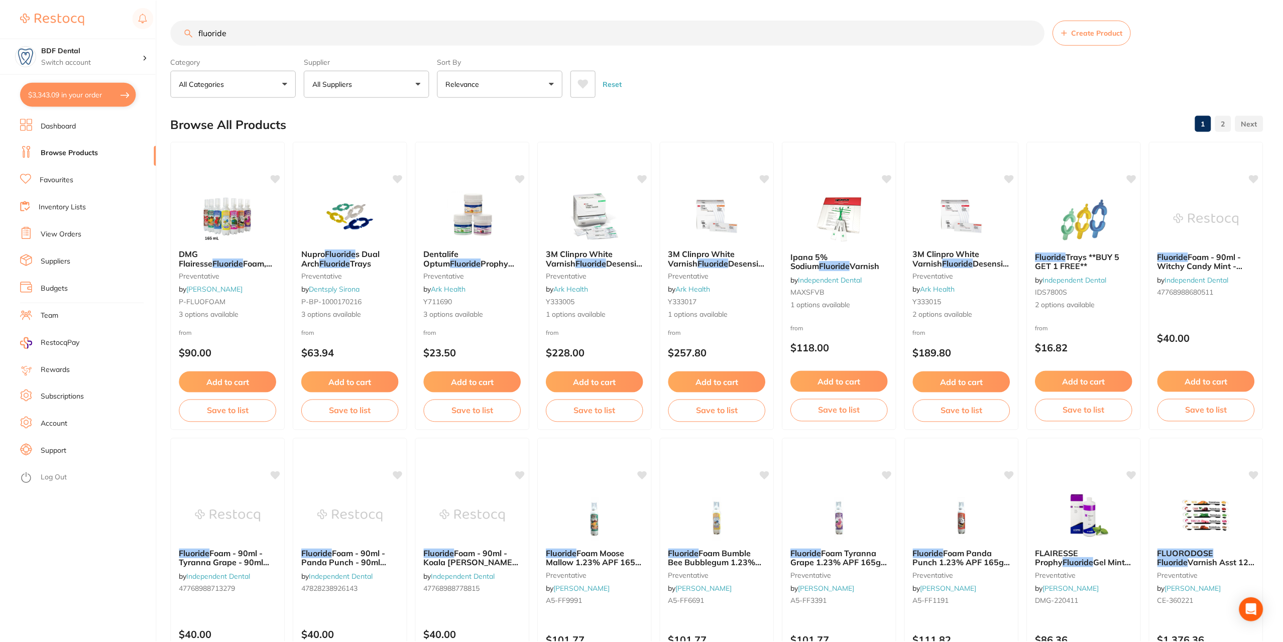
scroll to position [2, 0]
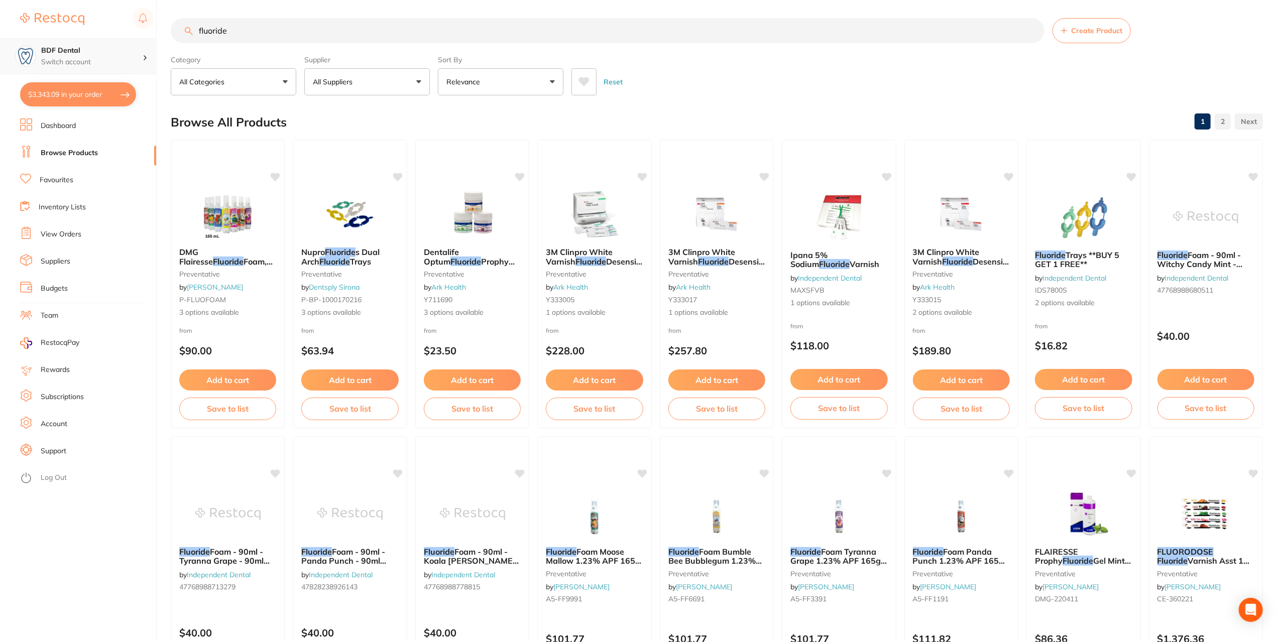
drag, startPoint x: 272, startPoint y: 33, endPoint x: 137, endPoint y: 42, distance: 135.9
click at [137, 42] on div "$3,343.09 BDF Dental Switch account BDF Dental $3,343.09 in your order Dashboar…" at bounding box center [641, 319] width 1283 height 642
type input "dry tips"
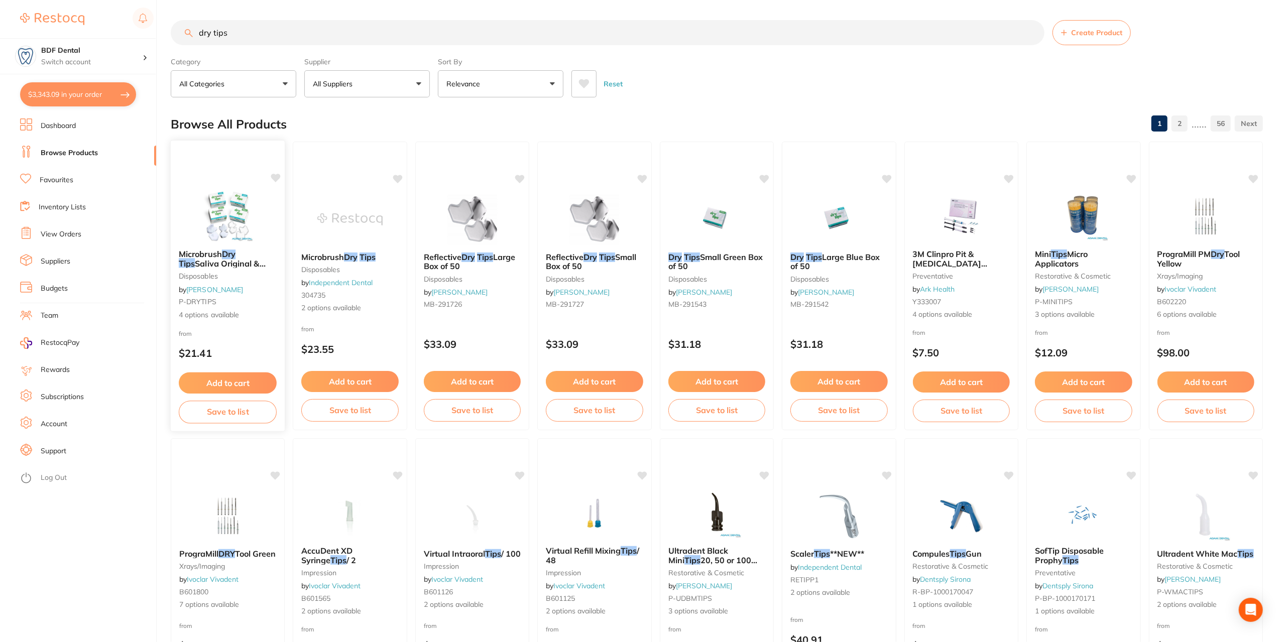
click at [238, 210] on img at bounding box center [228, 216] width 66 height 51
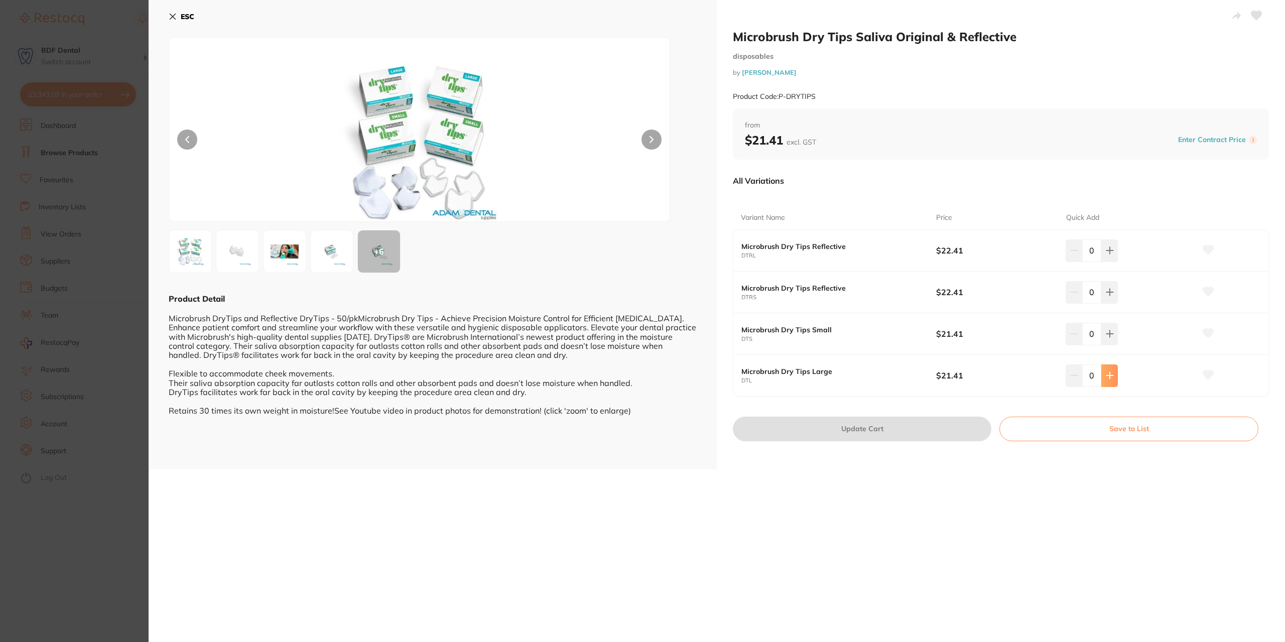
click at [1109, 375] on icon at bounding box center [1110, 376] width 7 height 7
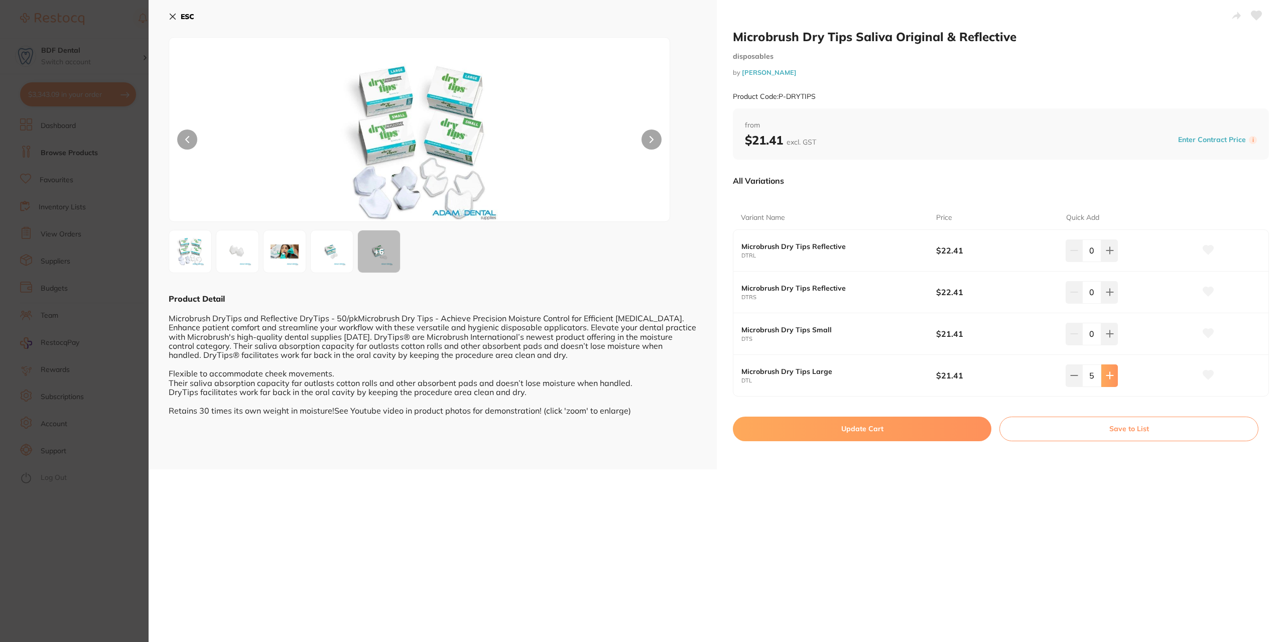
click at [1109, 375] on icon at bounding box center [1110, 376] width 7 height 7
type input "6"
click at [889, 428] on button "Update Cart" at bounding box center [862, 429] width 259 height 24
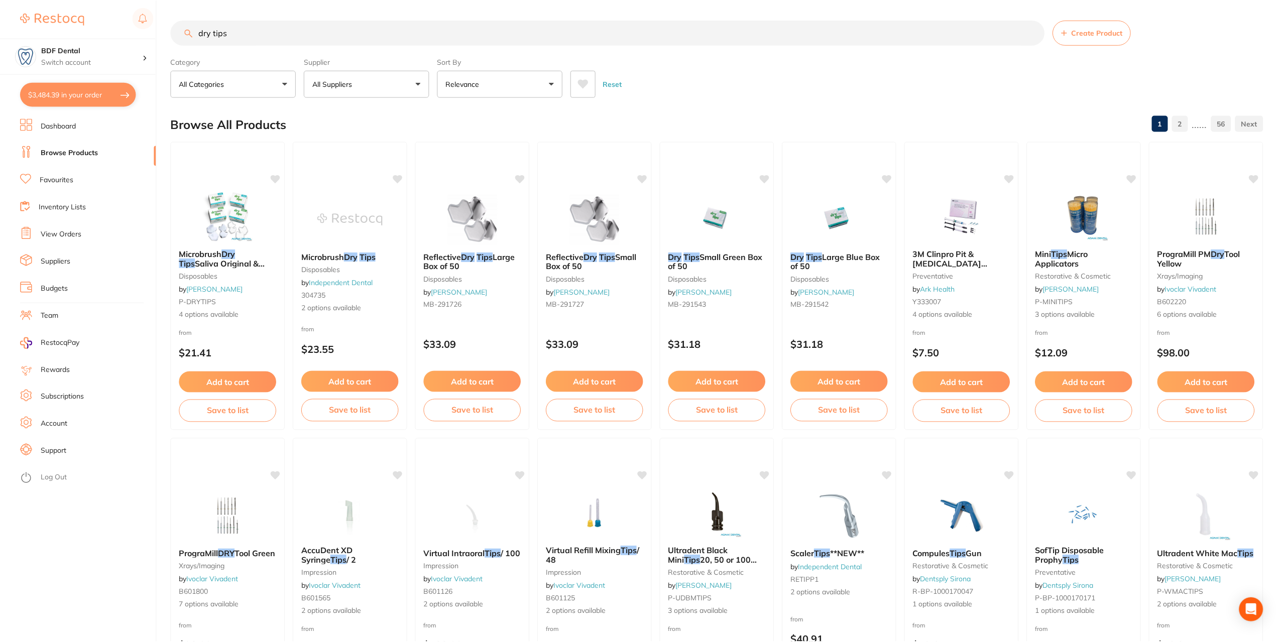
scroll to position [2, 0]
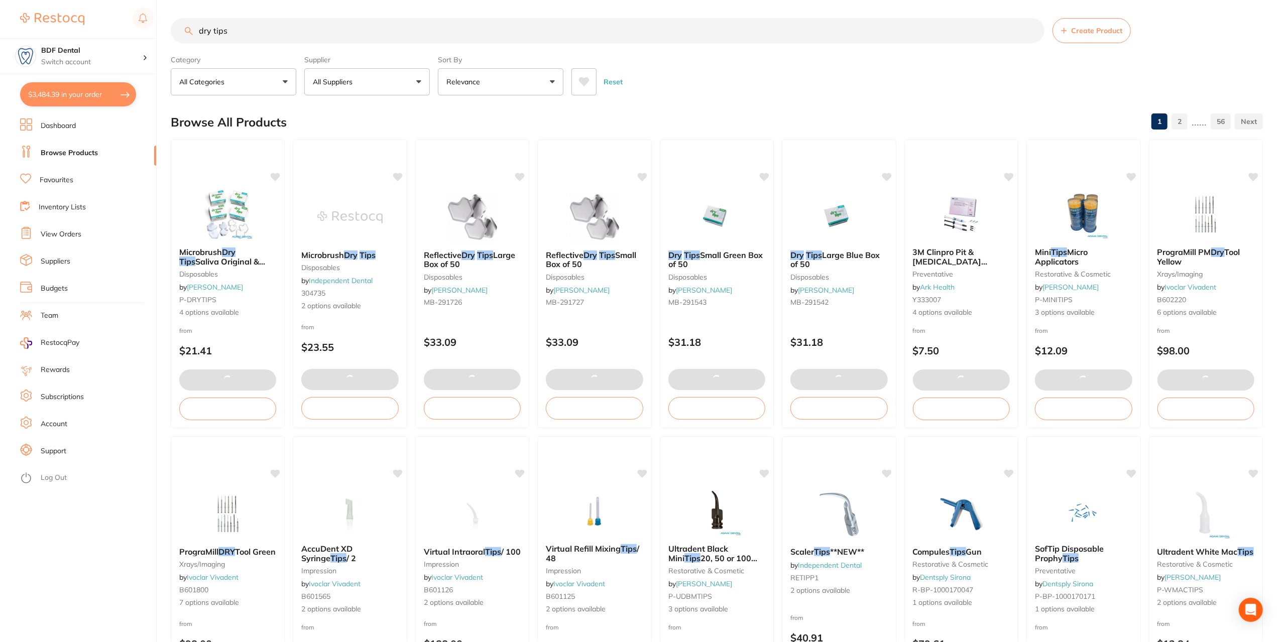
click at [63, 92] on button "$3,484.39 in your order" at bounding box center [78, 94] width 116 height 24
checkbox input "true"
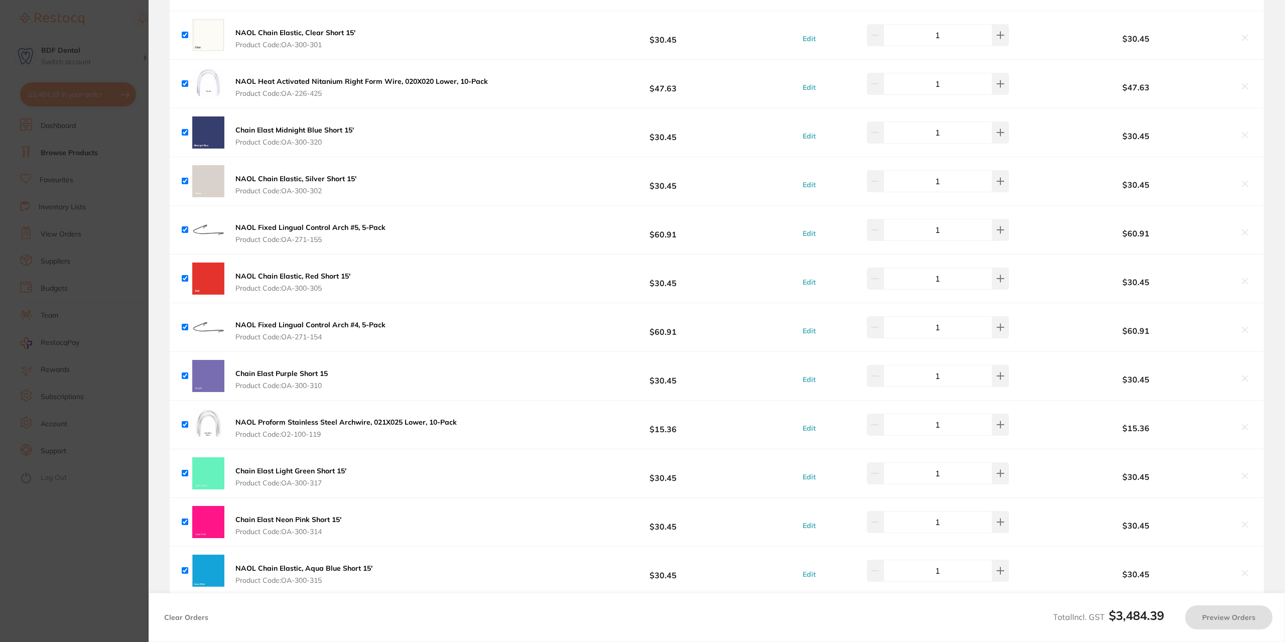
checkbox input "true"
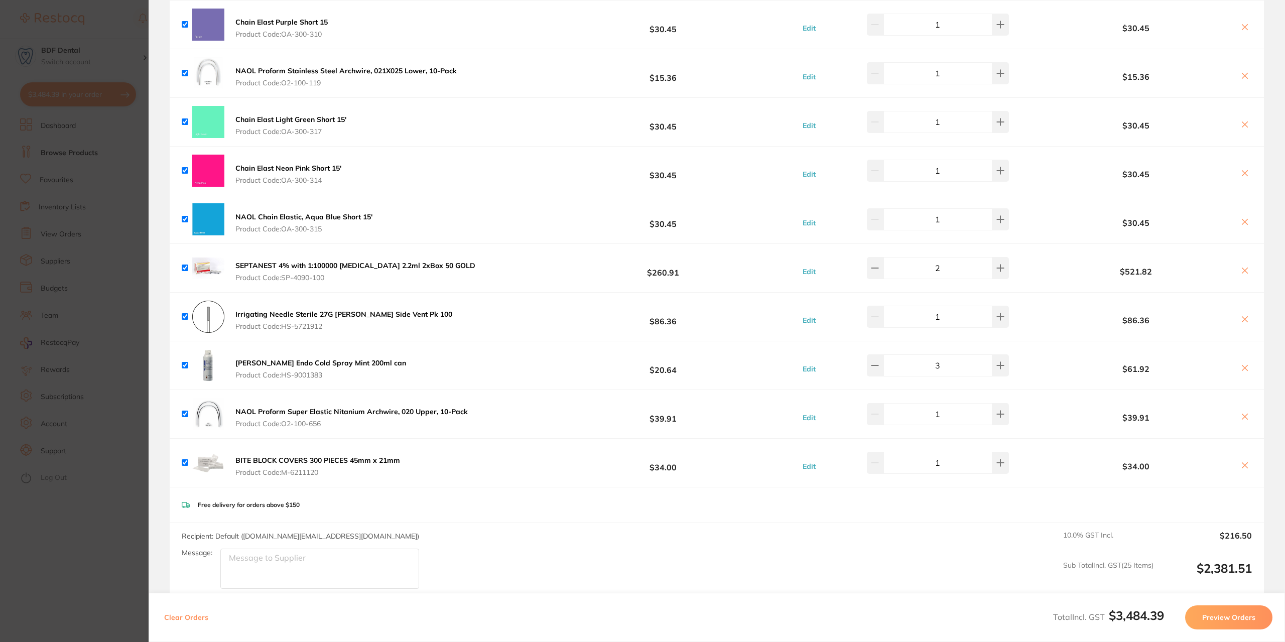
scroll to position [1054, 0]
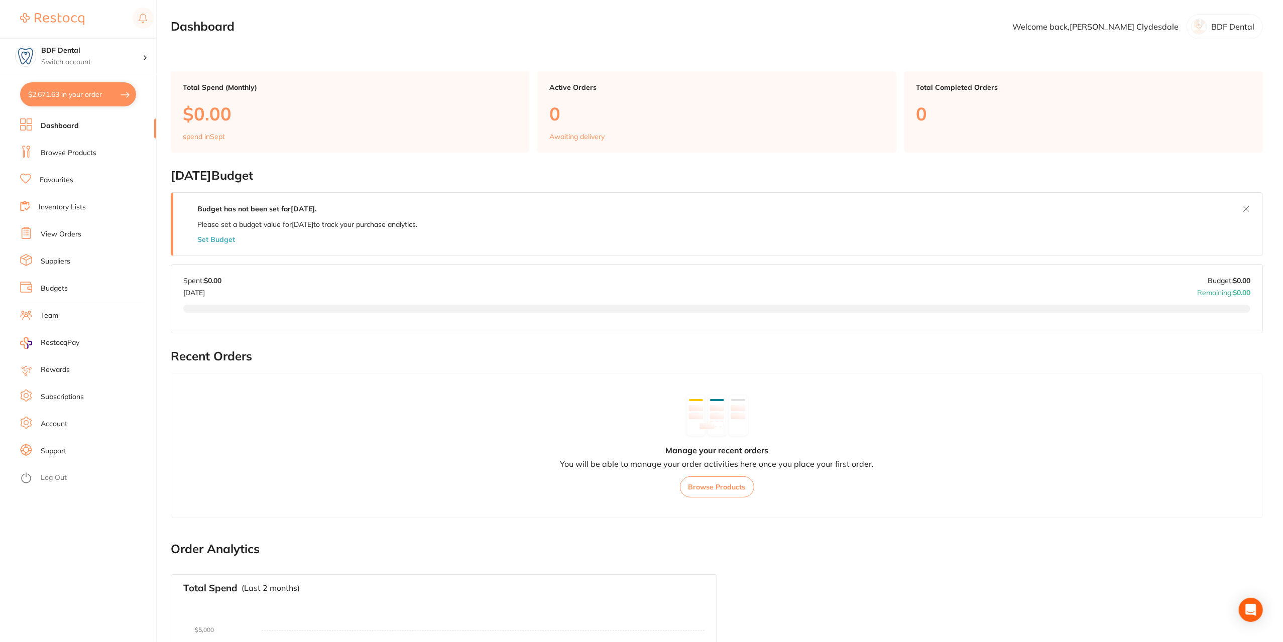
click at [91, 89] on button "$2,671.63 in your order" at bounding box center [78, 94] width 116 height 24
checkbox input "true"
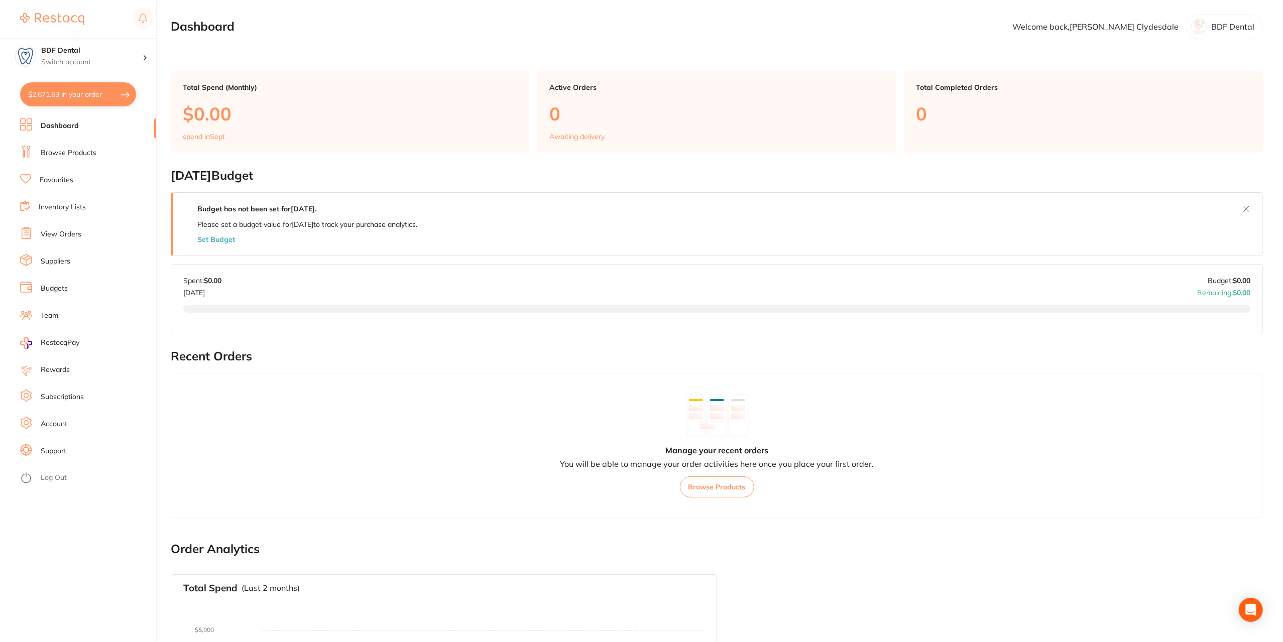
checkbox input "true"
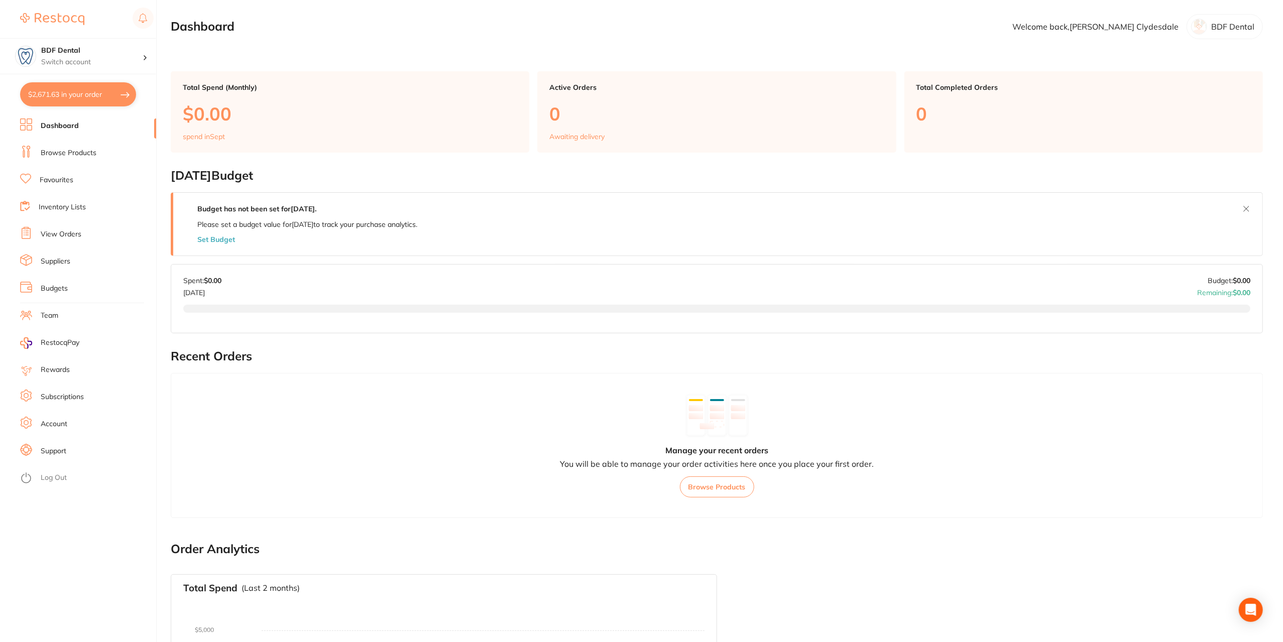
checkbox input "true"
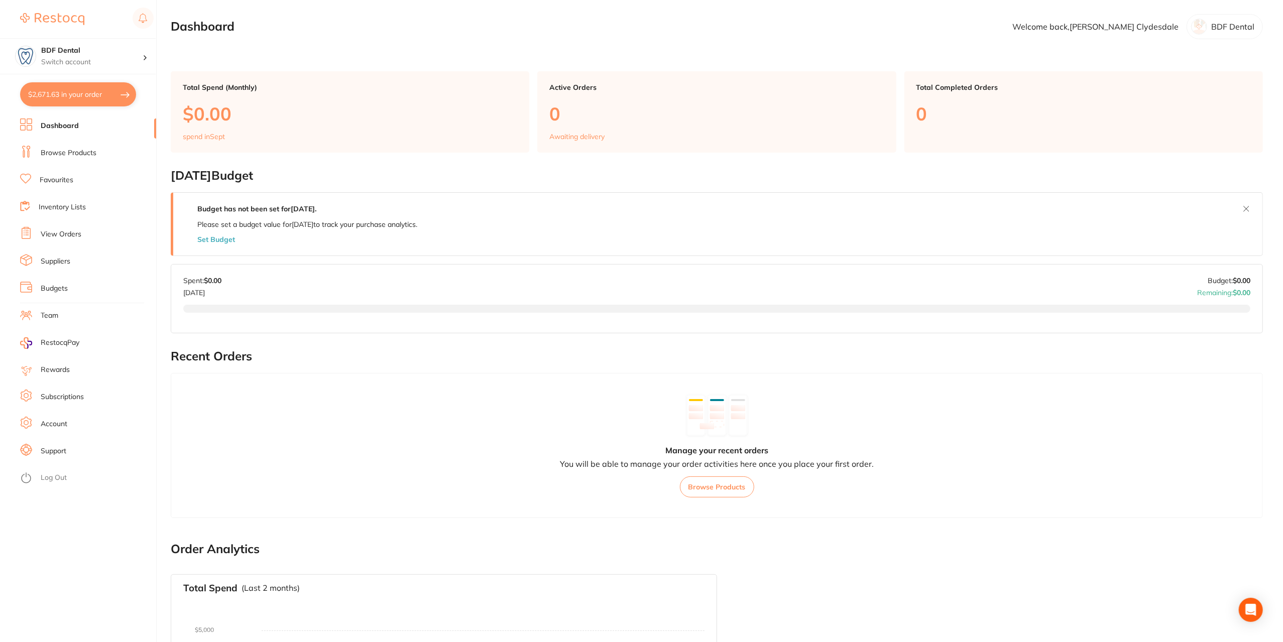
checkbox input "true"
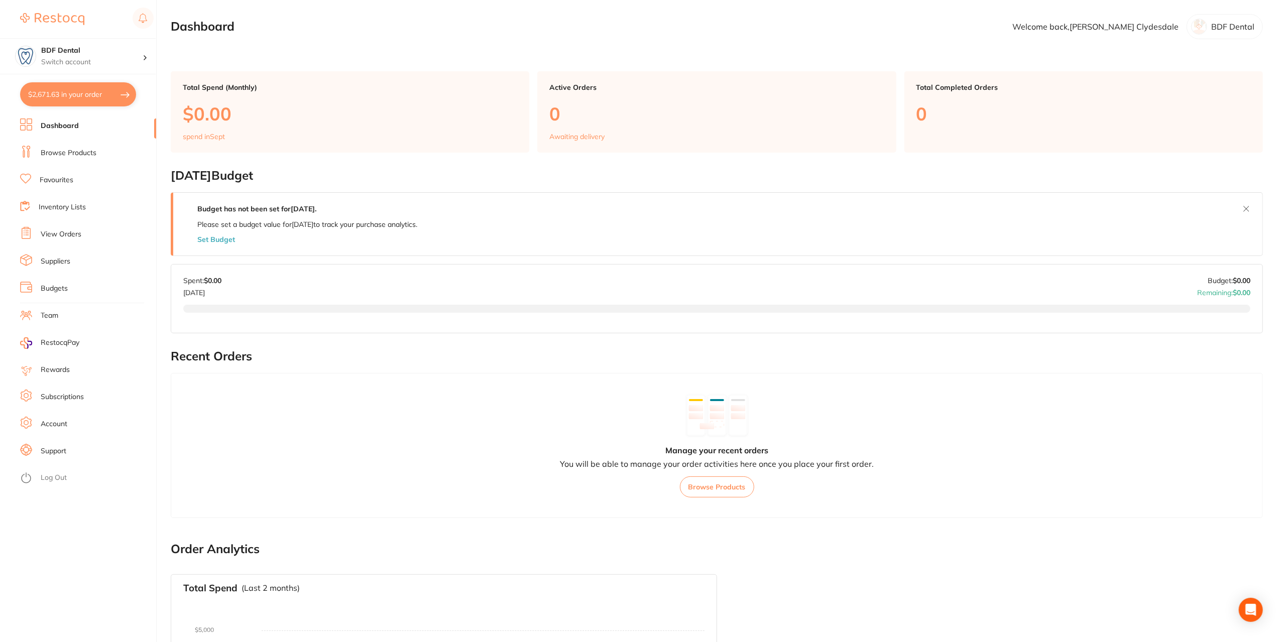
checkbox input "true"
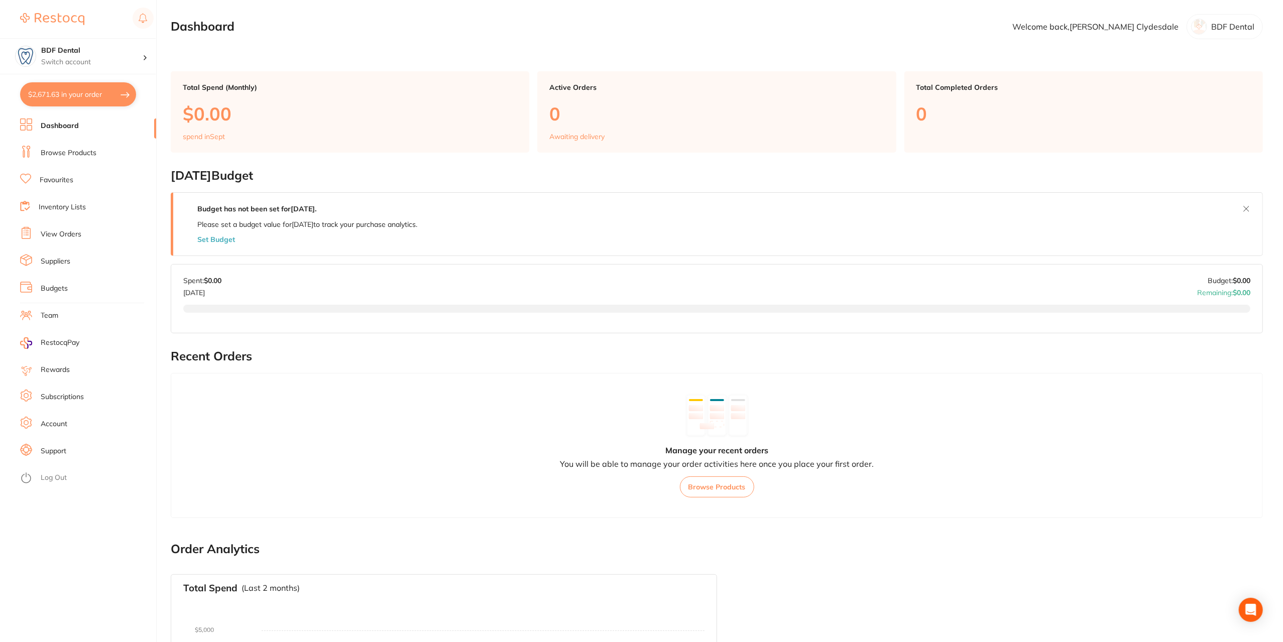
checkbox input "true"
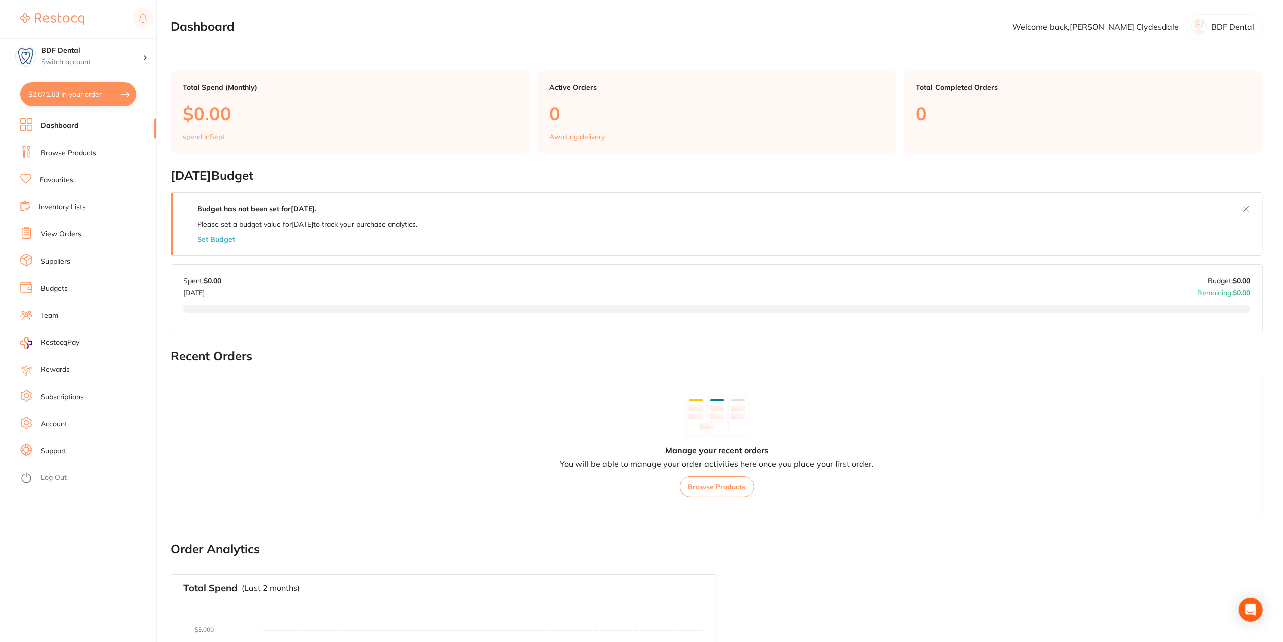
checkbox input "true"
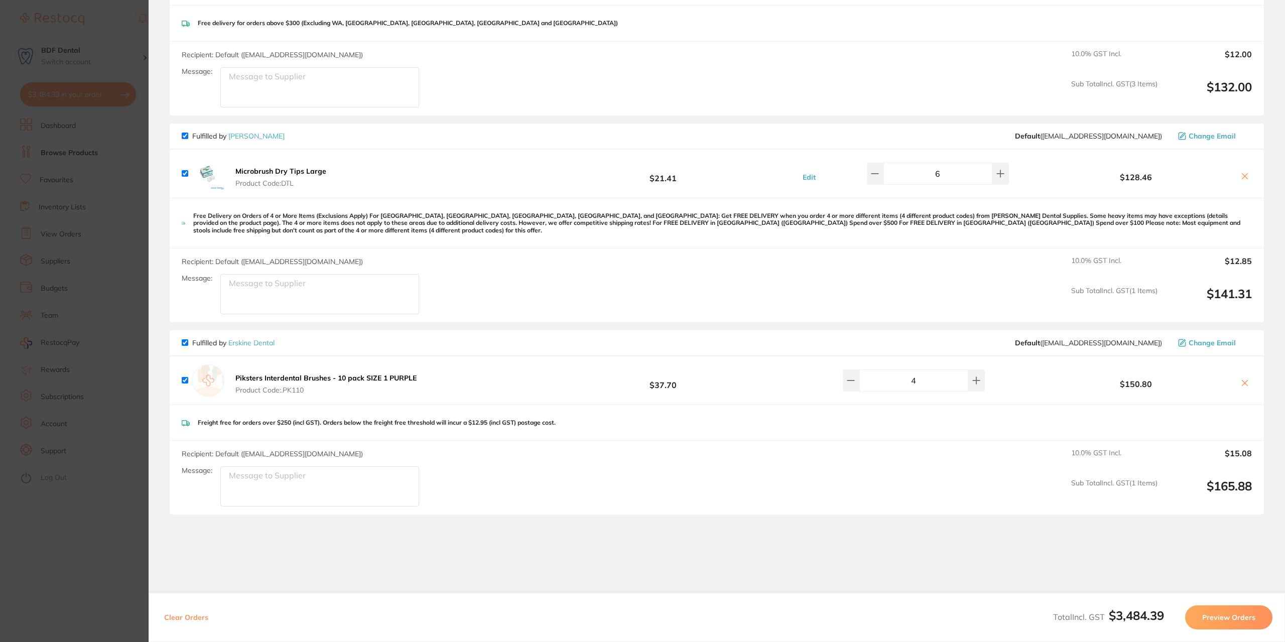
scroll to position [2008, 0]
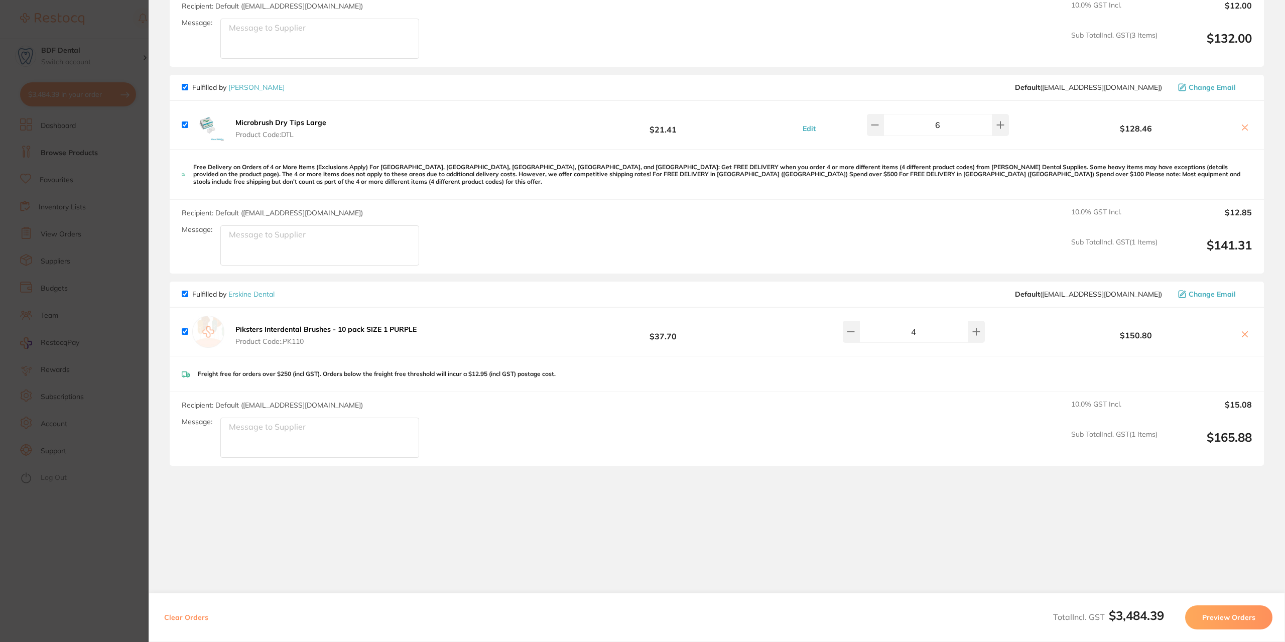
click at [116, 128] on section "Update RRP Set your pre negotiated price for this item. Item Agreed RRP (excl. …" at bounding box center [642, 321] width 1285 height 642
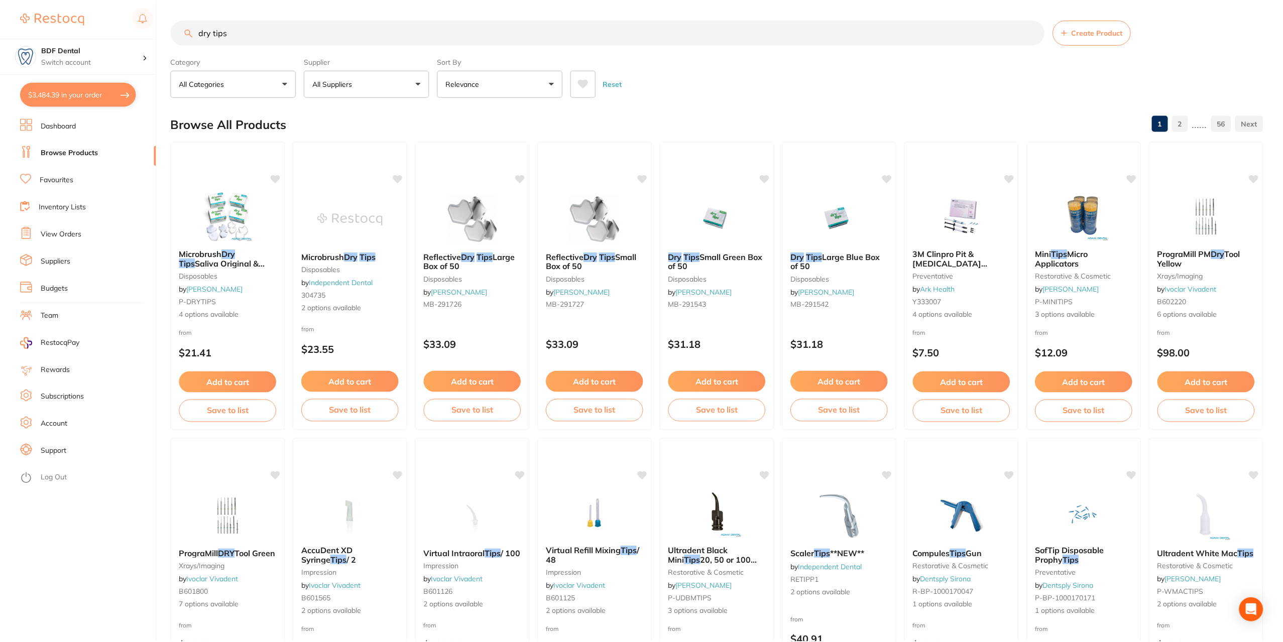
scroll to position [2, 0]
